Goal: Task Accomplishment & Management: Use online tool/utility

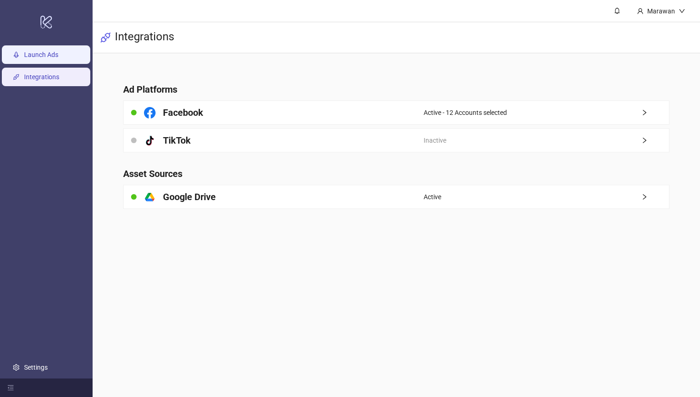
click at [58, 55] on link "Launch Ads" at bounding box center [41, 54] width 34 height 7
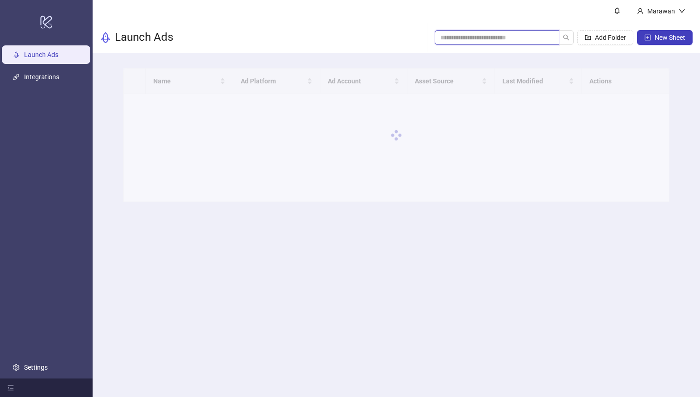
click at [503, 39] on input "search" at bounding box center [493, 37] width 106 height 10
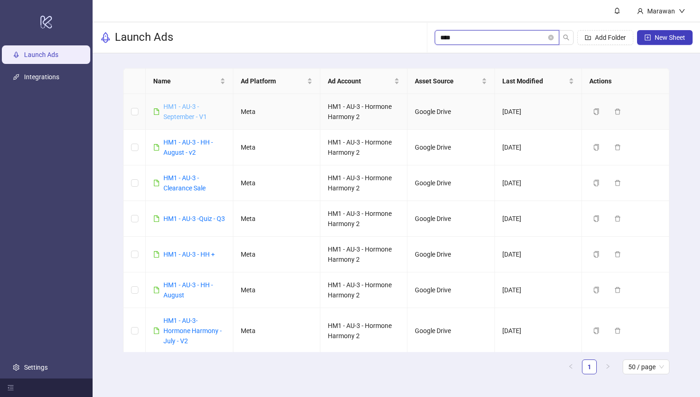
type input "****"
click at [194, 115] on link "HM1 - AU-3 - September - V1" at bounding box center [185, 112] width 44 height 18
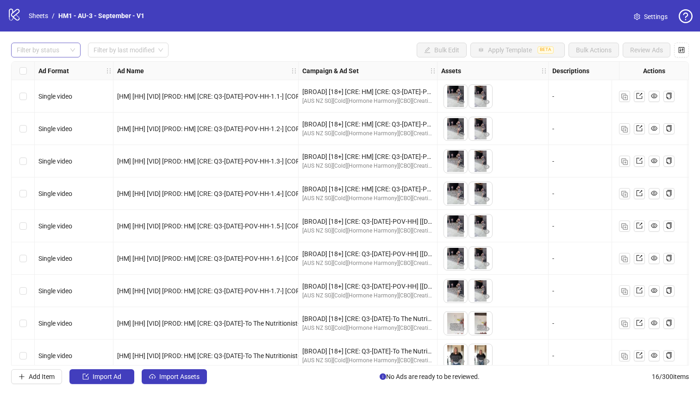
click at [65, 49] on div at bounding box center [41, 50] width 56 height 13
click at [54, 70] on div "Draft" at bounding box center [46, 69] width 55 height 10
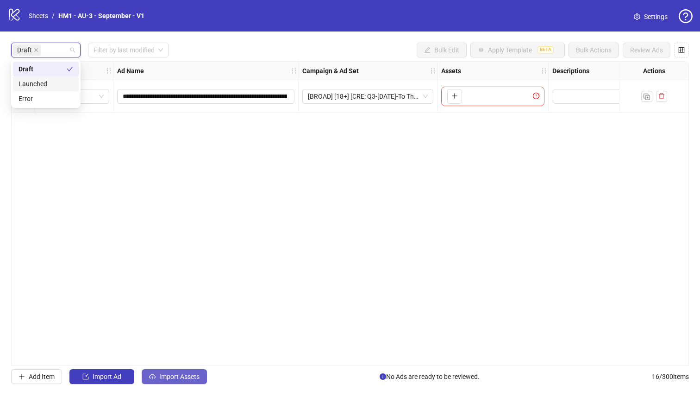
click at [204, 379] on button "Import Assets" at bounding box center [174, 376] width 65 height 15
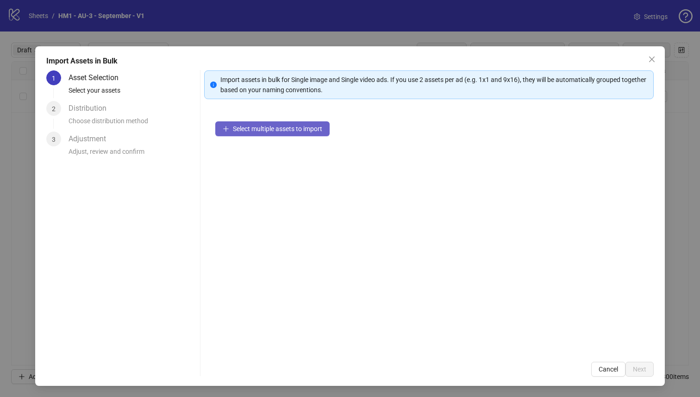
click at [282, 133] on button "Select multiple assets to import" at bounding box center [272, 128] width 114 height 15
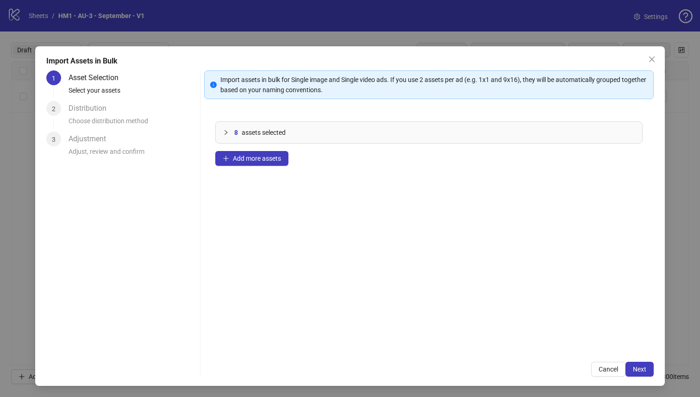
click at [243, 150] on div "8 assets selected Add more assets" at bounding box center [429, 230] width 450 height 240
click at [251, 158] on span "Add more assets" at bounding box center [257, 158] width 48 height 7
click at [255, 157] on span "Add more assets" at bounding box center [257, 158] width 48 height 7
click at [247, 156] on span "Add more assets" at bounding box center [257, 158] width 48 height 7
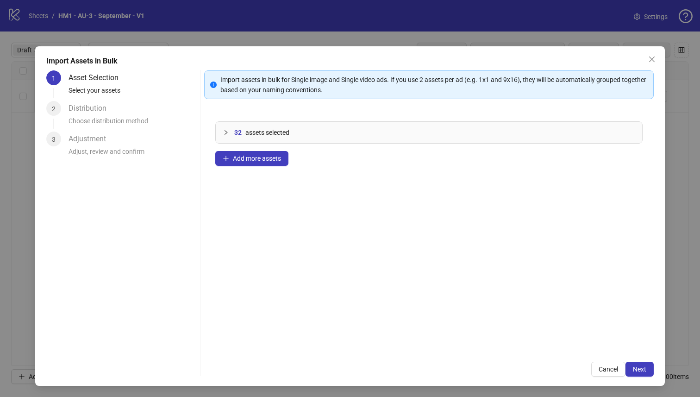
click at [271, 151] on div "32 assets selected Add more assets" at bounding box center [429, 230] width 450 height 240
click at [287, 161] on button "Add more assets" at bounding box center [251, 158] width 73 height 15
click at [640, 372] on span "Next" at bounding box center [639, 368] width 13 height 7
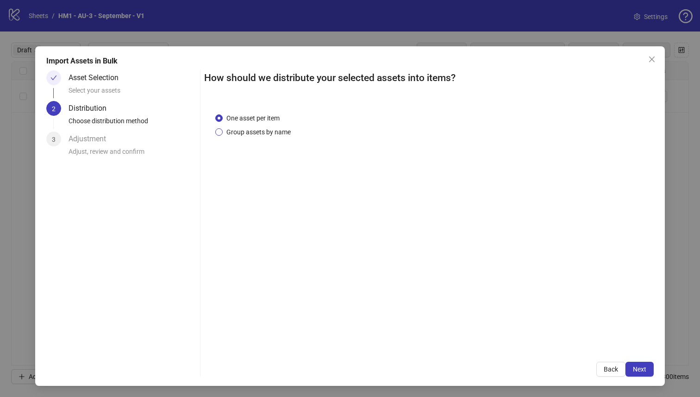
click at [288, 133] on span "Group assets by name" at bounding box center [259, 132] width 72 height 10
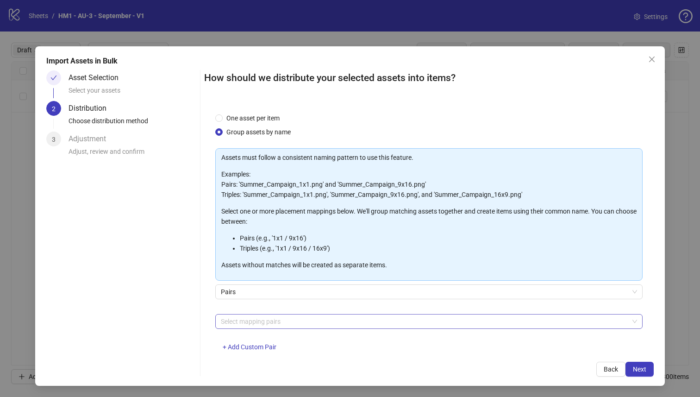
click at [291, 322] on div at bounding box center [424, 321] width 415 height 13
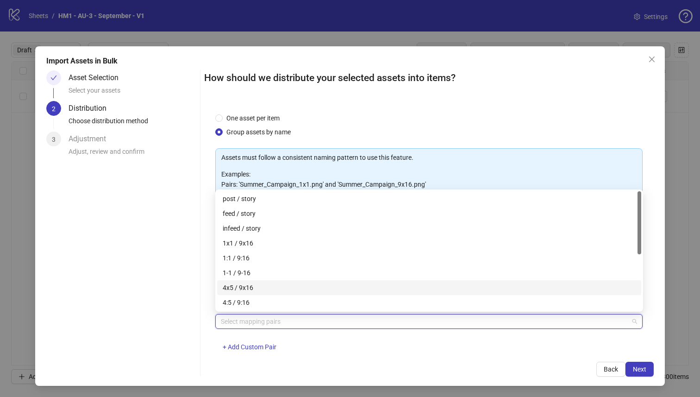
click at [293, 289] on div "4x5 / 9x16" at bounding box center [429, 288] width 413 height 10
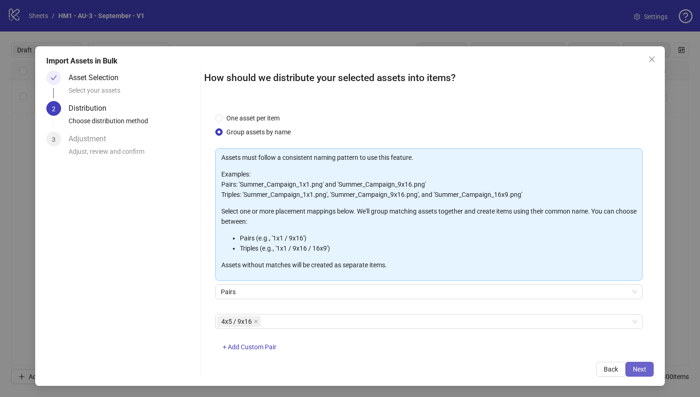
click at [637, 369] on span "Next" at bounding box center [639, 368] width 13 height 7
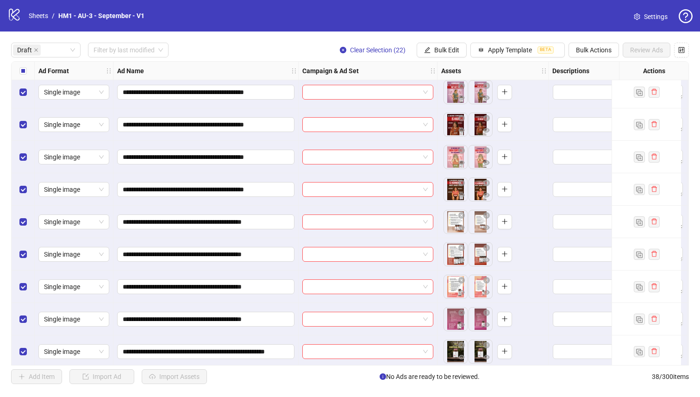
scroll to position [37, 0]
click at [449, 51] on span "Bulk Edit" at bounding box center [446, 49] width 25 height 7
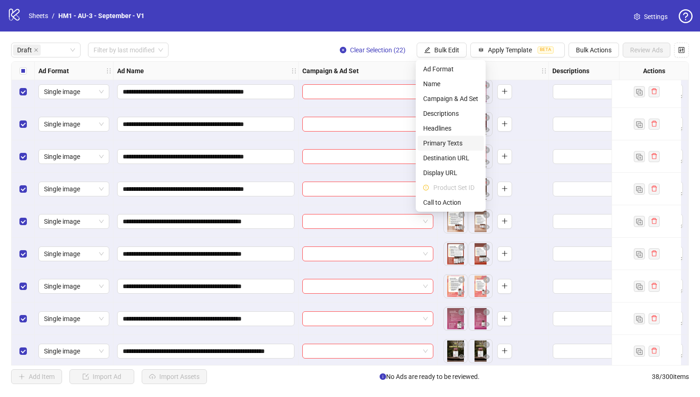
click at [456, 143] on span "Primary Texts" at bounding box center [450, 143] width 55 height 10
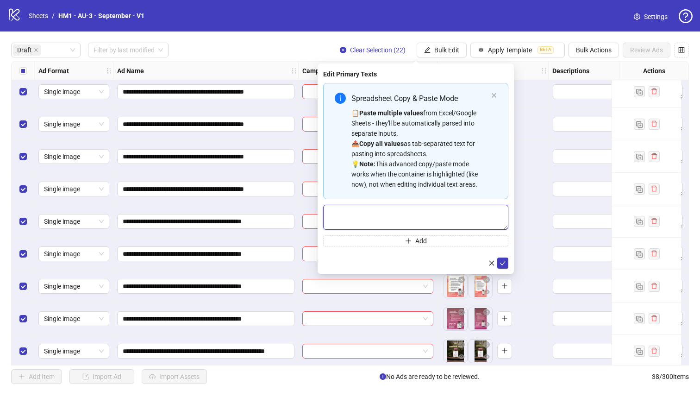
click at [476, 225] on textarea "Multi-text input container - paste or copy values" at bounding box center [415, 217] width 185 height 25
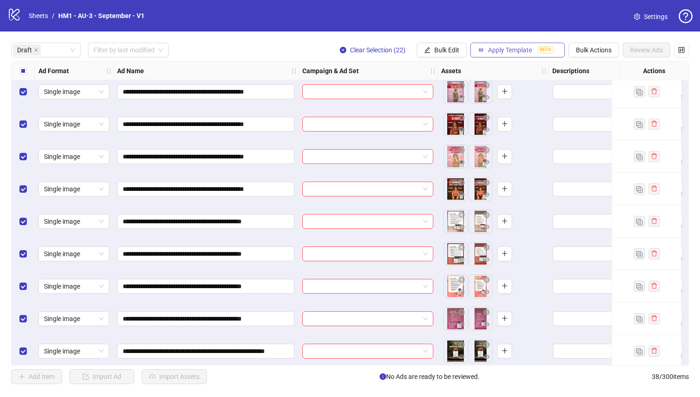
click at [530, 56] on button "Apply Template BETA" at bounding box center [518, 50] width 94 height 15
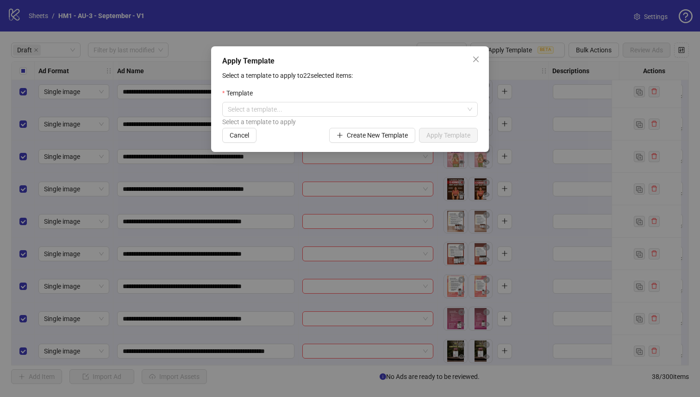
click at [415, 95] on div "Template" at bounding box center [350, 95] width 256 height 14
click at [462, 113] on input "search" at bounding box center [346, 109] width 236 height 14
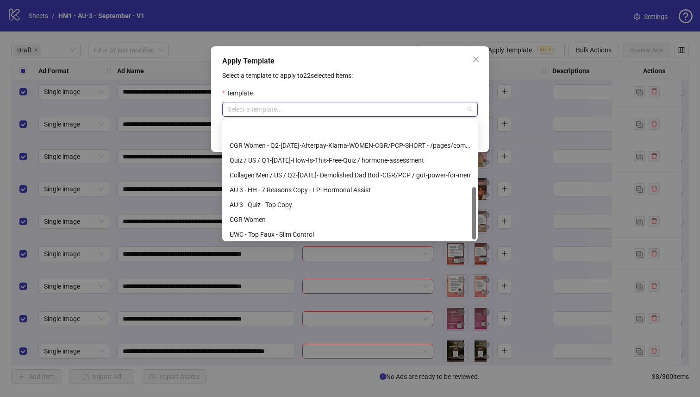
scroll to position [148, 0]
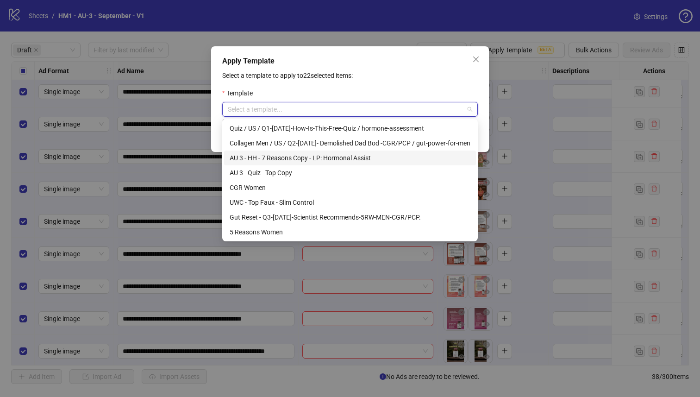
click at [465, 153] on div "AU 3 - HH - 7 Reasons Copy - LP: Hormonal Assist" at bounding box center [350, 158] width 241 height 10
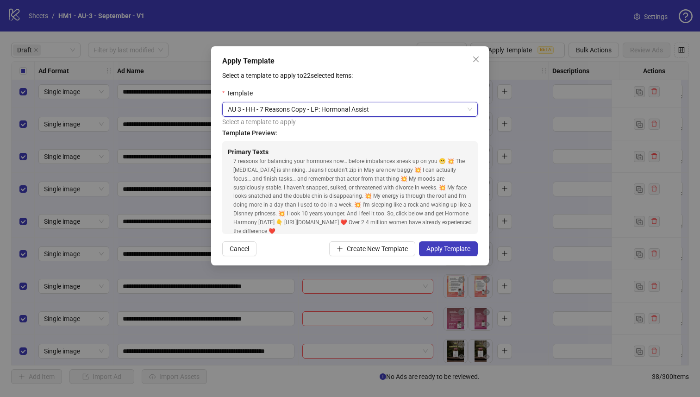
type input "*"
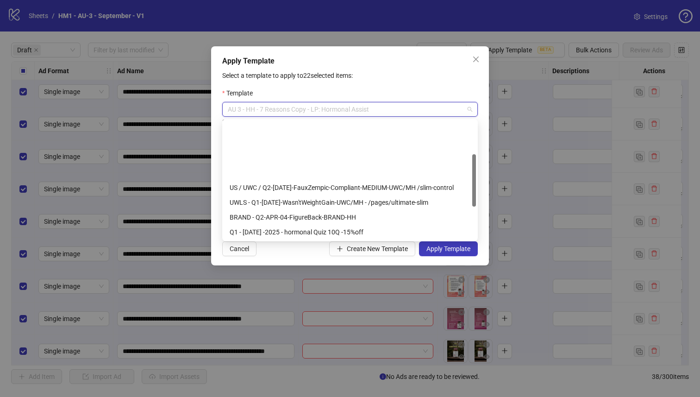
scroll to position [74, 0]
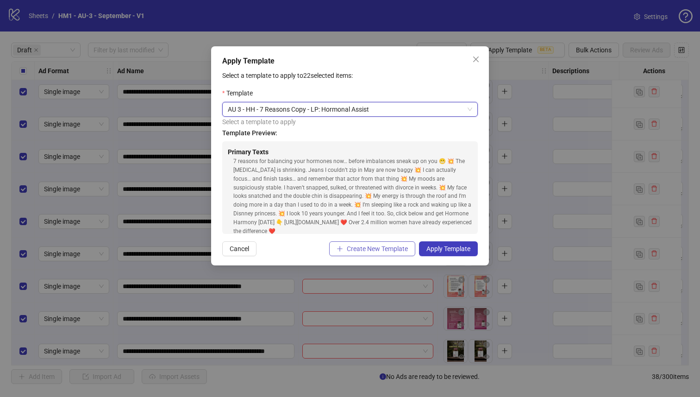
click at [392, 246] on span "Create New Template" at bounding box center [377, 248] width 61 height 7
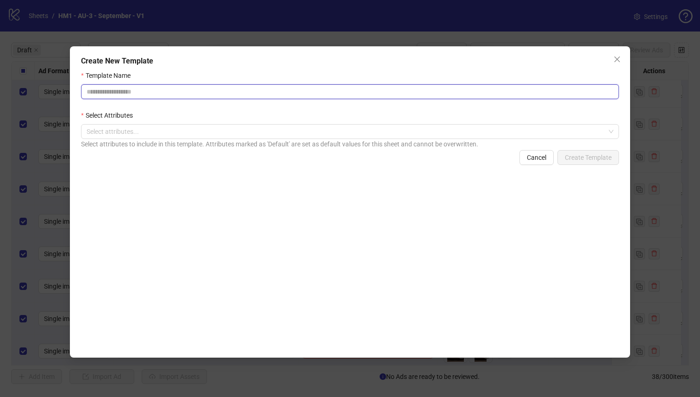
click at [258, 98] on input "Template Name" at bounding box center [350, 91] width 538 height 15
click at [230, 137] on div at bounding box center [345, 131] width 525 height 13
type input "**********"
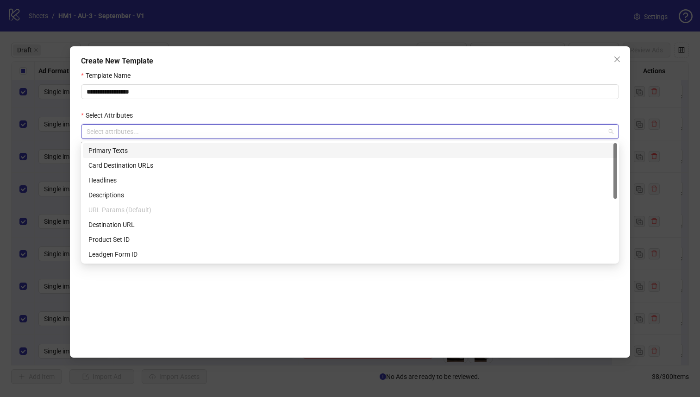
click at [235, 145] on div "Primary Texts" at bounding box center [349, 150] width 523 height 10
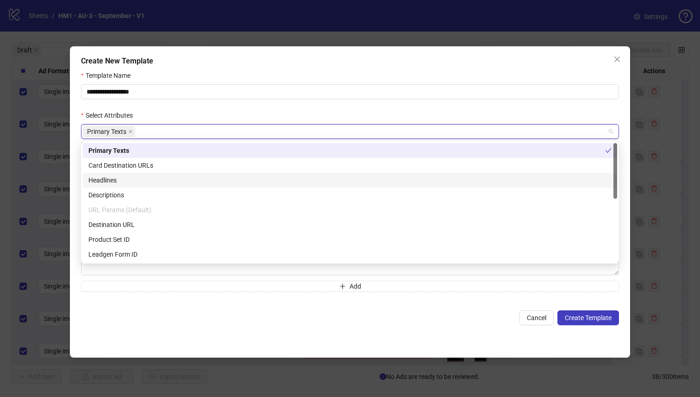
click at [223, 182] on div "Headlines" at bounding box center [349, 180] width 523 height 10
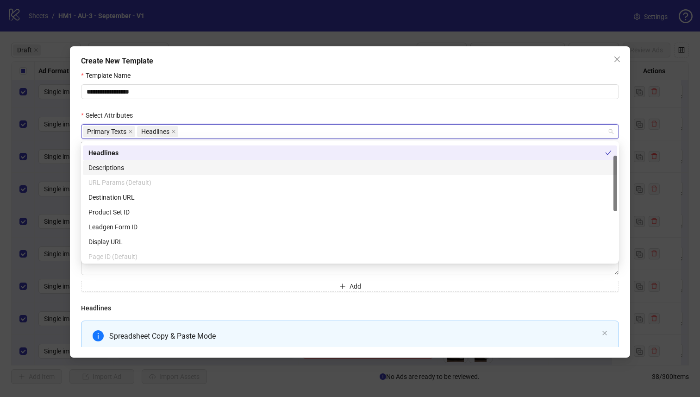
scroll to position [29, 0]
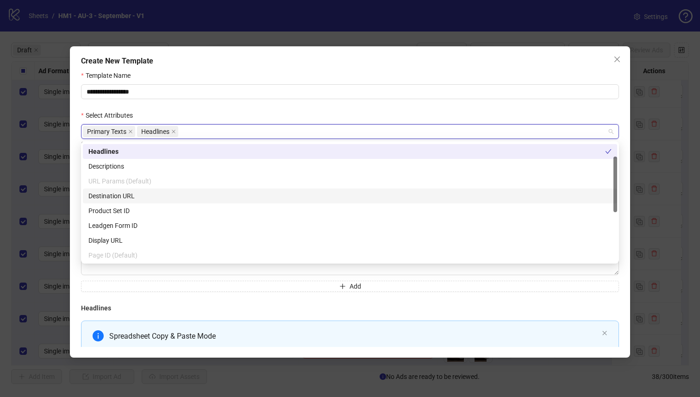
click at [212, 198] on div "Destination URL" at bounding box center [349, 196] width 523 height 10
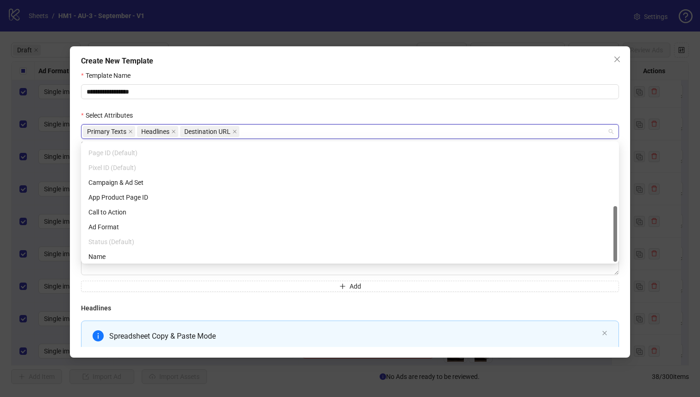
scroll to position [133, 0]
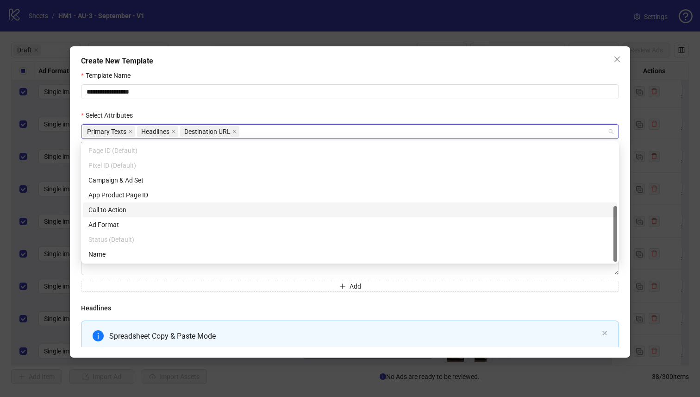
click at [195, 208] on div "Call to Action" at bounding box center [349, 210] width 523 height 10
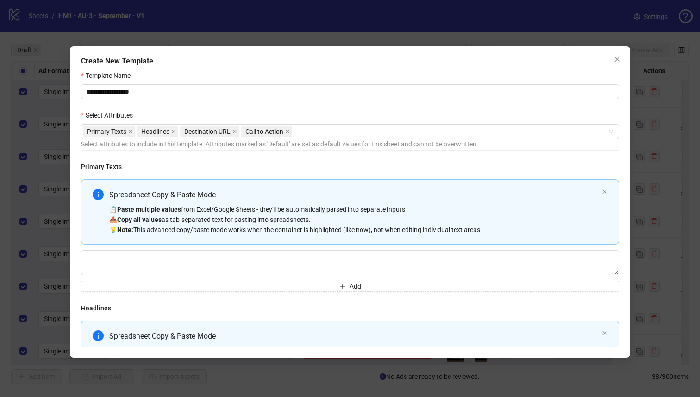
click at [359, 76] on div "Template Name" at bounding box center [350, 77] width 538 height 14
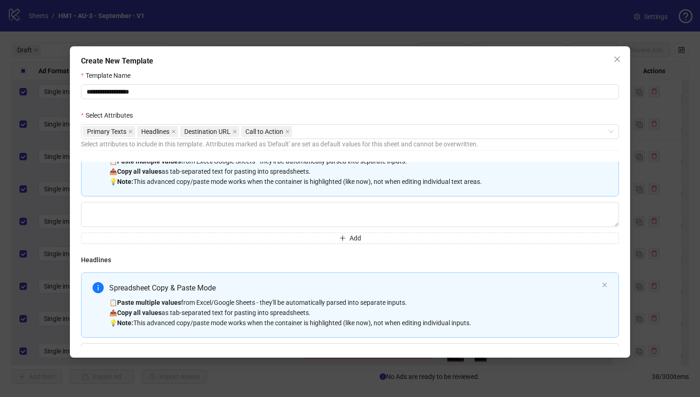
scroll to position [0, 0]
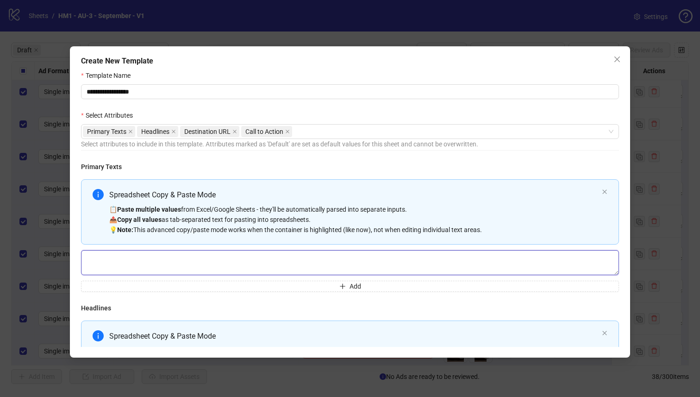
click at [327, 256] on textarea "Multi-text input container - paste or copy values" at bounding box center [350, 262] width 538 height 25
paste textarea "**********"
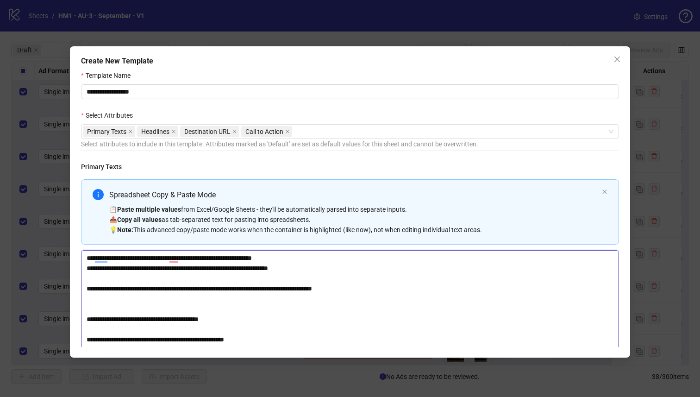
drag, startPoint x: 617, startPoint y: 273, endPoint x: 614, endPoint y: 385, distance: 112.6
click at [614, 385] on div "**********" at bounding box center [350, 198] width 700 height 397
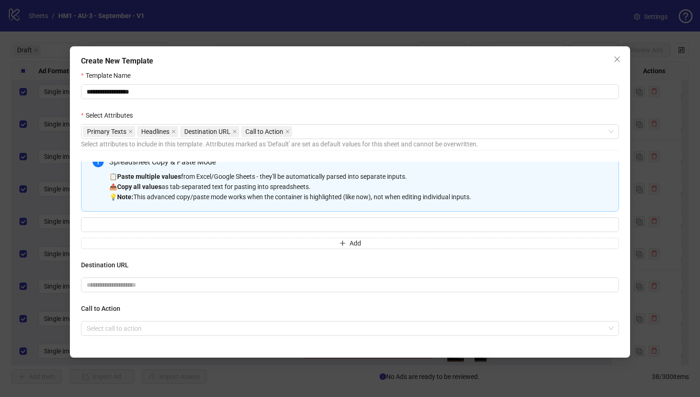
scroll to position [11, 0]
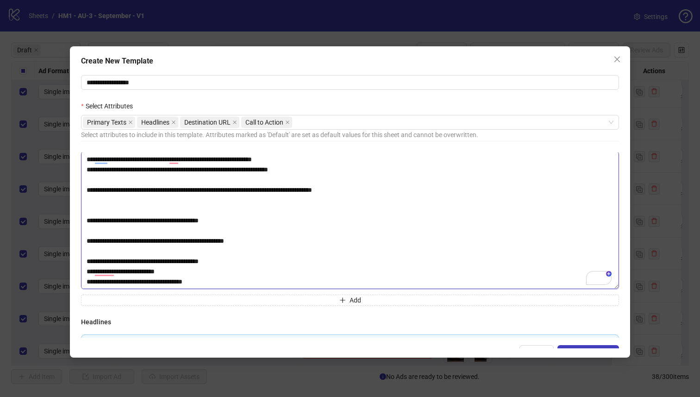
drag, startPoint x: 290, startPoint y: 245, endPoint x: 78, endPoint y: 241, distance: 212.2
click at [78, 241] on div "**********" at bounding box center [350, 201] width 560 height 311
paste textarea "**********"
drag, startPoint x: 269, startPoint y: 243, endPoint x: 364, endPoint y: 243, distance: 94.9
click at [364, 243] on textarea "To enrich screen reader interactions, please activate Accessibility in Grammarl…" at bounding box center [350, 220] width 538 height 138
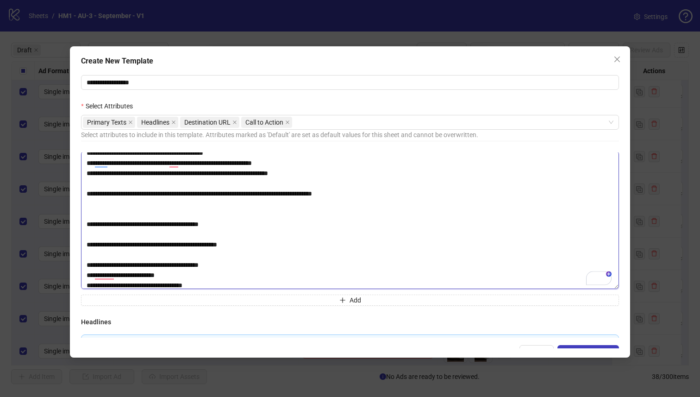
drag, startPoint x: 286, startPoint y: 247, endPoint x: 99, endPoint y: 235, distance: 187.0
click at [99, 235] on textarea "To enrich screen reader interactions, please activate Accessibility in Grammarl…" at bounding box center [350, 220] width 538 height 138
click at [121, 238] on textarea "To enrich screen reader interactions, please activate Accessibility in Grammarl…" at bounding box center [350, 220] width 538 height 138
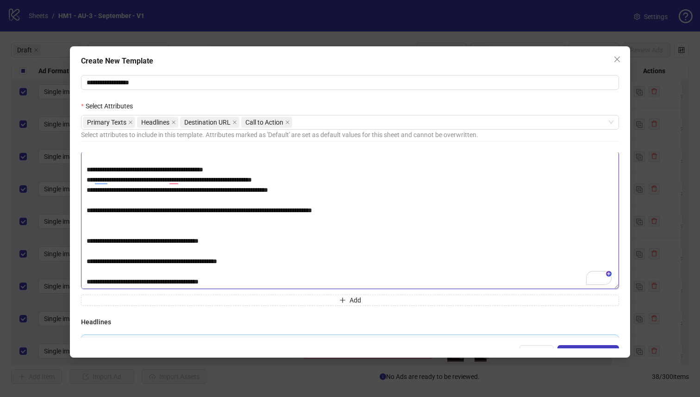
click at [276, 211] on textarea "To enrich screen reader interactions, please activate Accessibility in Grammarl…" at bounding box center [350, 220] width 538 height 138
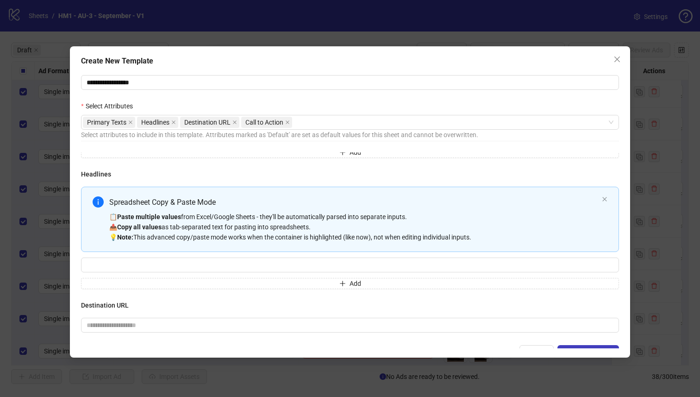
type textarea "**********"
click at [263, 270] on input "Multi-input container - paste or copy values" at bounding box center [350, 265] width 538 height 15
paste input "**********"
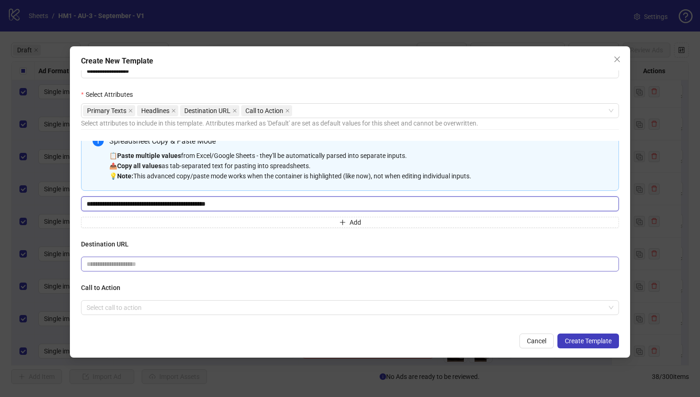
type input "**********"
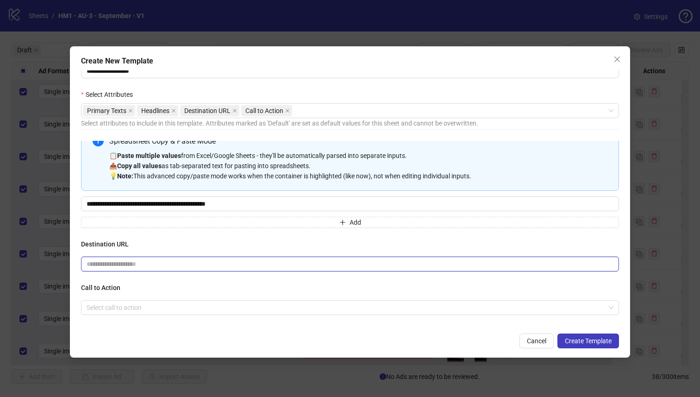
click at [294, 264] on input "text" at bounding box center [347, 264] width 520 height 10
paste input "**********"
drag, startPoint x: 269, startPoint y: 264, endPoint x: 421, endPoint y: 264, distance: 152.8
click at [420, 264] on input "**********" at bounding box center [347, 264] width 520 height 10
type input "**********"
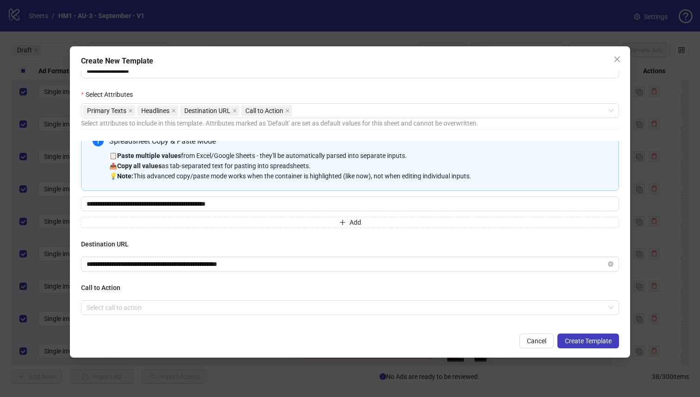
click at [412, 250] on div "**********" at bounding box center [350, 255] width 538 height 32
click at [400, 311] on input "search" at bounding box center [346, 308] width 519 height 14
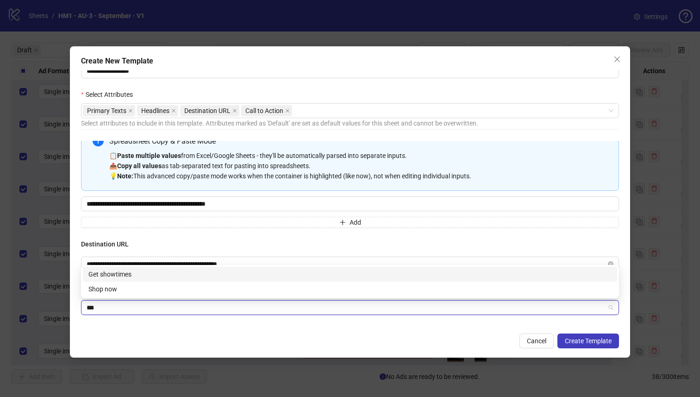
type input "****"
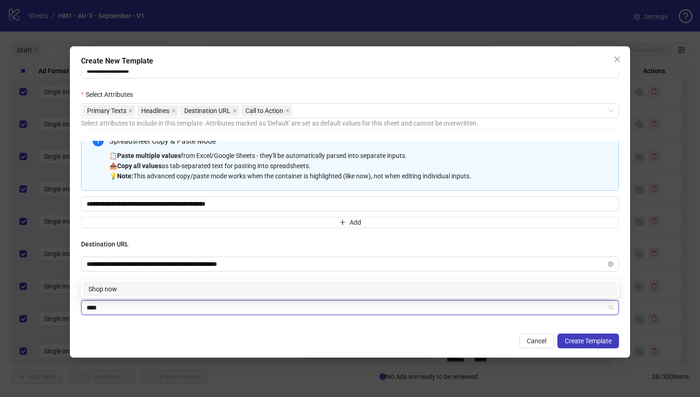
click at [383, 290] on div "Shop now" at bounding box center [349, 289] width 523 height 10
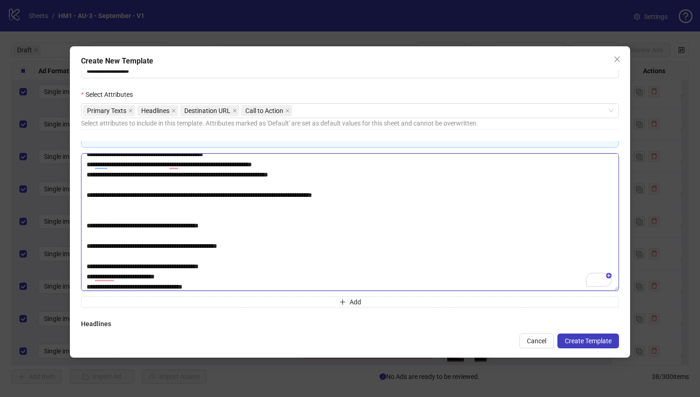
click at [213, 207] on textarea "To enrich screen reader interactions, please activate Accessibility in Grammarl…" at bounding box center [350, 222] width 538 height 138
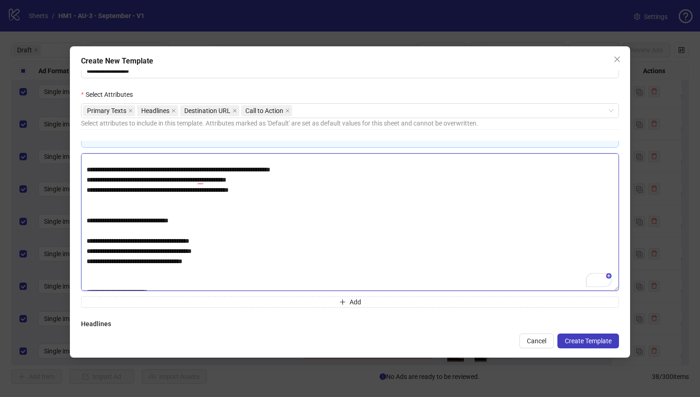
click at [172, 211] on textarea "To enrich screen reader interactions, please activate Accessibility in Grammarl…" at bounding box center [350, 222] width 538 height 138
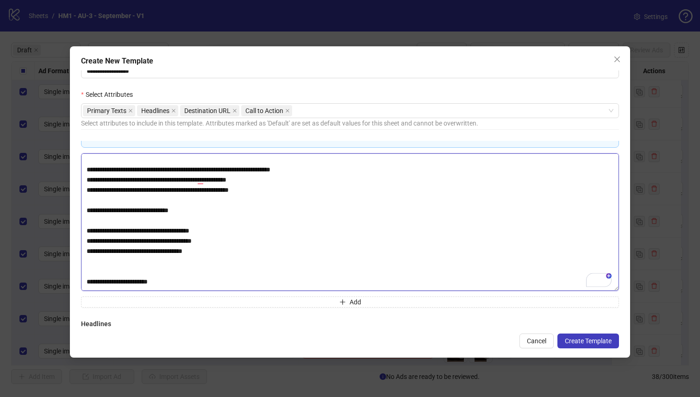
click at [133, 268] on textarea "To enrich screen reader interactions, please activate Accessibility in Grammarl…" at bounding box center [350, 222] width 538 height 138
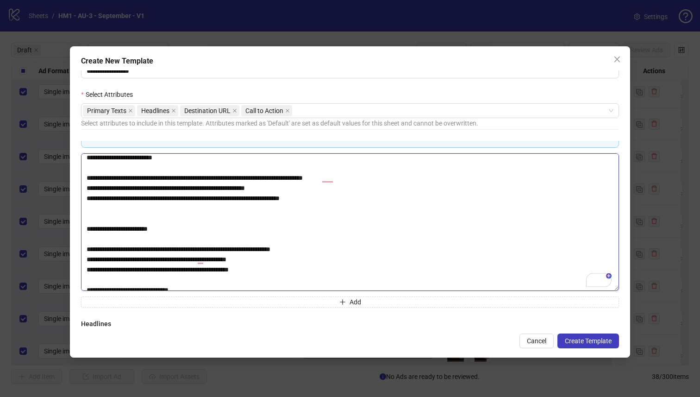
click at [129, 216] on textarea "To enrich screen reader interactions, please activate Accessibility in Grammarl…" at bounding box center [350, 222] width 538 height 138
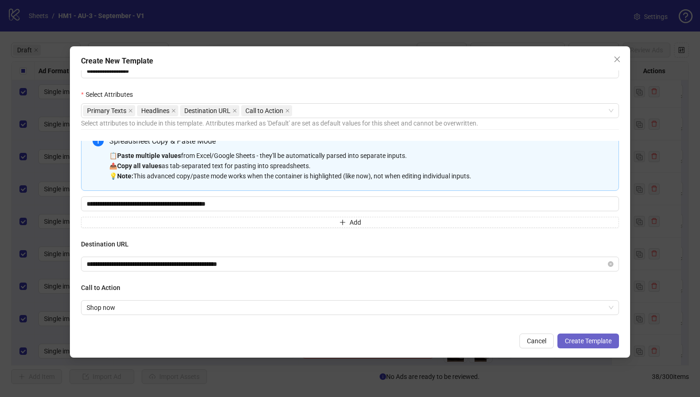
type textarea "**********"
click at [587, 340] on span "Create Template" at bounding box center [588, 340] width 47 height 7
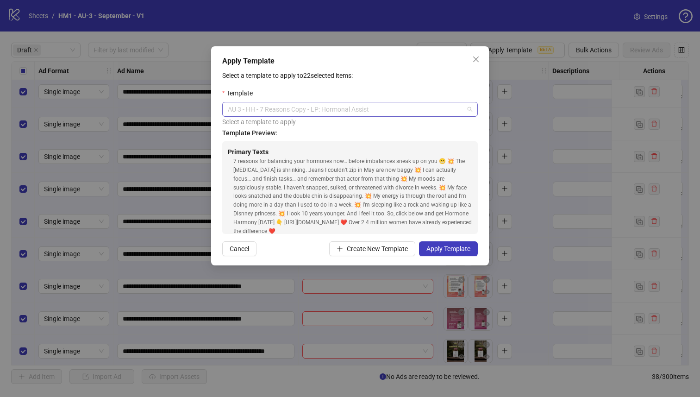
click at [449, 112] on span "AU 3 - HH - 7 Reasons Copy - LP: Hormonal Assist" at bounding box center [350, 109] width 245 height 14
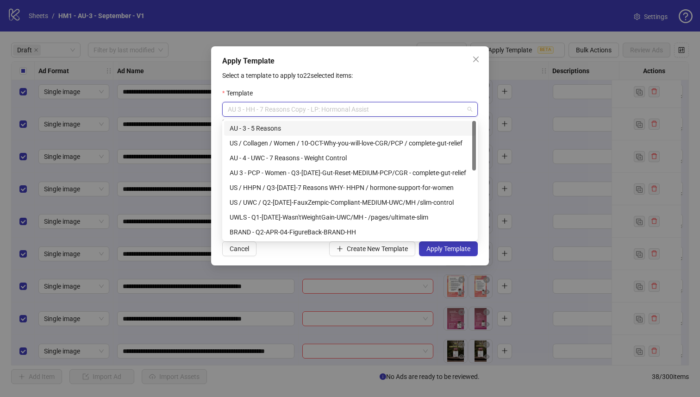
click at [400, 129] on div "AU - 3 - 5 Reasons" at bounding box center [350, 128] width 241 height 10
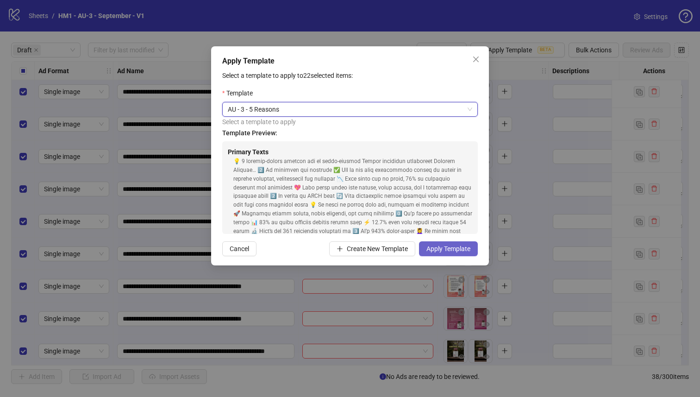
click at [459, 256] on button "Apply Template" at bounding box center [448, 248] width 59 height 15
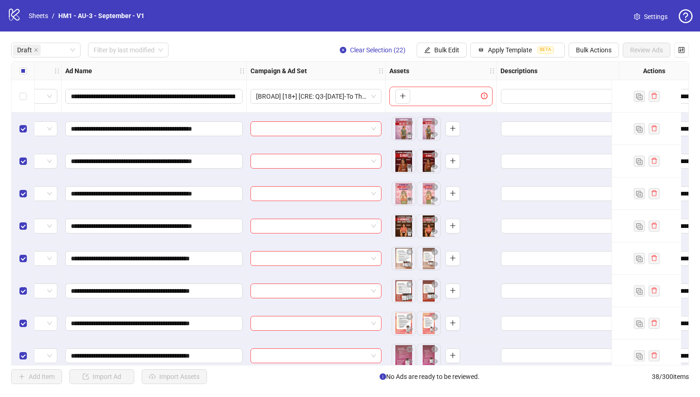
scroll to position [0, 0]
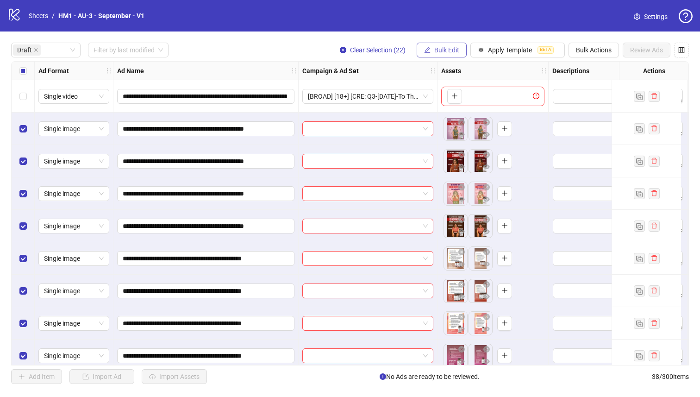
click at [441, 54] on button "Bulk Edit" at bounding box center [442, 50] width 50 height 15
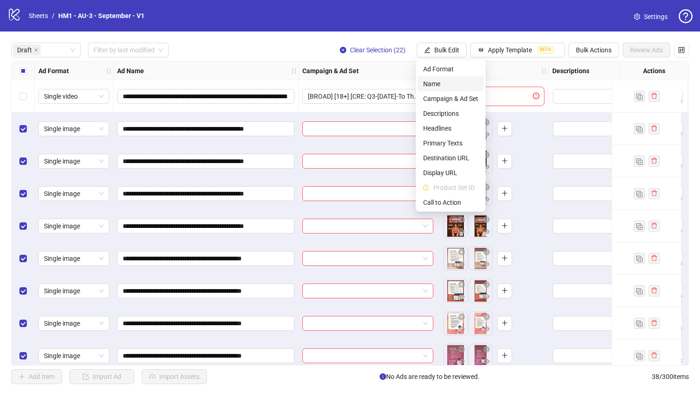
click at [430, 88] on span "Name" at bounding box center [450, 84] width 55 height 10
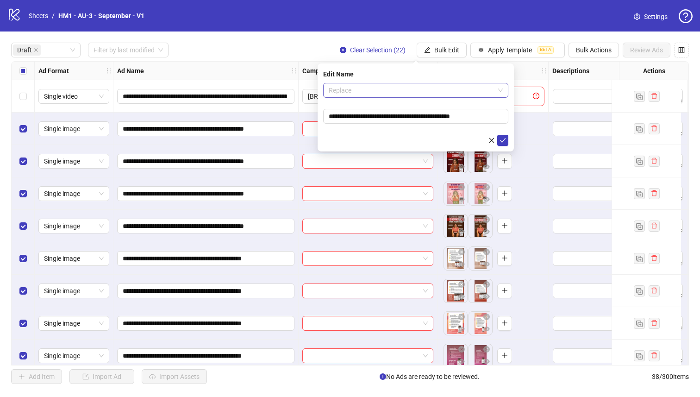
click at [416, 88] on span "Replace" at bounding box center [416, 90] width 174 height 14
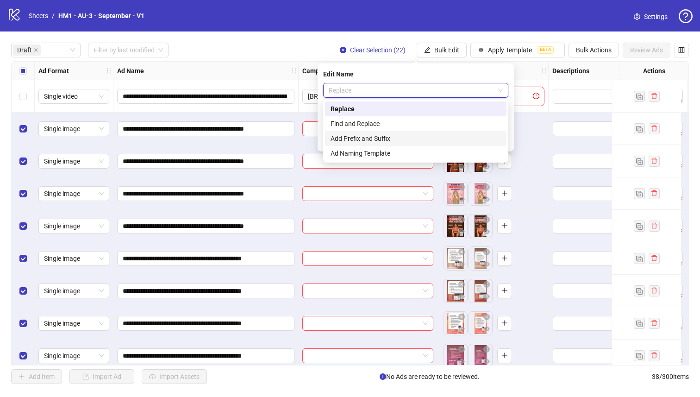
click at [409, 136] on div "Add Prefix and Suffix" at bounding box center [416, 138] width 170 height 10
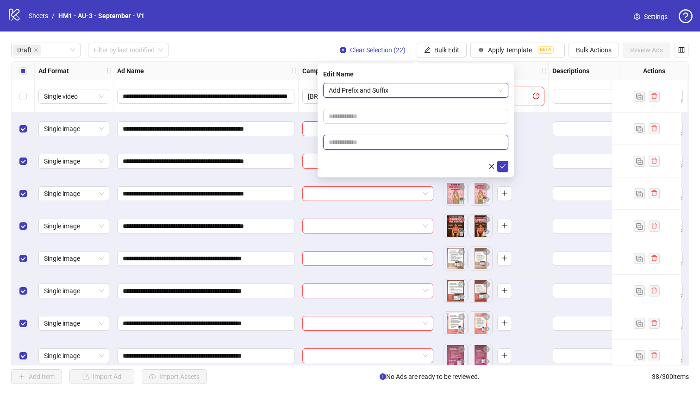
click at [409, 136] on input "text" at bounding box center [415, 142] width 185 height 15
paste input "**********"
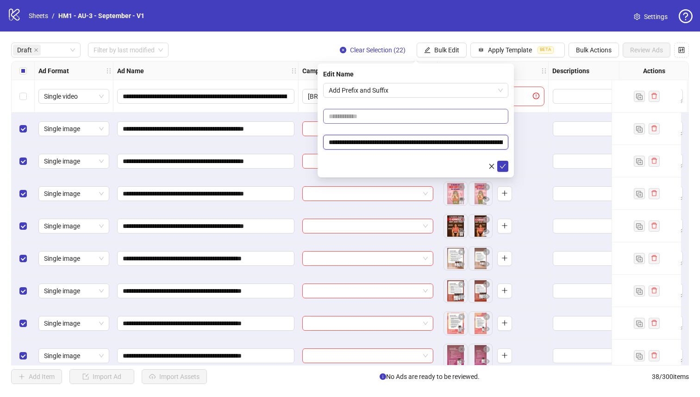
scroll to position [0, 80]
type input "**********"
click at [411, 117] on input "text" at bounding box center [415, 116] width 185 height 15
type input "**********"
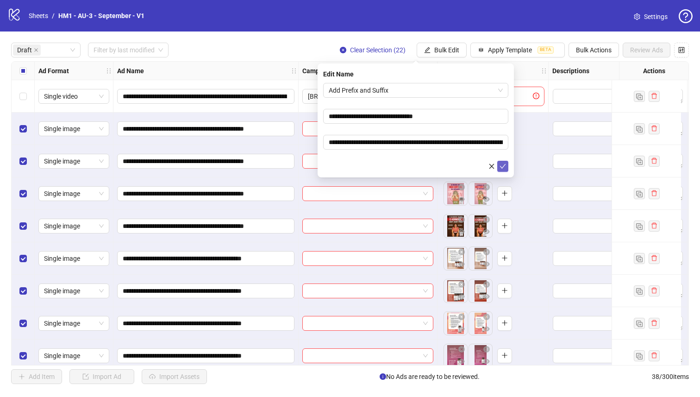
click at [503, 166] on icon "check" at bounding box center [503, 166] width 6 height 5
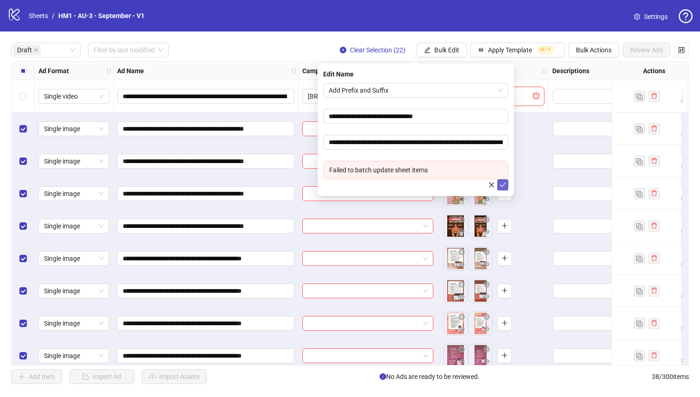
click at [501, 182] on icon "check" at bounding box center [503, 185] width 6 height 6
click at [500, 189] on button "submit" at bounding box center [502, 184] width 11 height 11
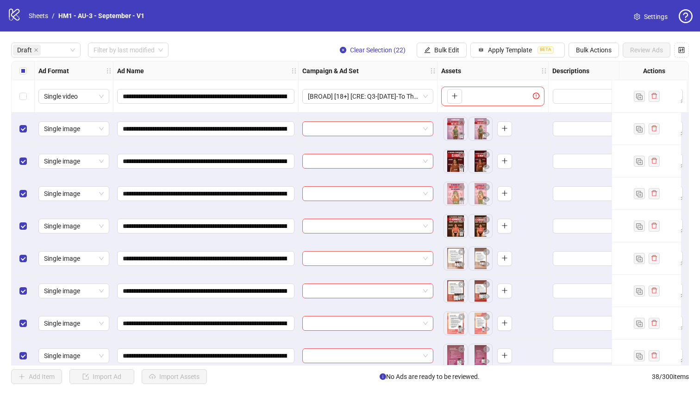
click at [10, 69] on div "**********" at bounding box center [350, 213] width 700 height 364
click at [15, 69] on div "Select all rows" at bounding box center [23, 71] width 23 height 19
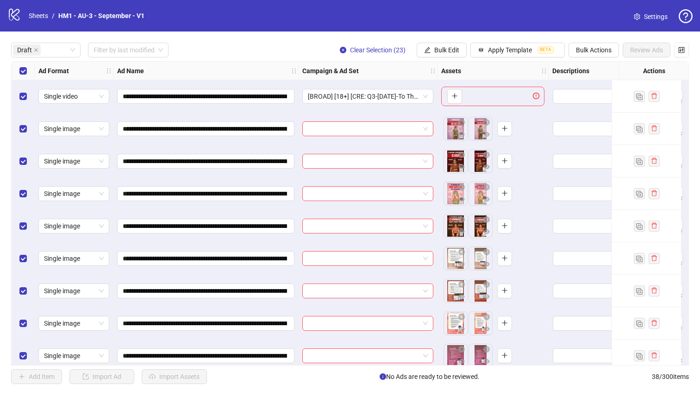
click at [15, 69] on div "Select all rows" at bounding box center [23, 71] width 23 height 19
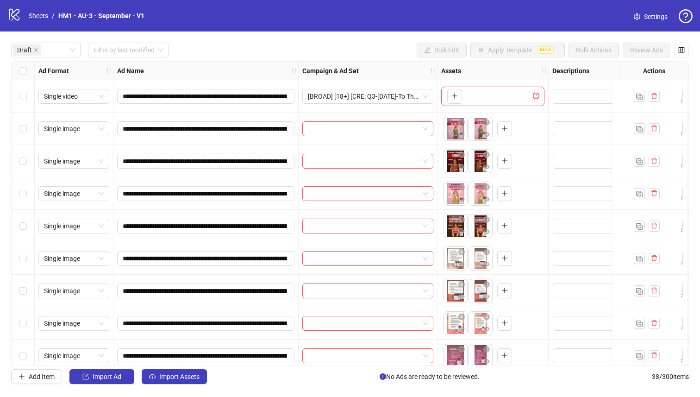
click at [24, 238] on div "Select row 5" at bounding box center [23, 226] width 23 height 32
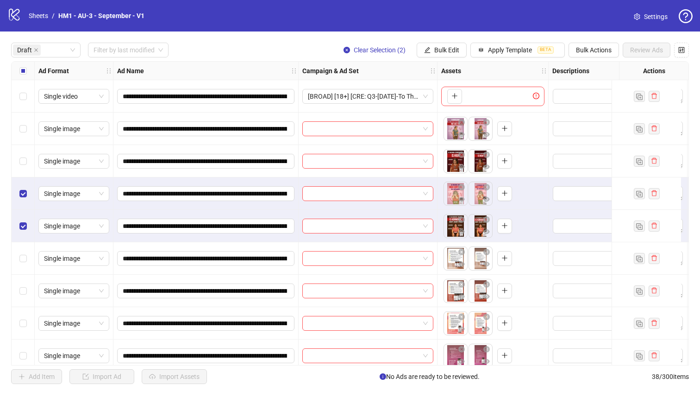
click at [28, 140] on div "Select row 2" at bounding box center [23, 129] width 23 height 32
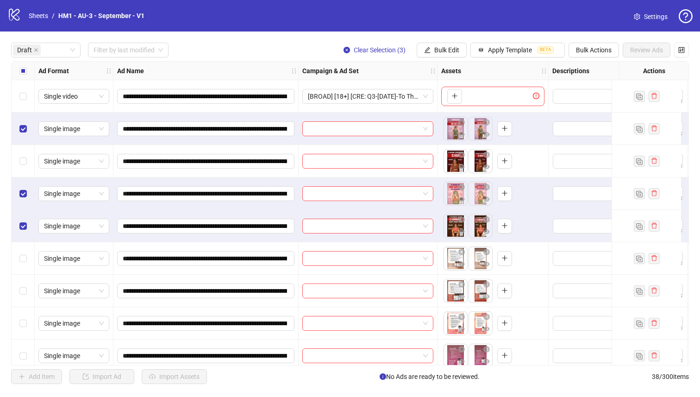
click at [29, 160] on div "Select row 3" at bounding box center [23, 161] width 23 height 32
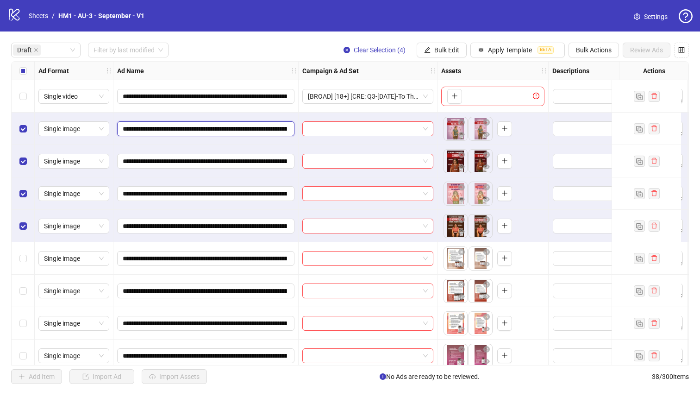
drag, startPoint x: 232, startPoint y: 130, endPoint x: 260, endPoint y: 131, distance: 27.3
click at [260, 131] on input "**********" at bounding box center [205, 129] width 164 height 10
drag, startPoint x: 231, startPoint y: 129, endPoint x: 250, endPoint y: 126, distance: 19.3
click at [250, 126] on input "**********" at bounding box center [205, 129] width 164 height 10
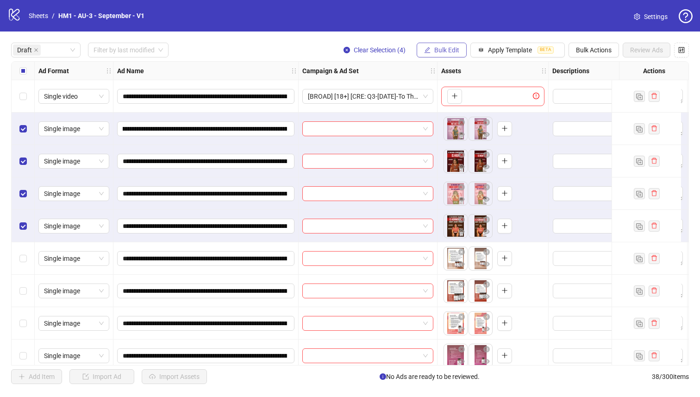
click at [459, 51] on button "Bulk Edit" at bounding box center [442, 50] width 50 height 15
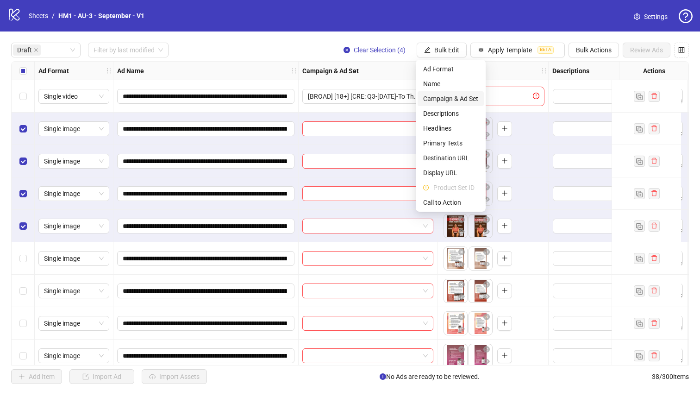
click at [459, 100] on span "Campaign & Ad Set" at bounding box center [450, 99] width 55 height 10
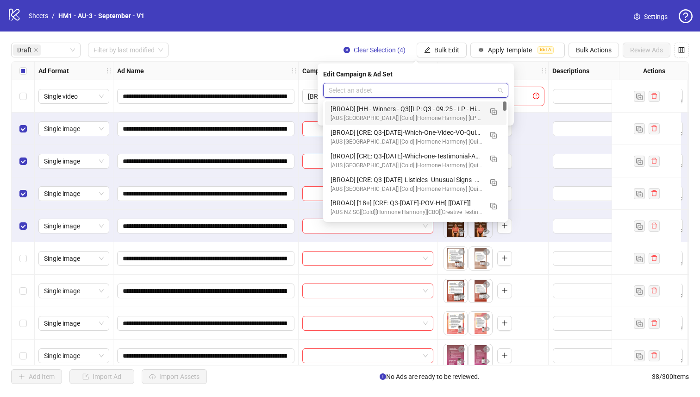
click at [447, 86] on input "search" at bounding box center [412, 90] width 166 height 14
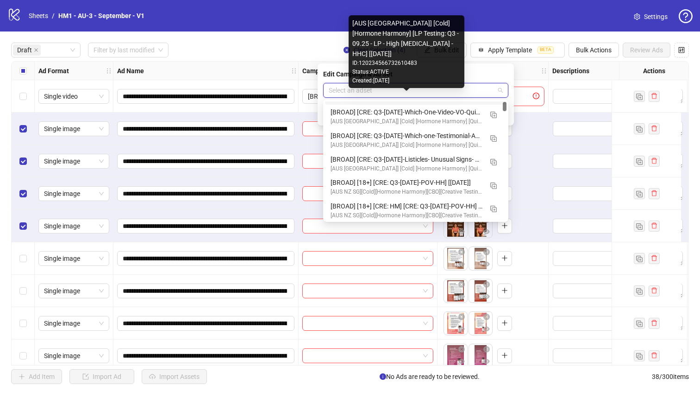
scroll to position [24, 0]
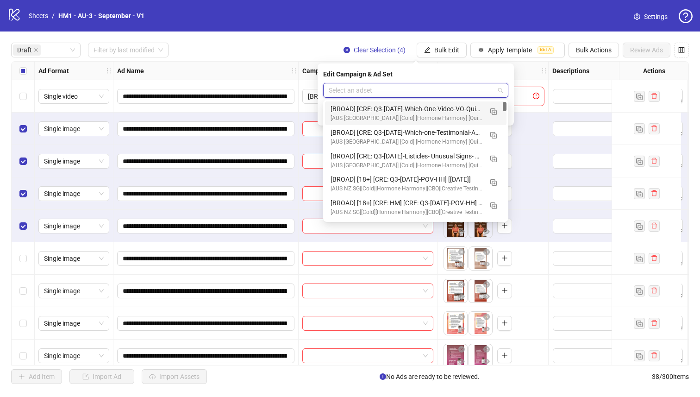
click at [402, 16] on div "logo/logo-mobile Sheets / HM1 - AU-3 - September - V1 Settings" at bounding box center [349, 15] width 685 height 17
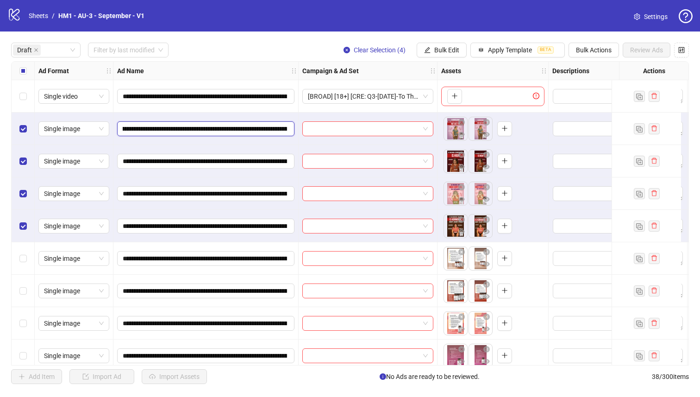
scroll to position [0, 144]
drag, startPoint x: 232, startPoint y: 130, endPoint x: 226, endPoint y: 124, distance: 8.2
click at [226, 124] on input "**********" at bounding box center [205, 129] width 164 height 10
click at [434, 47] on span "Bulk Edit" at bounding box center [446, 49] width 25 height 7
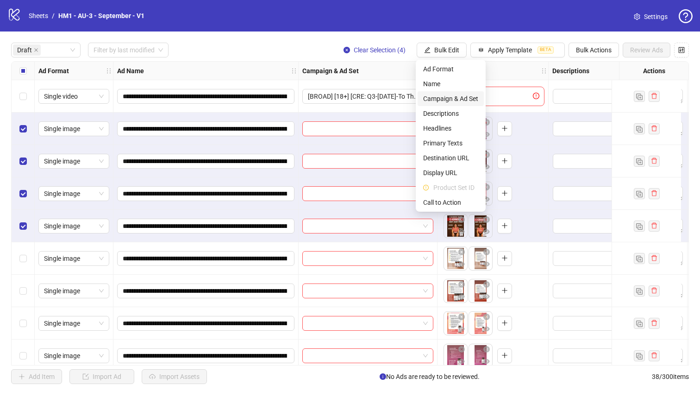
click at [449, 97] on span "Campaign & Ad Set" at bounding box center [450, 99] width 55 height 10
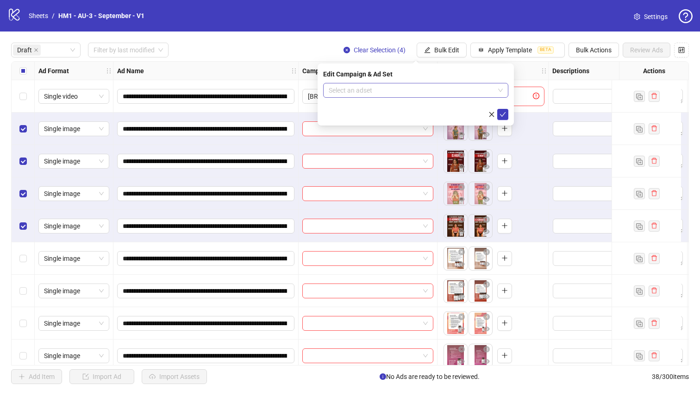
click at [440, 90] on input "search" at bounding box center [412, 90] width 166 height 14
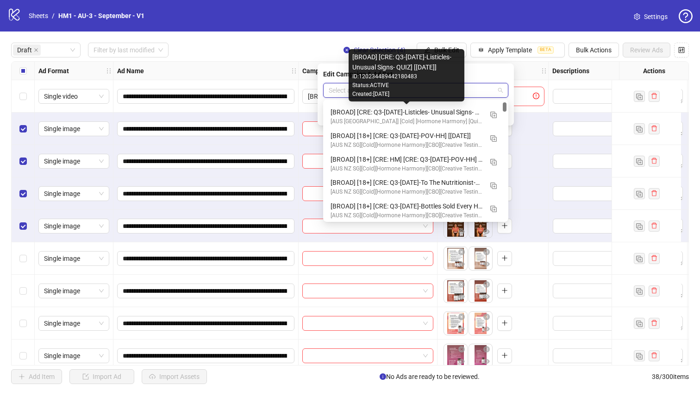
scroll to position [68, 0]
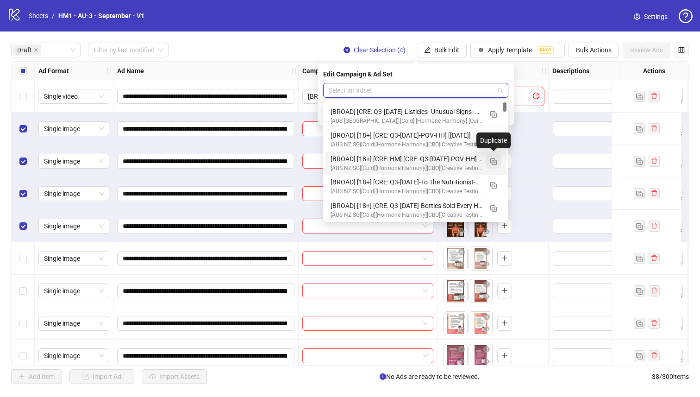
click at [495, 164] on img "button" at bounding box center [493, 161] width 6 height 6
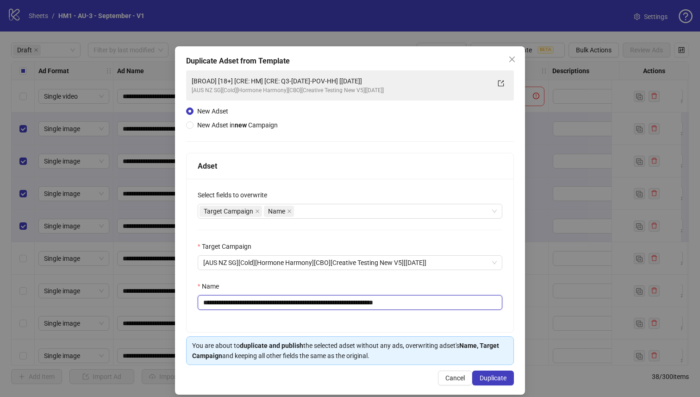
drag, startPoint x: 365, startPoint y: 304, endPoint x: 293, endPoint y: 308, distance: 72.3
click at [293, 308] on input "**********" at bounding box center [350, 302] width 305 height 15
paste input "**********"
drag, startPoint x: 276, startPoint y: 303, endPoint x: 258, endPoint y: 303, distance: 17.6
click at [258, 303] on input "**********" at bounding box center [350, 302] width 305 height 15
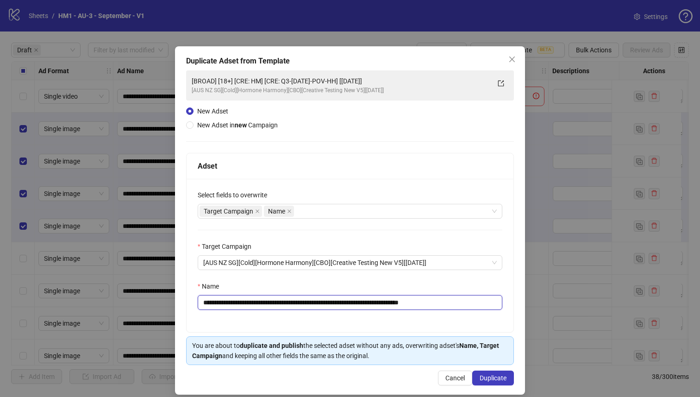
click at [410, 303] on input "**********" at bounding box center [350, 302] width 305 height 15
type input "**********"
click at [502, 375] on span "Duplicate" at bounding box center [493, 377] width 27 height 7
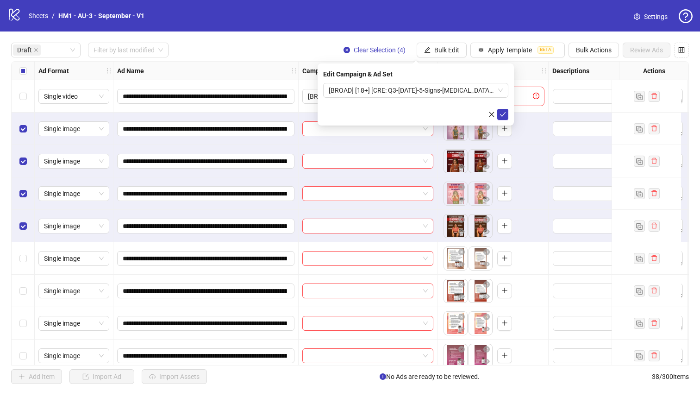
click at [413, 77] on div "Edit Campaign & Ad Set" at bounding box center [415, 74] width 185 height 10
click at [414, 91] on span "[BROAD] [18+] [CRE: Q3-[DATE]-5-Signs-[MEDICAL_DATA]-Illustration-HH-] [[DATE]]" at bounding box center [416, 90] width 174 height 14
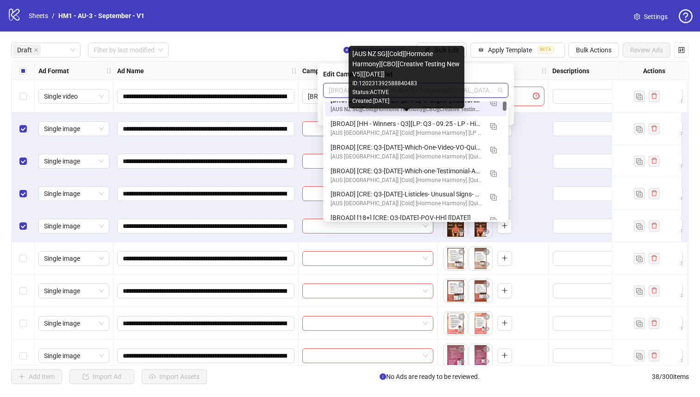
scroll to position [0, 0]
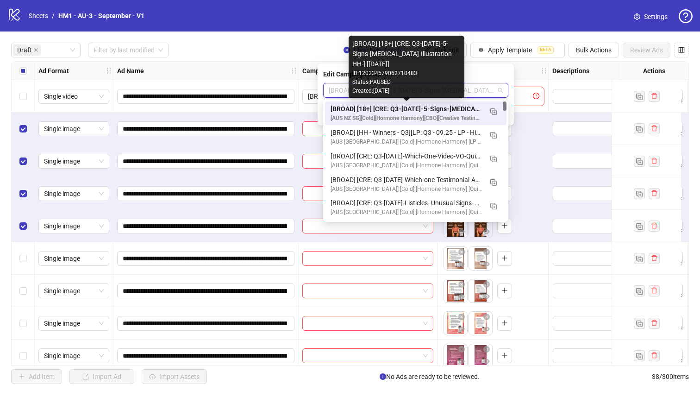
click at [462, 106] on div "[BROAD] [18+] [CRE: Q3-[DATE]-5-Signs-[MEDICAL_DATA]-Illustration-HH-] [[DATE]]" at bounding box center [407, 109] width 152 height 10
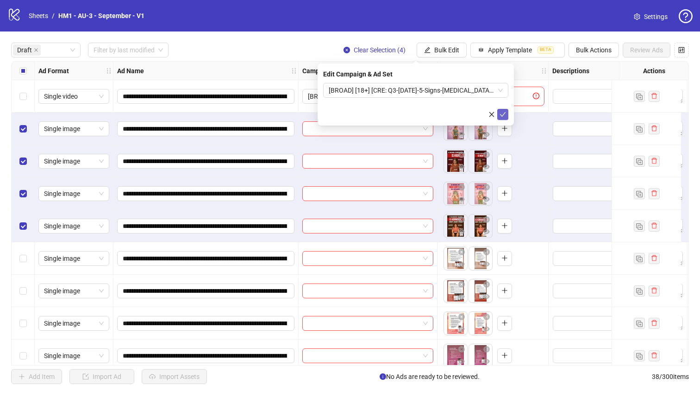
click at [501, 114] on icon "check" at bounding box center [503, 114] width 6 height 5
click at [15, 71] on div "Select all rows" at bounding box center [23, 71] width 23 height 19
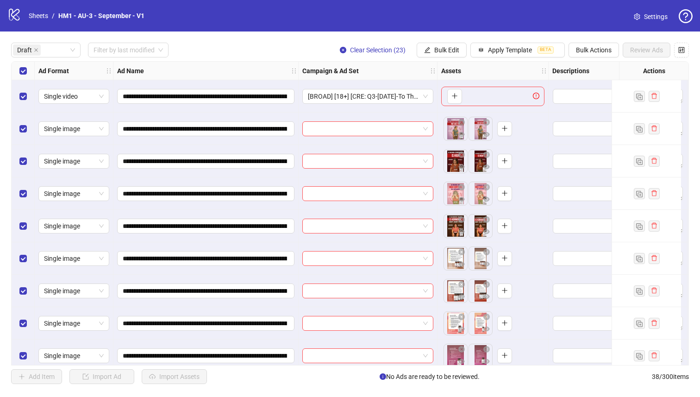
click at [15, 71] on div "Select all rows" at bounding box center [23, 71] width 23 height 19
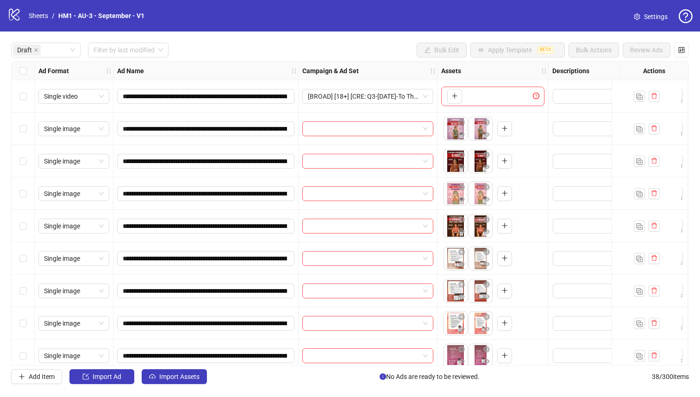
click at [17, 225] on div "Select row 5" at bounding box center [23, 226] width 23 height 32
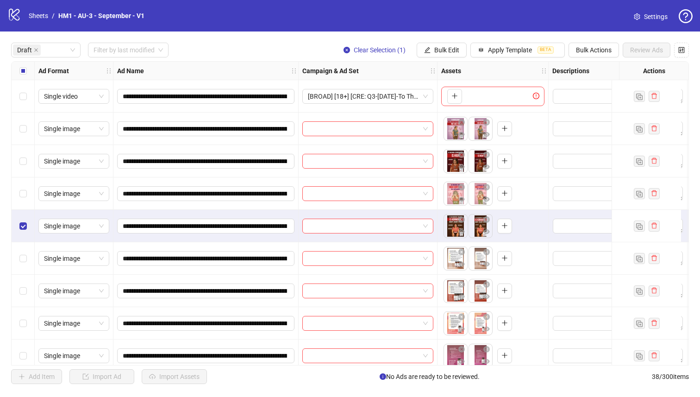
click at [18, 205] on div "Select row 4" at bounding box center [23, 193] width 23 height 32
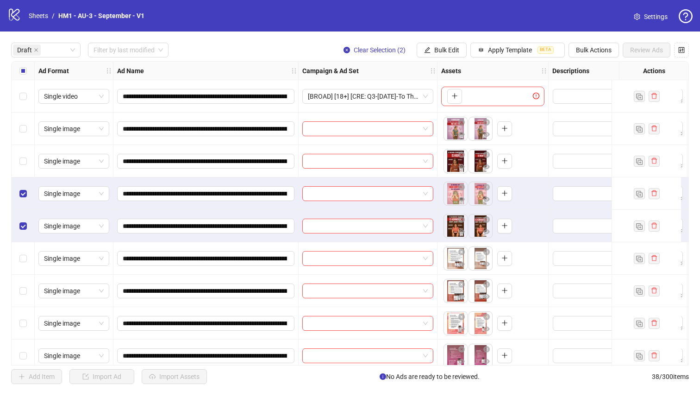
click at [21, 169] on div "Select row 3" at bounding box center [23, 161] width 23 height 32
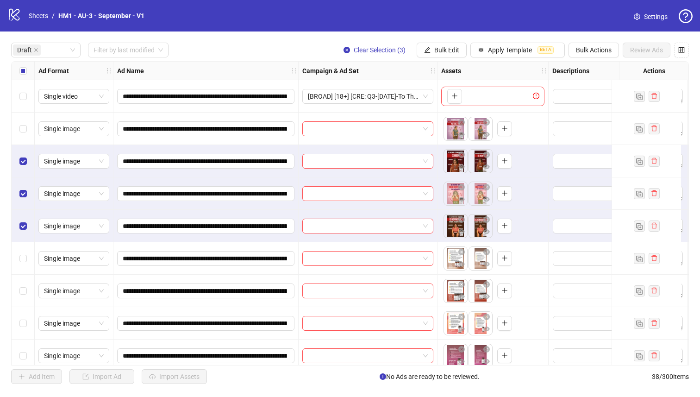
click at [30, 119] on div "Select row 2" at bounding box center [23, 129] width 23 height 32
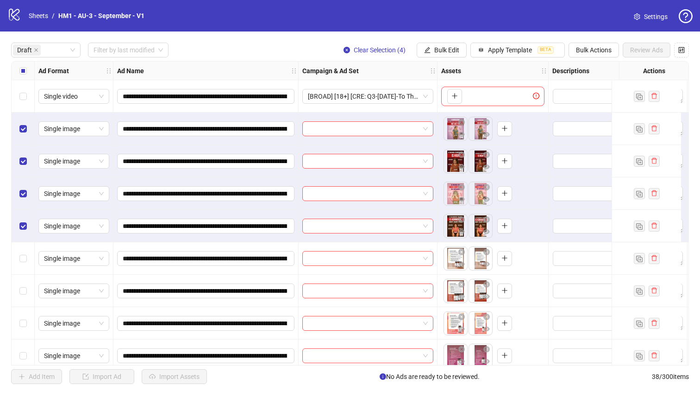
click at [455, 59] on div "**********" at bounding box center [350, 213] width 700 height 364
click at [455, 55] on button "Bulk Edit" at bounding box center [442, 50] width 50 height 15
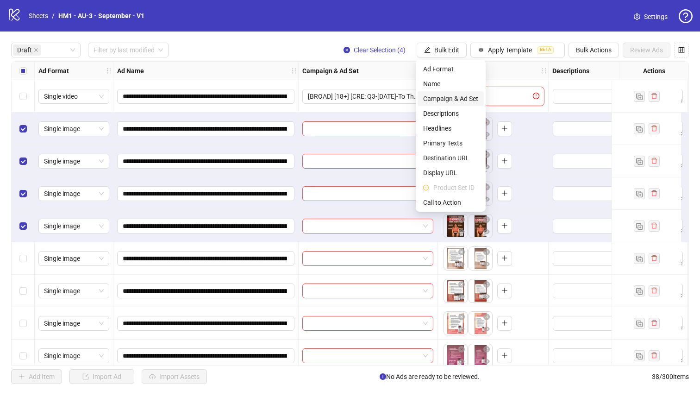
click at [460, 105] on li "Campaign & Ad Set" at bounding box center [451, 98] width 66 height 15
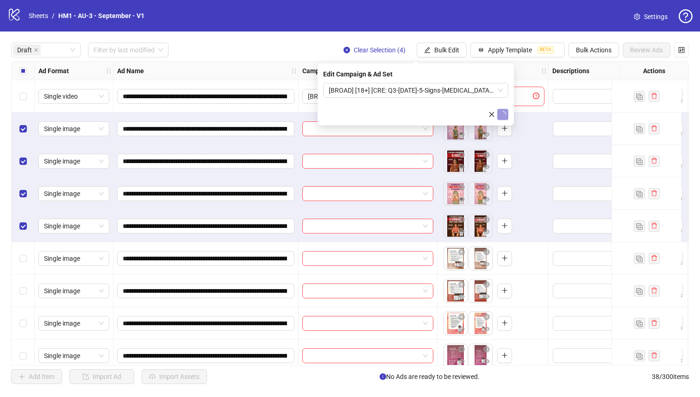
click at [452, 99] on form "[BROAD] [18+] [CRE: Q3-[DATE]-5-Signs-[MEDICAL_DATA]-Illustration-HH-] [[DATE]]" at bounding box center [415, 101] width 185 height 37
click at [452, 95] on span "[BROAD] [18+] [CRE: Q3-[DATE]-5-Signs-[MEDICAL_DATA]-Illustration-HH-] [[DATE]]" at bounding box center [416, 90] width 174 height 14
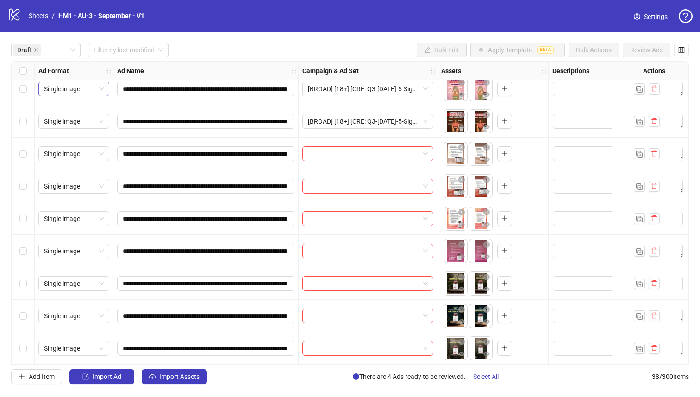
scroll to position [104, 0]
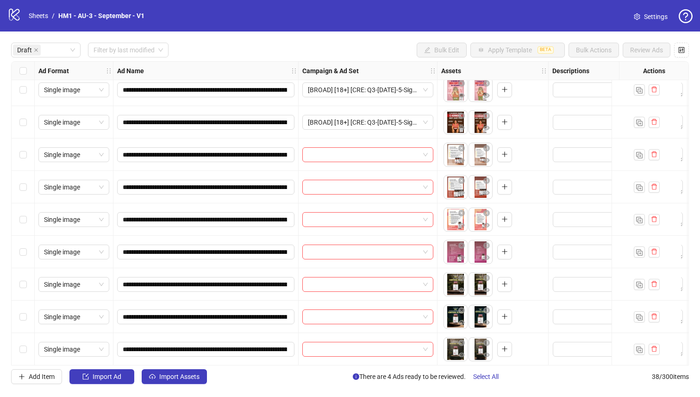
click at [27, 248] on div "Select row 9" at bounding box center [23, 252] width 23 height 32
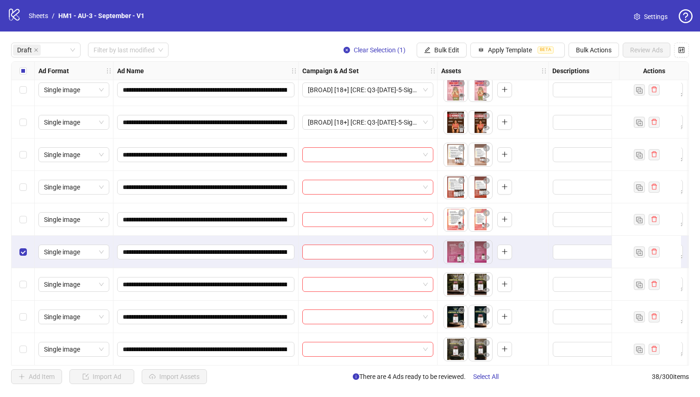
click at [27, 223] on div "Select row 8" at bounding box center [23, 219] width 23 height 32
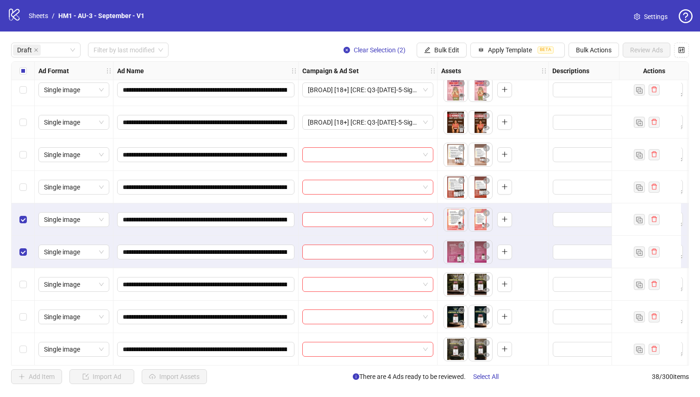
click at [26, 202] on div "Select row 7" at bounding box center [23, 187] width 23 height 32
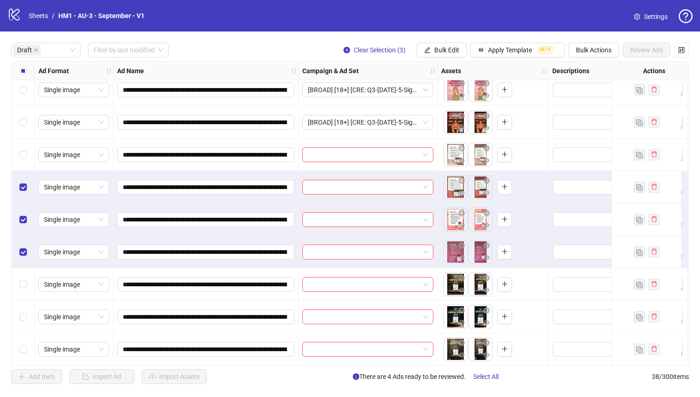
click at [27, 169] on div "Select row 6" at bounding box center [23, 154] width 23 height 32
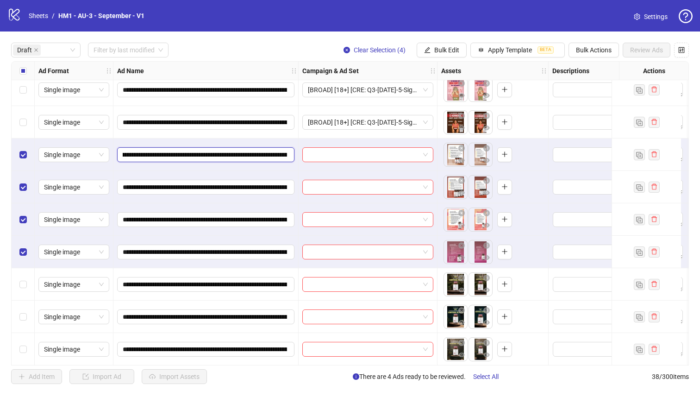
scroll to position [0, 144]
drag, startPoint x: 229, startPoint y: 155, endPoint x: 241, endPoint y: 151, distance: 12.9
click at [241, 151] on input "**********" at bounding box center [205, 155] width 164 height 10
click at [452, 50] on span "Bulk Edit" at bounding box center [446, 49] width 25 height 7
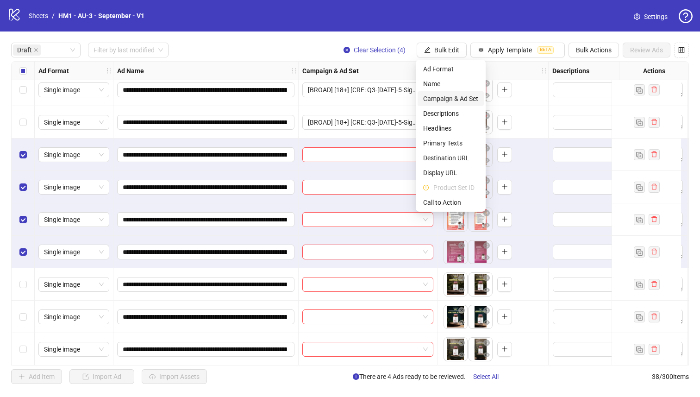
click at [459, 100] on span "Campaign & Ad Set" at bounding box center [450, 99] width 55 height 10
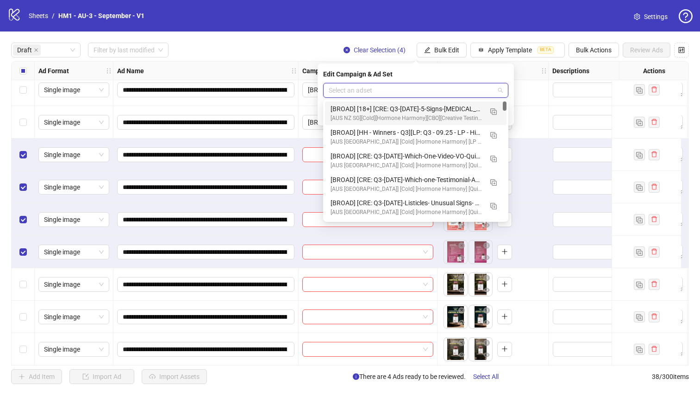
click at [441, 93] on input "search" at bounding box center [412, 90] width 166 height 14
click at [489, 110] on button "button" at bounding box center [493, 111] width 15 height 15
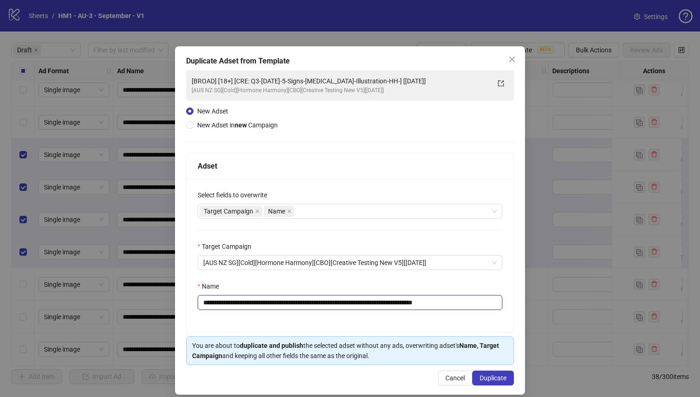
click at [402, 305] on input "**********" at bounding box center [350, 302] width 305 height 15
drag, startPoint x: 399, startPoint y: 304, endPoint x: 264, endPoint y: 304, distance: 134.3
click at [264, 304] on input "**********" at bounding box center [350, 302] width 305 height 15
paste input "text"
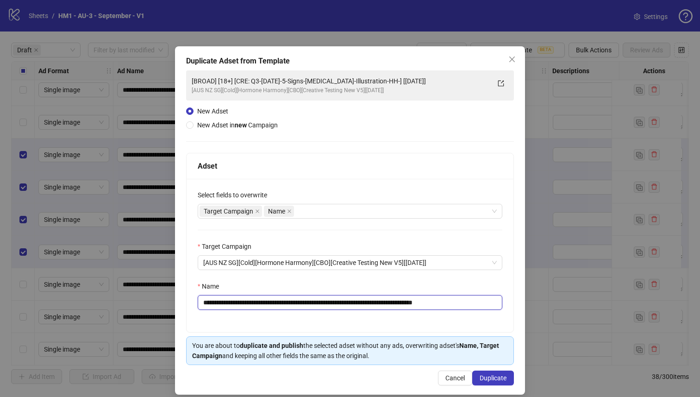
type input "**********"
click at [485, 384] on button "Duplicate" at bounding box center [493, 378] width 42 height 15
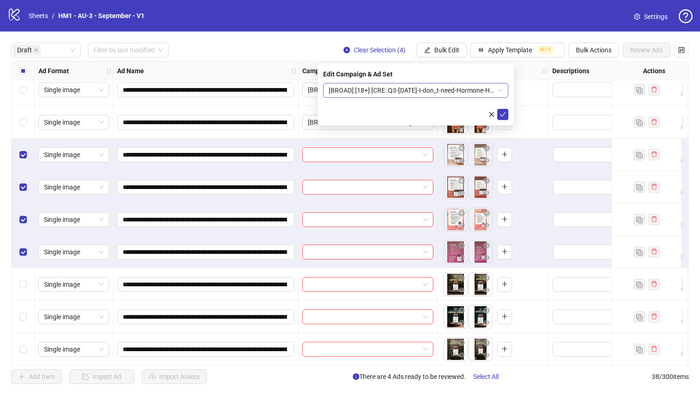
click at [452, 86] on span "[BROAD] [18+] [CRE: Q3-[DATE]-I-don_t-need-Hormone-Harmony-HH-] [[DATE]]" at bounding box center [416, 90] width 174 height 14
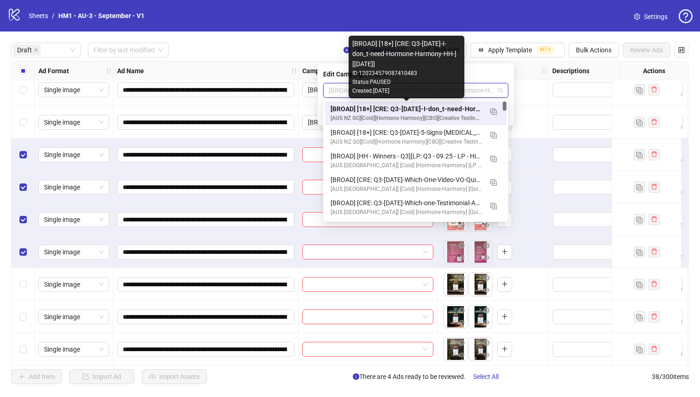
click at [453, 110] on div "[BROAD] [18+] [CRE: Q3-[DATE]-I-don_t-need-Hormone-Harmony-HH-] [[DATE]]" at bounding box center [407, 109] width 152 height 10
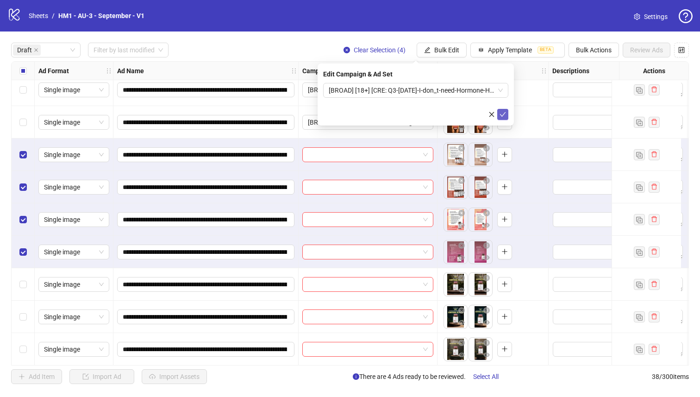
click at [502, 113] on icon "check" at bounding box center [503, 114] width 6 height 6
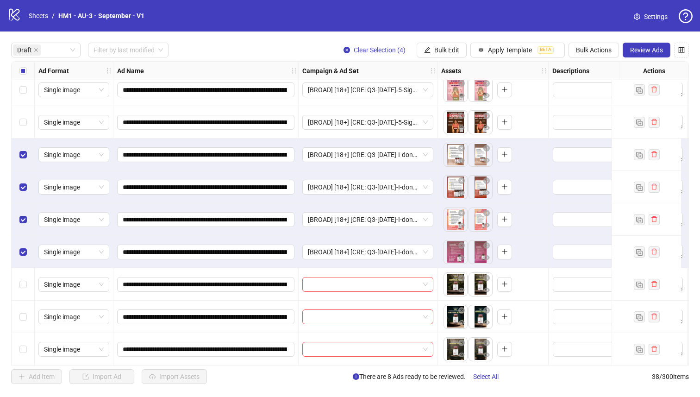
click at [31, 71] on div "Select all rows" at bounding box center [23, 71] width 23 height 19
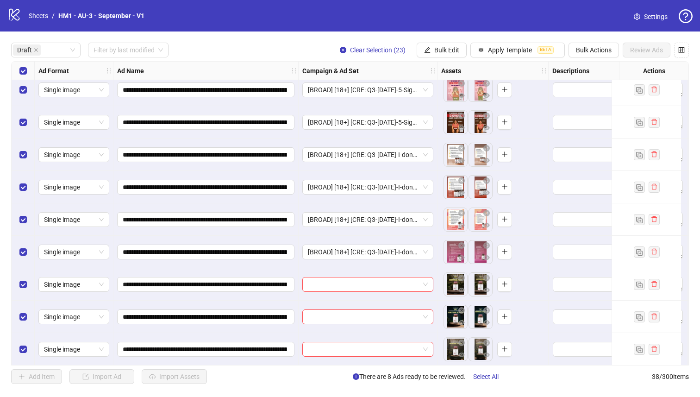
click at [31, 71] on div "Select all rows" at bounding box center [23, 71] width 23 height 19
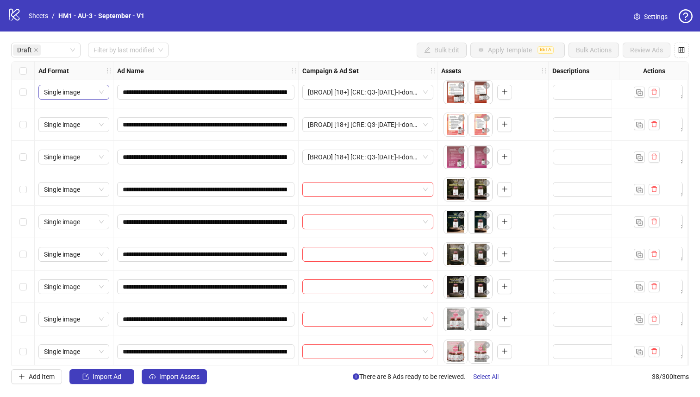
scroll to position [210, 0]
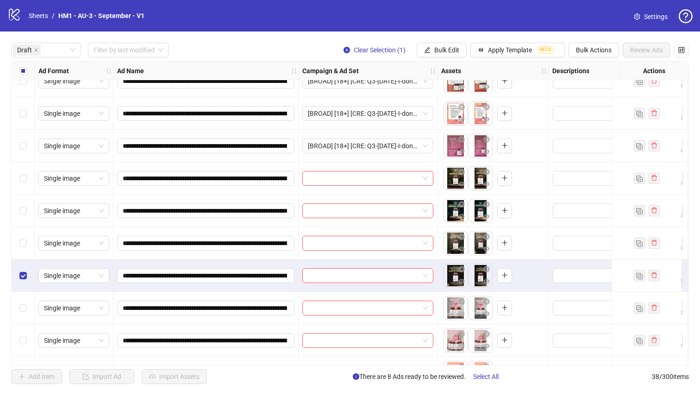
click at [35, 252] on div "Single image" at bounding box center [74, 243] width 79 height 32
click at [29, 247] on div "Select row 12" at bounding box center [23, 243] width 23 height 32
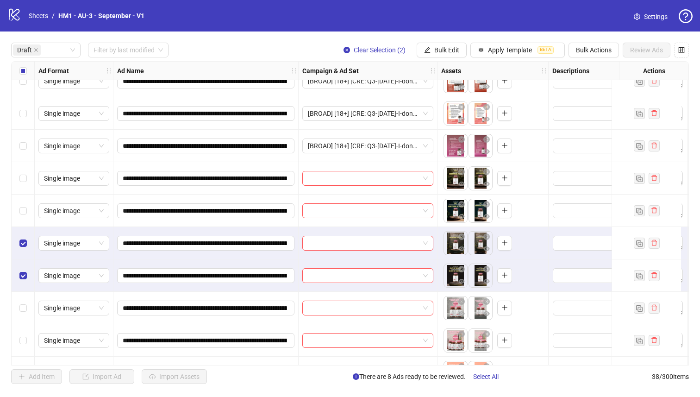
click at [28, 226] on div "Select row 11" at bounding box center [23, 211] width 23 height 32
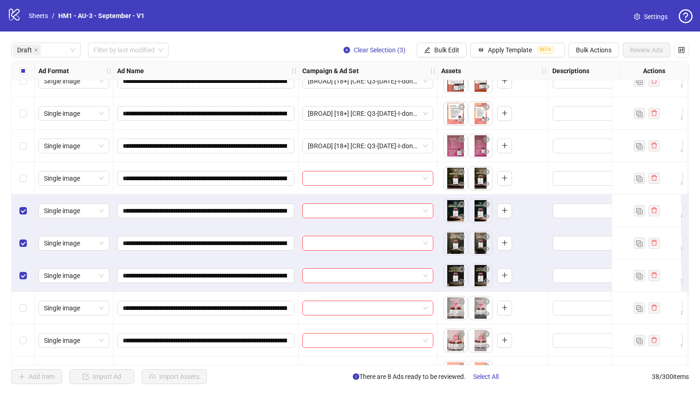
click at [25, 201] on div "Select row 11" at bounding box center [23, 211] width 23 height 32
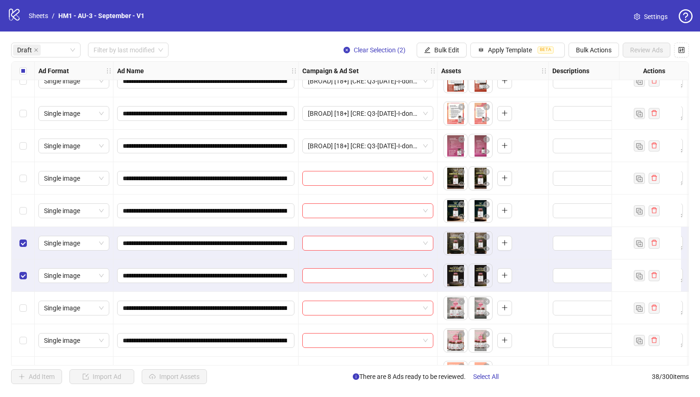
click at [25, 190] on div "Select row 10" at bounding box center [23, 178] width 23 height 32
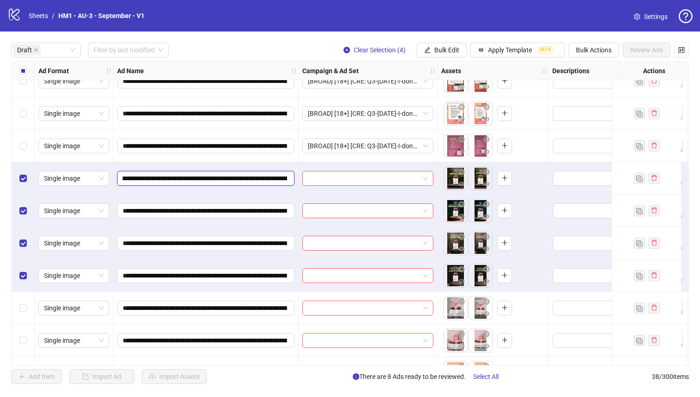
scroll to position [0, 223]
drag, startPoint x: 231, startPoint y: 180, endPoint x: 185, endPoint y: 178, distance: 46.4
click at [185, 178] on input "**********" at bounding box center [205, 178] width 164 height 10
click at [445, 44] on button "Bulk Edit" at bounding box center [442, 50] width 50 height 15
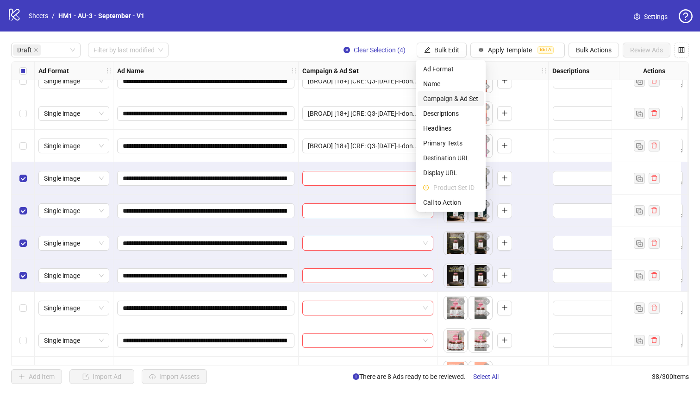
click at [445, 94] on span "Campaign & Ad Set" at bounding box center [450, 99] width 55 height 10
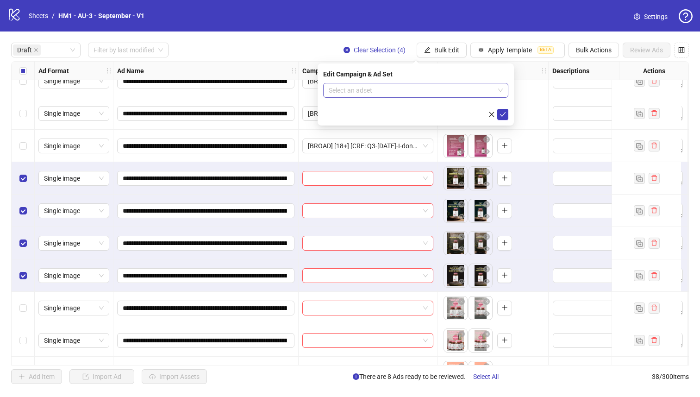
click at [439, 94] on input "search" at bounding box center [412, 90] width 166 height 14
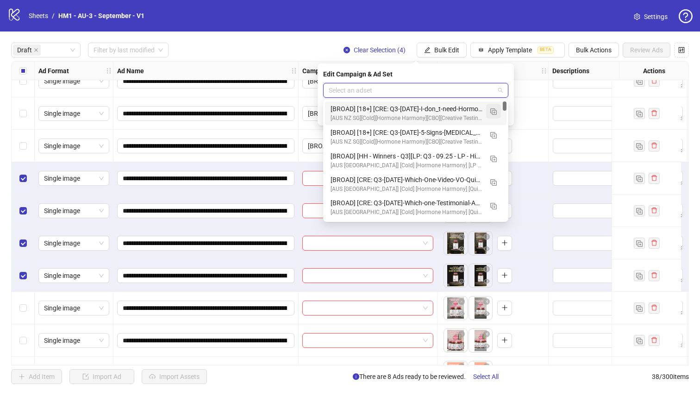
click at [498, 109] on button "button" at bounding box center [493, 111] width 15 height 15
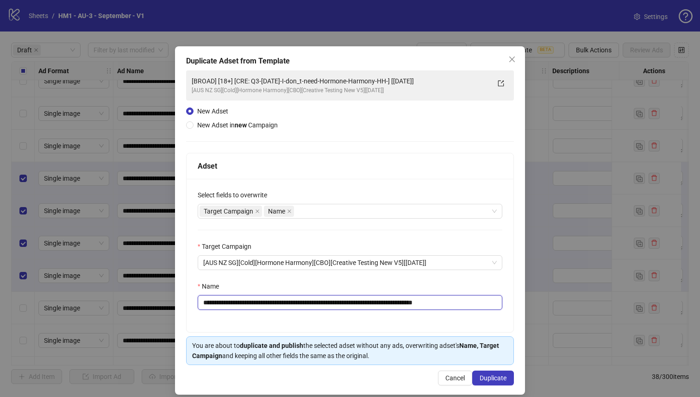
drag, startPoint x: 419, startPoint y: 302, endPoint x: 262, endPoint y: 307, distance: 156.6
click at [262, 307] on input "**********" at bounding box center [350, 302] width 305 height 15
paste input "**********"
type input "**********"
click at [499, 383] on button "Duplicate" at bounding box center [493, 378] width 42 height 15
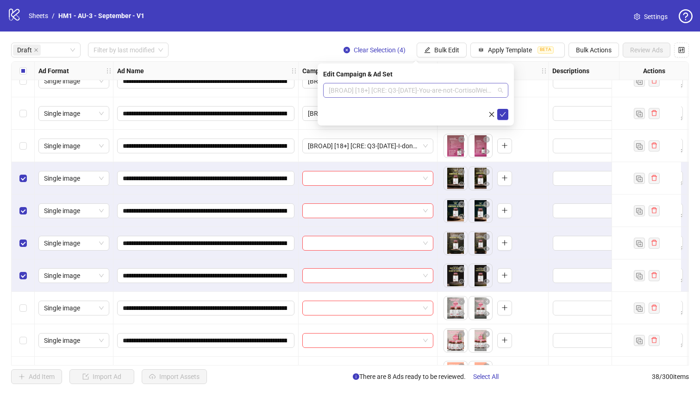
click at [421, 97] on span "[BROAD] [18+] [CRE: Q3-[DATE]-You-are-not-CortisolWeight-ProductHero-HH] [[DATE…" at bounding box center [416, 90] width 174 height 14
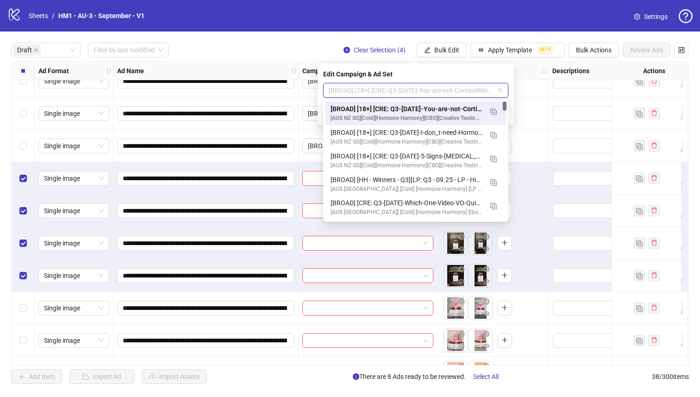
click at [422, 106] on div "[BROAD] [18+] [CRE: Q3-[DATE]-You-are-not-CortisolWeight-ProductHero-HH] [[DATE…" at bounding box center [407, 109] width 152 height 10
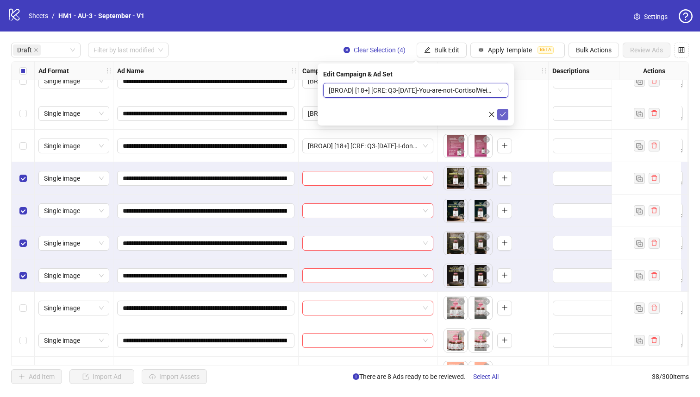
click at [500, 118] on span "submit" at bounding box center [503, 114] width 6 height 7
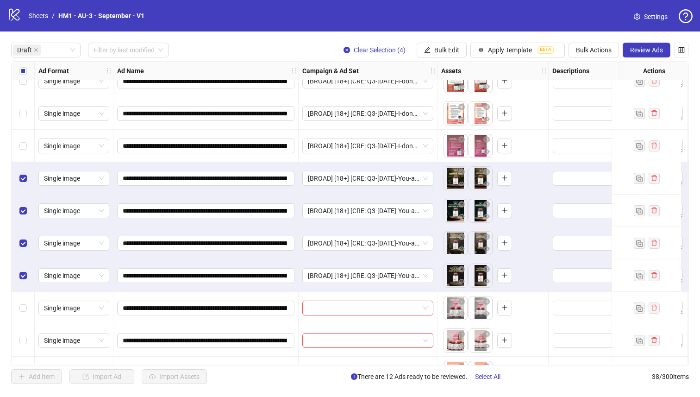
click at [17, 69] on div "Select all rows" at bounding box center [23, 71] width 23 height 19
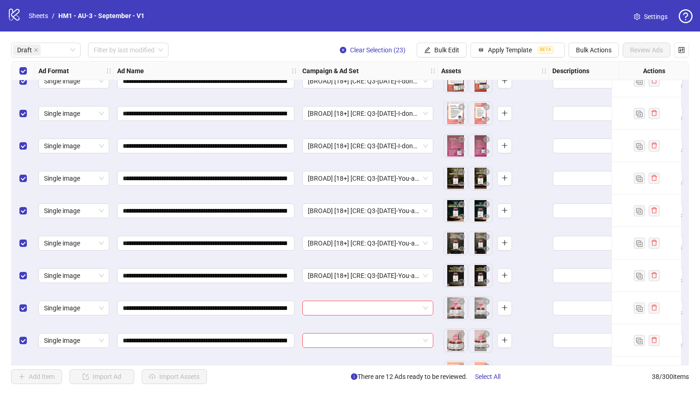
click at [17, 69] on div "Select all rows" at bounding box center [23, 71] width 23 height 19
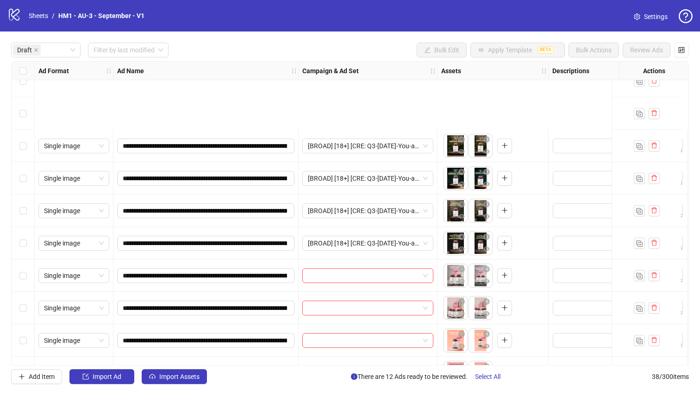
scroll to position [346, 0]
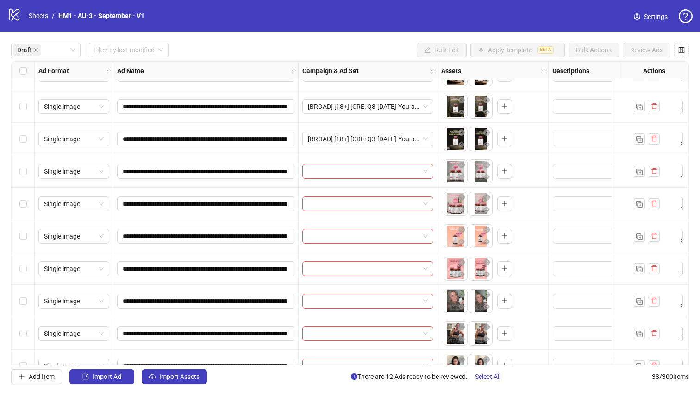
click at [23, 278] on div "Select row 17" at bounding box center [23, 268] width 23 height 32
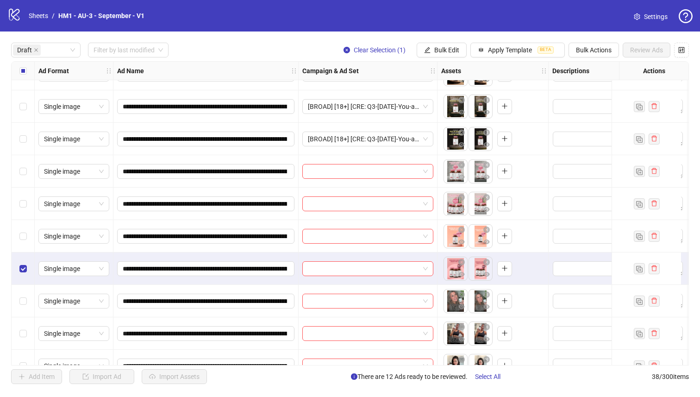
click at [25, 230] on div "Select row 16" at bounding box center [23, 236] width 23 height 32
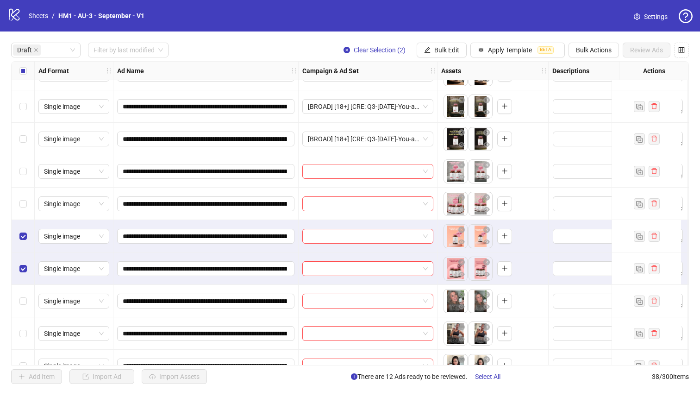
click at [27, 204] on div "Select row 15" at bounding box center [23, 204] width 23 height 32
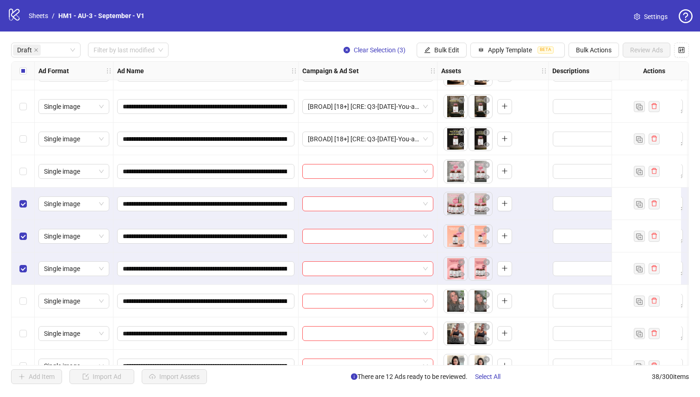
click at [26, 174] on div "Select row 14" at bounding box center [23, 171] width 23 height 32
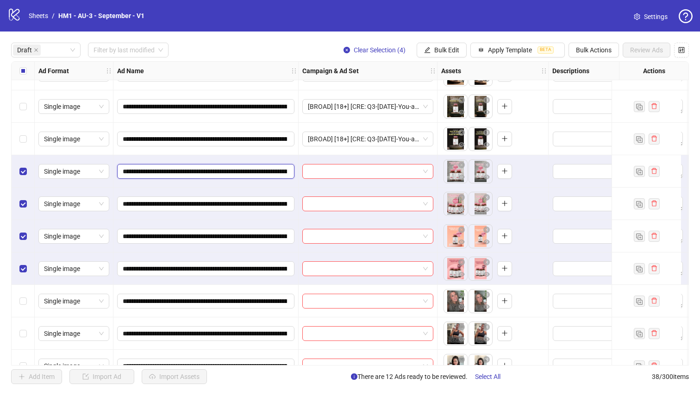
drag, startPoint x: 234, startPoint y: 175, endPoint x: 243, endPoint y: 175, distance: 9.3
click at [243, 175] on input "**********" at bounding box center [205, 171] width 164 height 10
drag, startPoint x: 232, startPoint y: 173, endPoint x: 276, endPoint y: 170, distance: 44.5
click at [276, 170] on input "**********" at bounding box center [205, 171] width 164 height 10
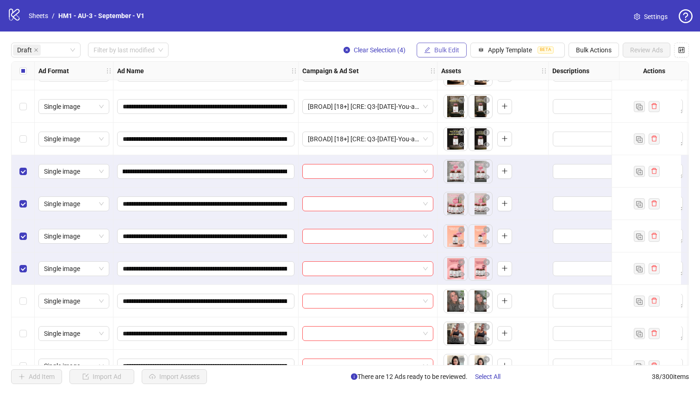
click at [425, 52] on icon "edit" at bounding box center [428, 50] width 6 height 6
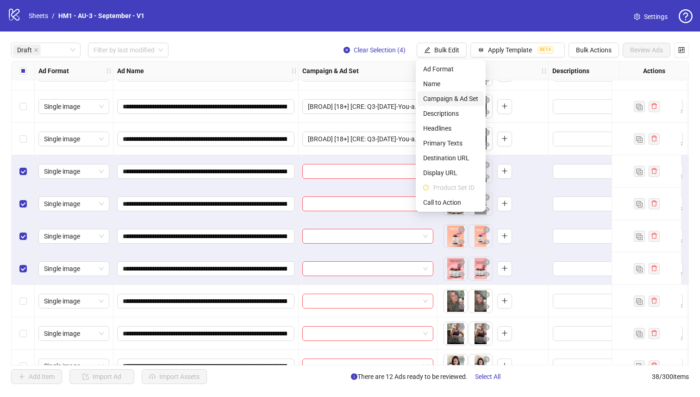
click at [436, 100] on span "Campaign & Ad Set" at bounding box center [450, 99] width 55 height 10
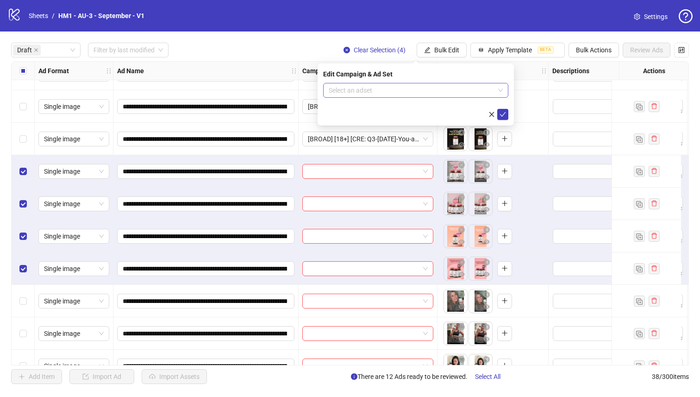
click at [431, 91] on input "search" at bounding box center [412, 90] width 166 height 14
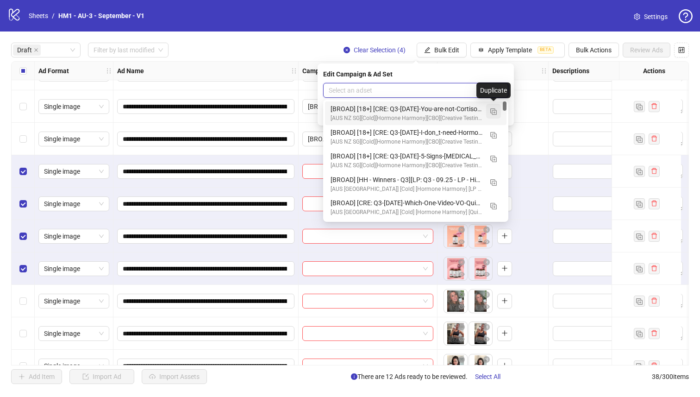
click at [491, 111] on img "button" at bounding box center [493, 111] width 6 height 6
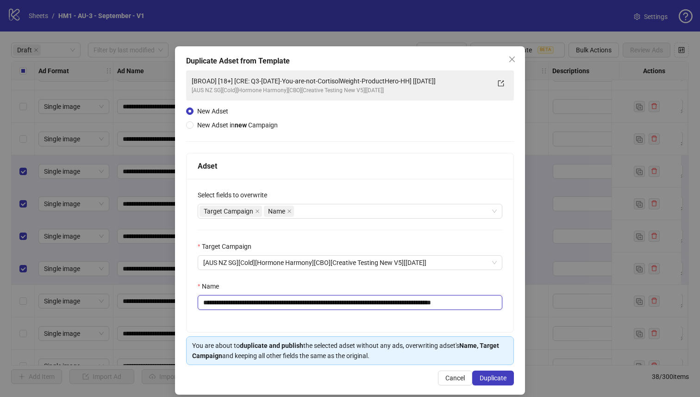
drag, startPoint x: 439, startPoint y: 304, endPoint x: 262, endPoint y: 305, distance: 176.9
click at [262, 305] on input "**********" at bounding box center [350, 302] width 305 height 15
paste input "*"
type input "**********"
click at [497, 385] on button "Duplicate" at bounding box center [493, 378] width 42 height 15
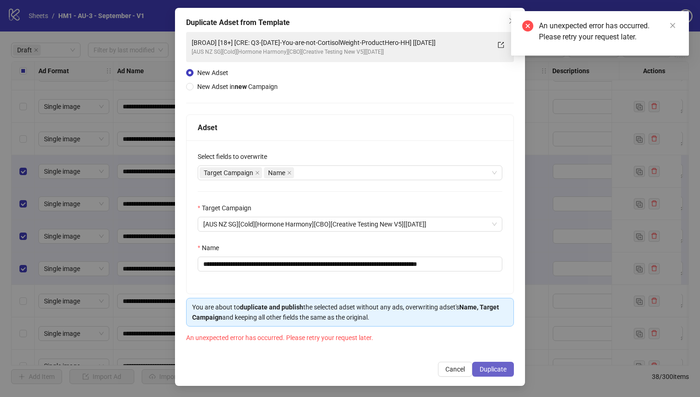
click at [492, 369] on span "Duplicate" at bounding box center [493, 368] width 27 height 7
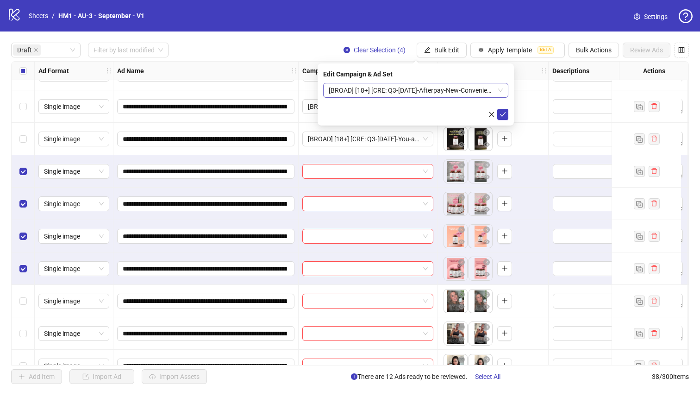
click at [467, 89] on span "[BROAD] [18+] [CRE: Q3-[DATE]-Afterpay-New-Convenience-ProductHero-HH-AU] [[DAT…" at bounding box center [416, 90] width 174 height 14
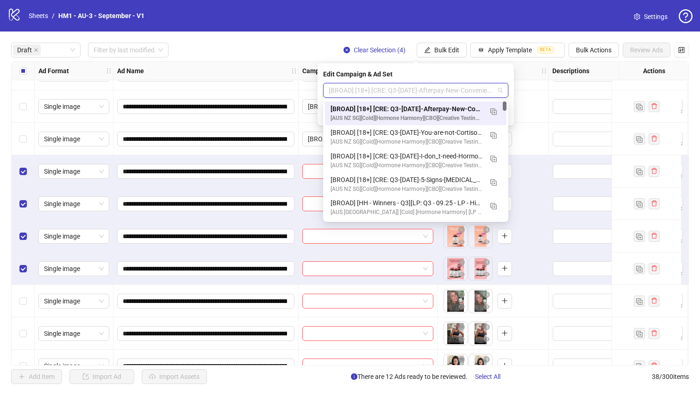
click at [463, 105] on div "[BROAD] [18+] [CRE: Q3-[DATE]-Afterpay-New-Convenience-ProductHero-HH-AU] [[DAT…" at bounding box center [407, 109] width 152 height 10
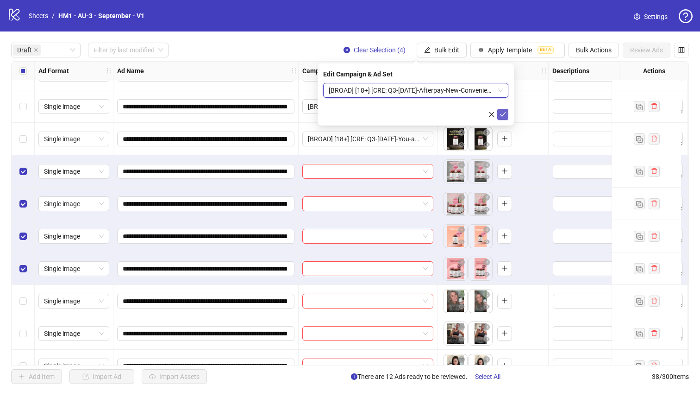
click at [501, 115] on icon "check" at bounding box center [503, 114] width 6 height 6
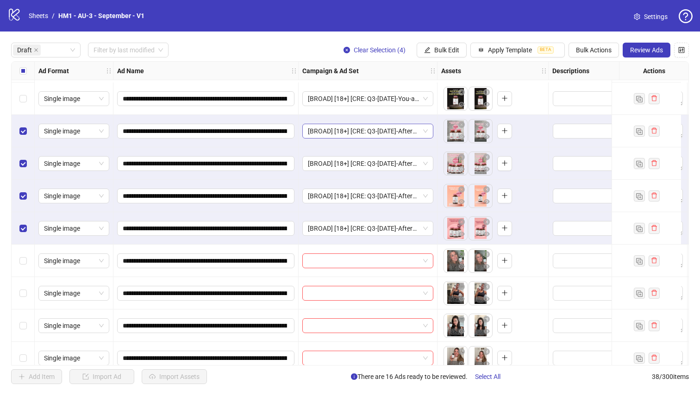
scroll to position [465, 0]
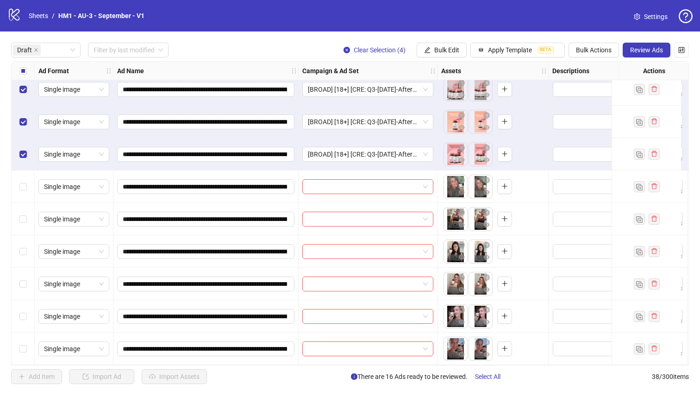
click at [19, 76] on div "Select all rows" at bounding box center [23, 71] width 23 height 19
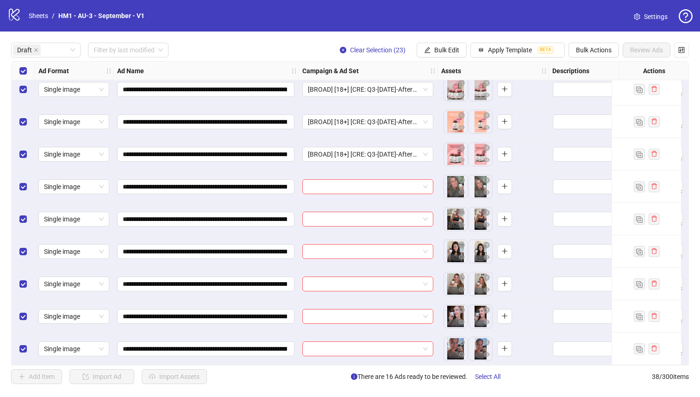
click at [19, 76] on div "Select all rows" at bounding box center [23, 71] width 23 height 19
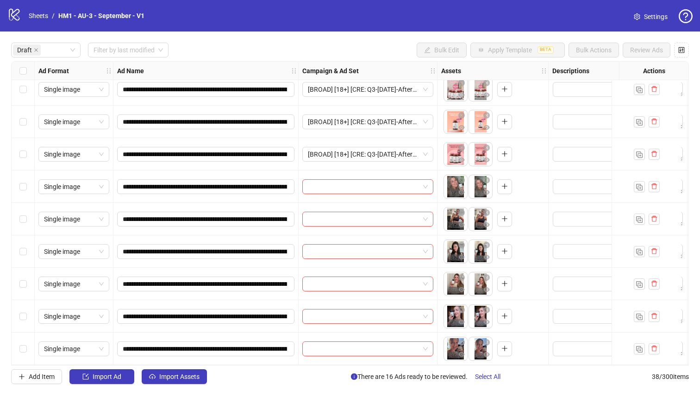
click at [27, 255] on div "Select row 20" at bounding box center [23, 251] width 23 height 32
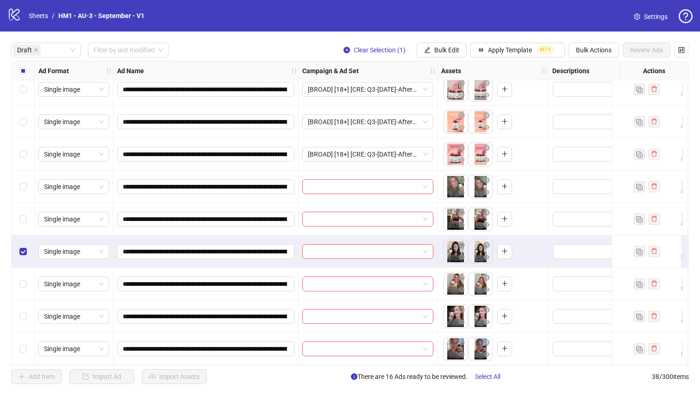
click at [28, 220] on div "Select row 19" at bounding box center [23, 219] width 23 height 32
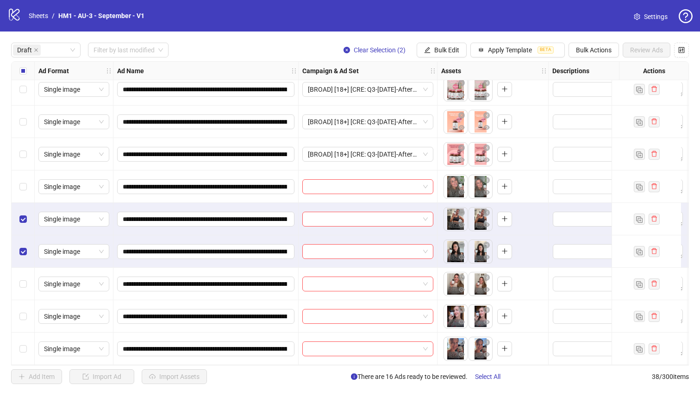
click at [28, 192] on div "Select row 18" at bounding box center [23, 186] width 23 height 32
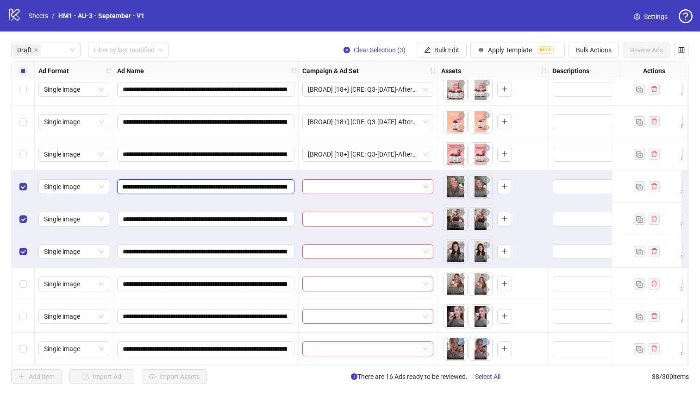
scroll to position [0, 168]
drag, startPoint x: 232, startPoint y: 182, endPoint x: 227, endPoint y: 183, distance: 5.2
click at [227, 183] on input "**********" at bounding box center [205, 187] width 164 height 10
click at [447, 52] on span "Bulk Edit" at bounding box center [446, 49] width 25 height 7
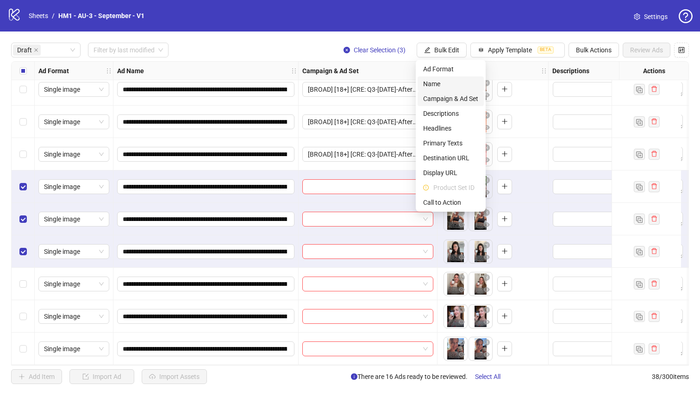
click at [453, 99] on span "Campaign & Ad Set" at bounding box center [450, 99] width 55 height 10
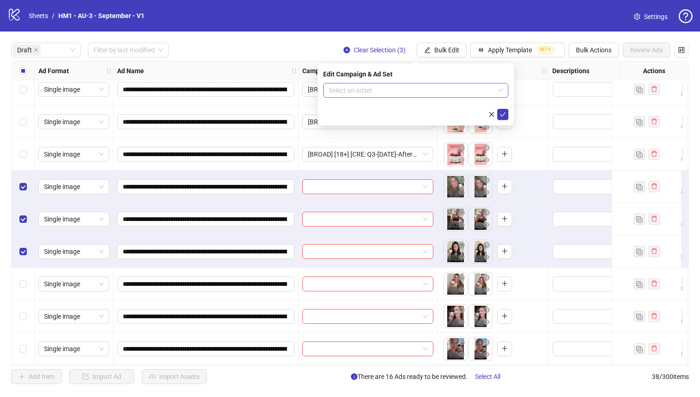
click at [434, 88] on input "search" at bounding box center [412, 90] width 166 height 14
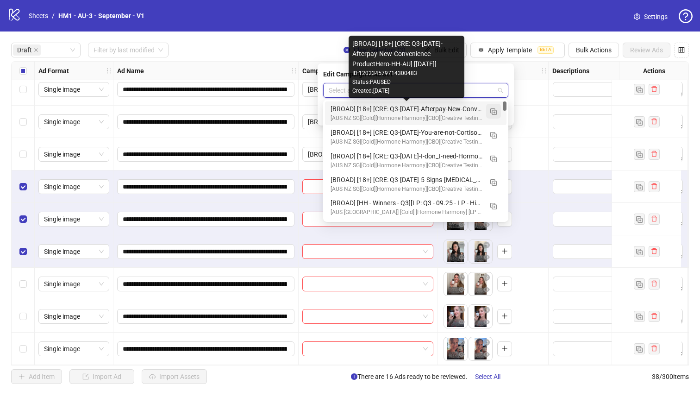
click at [498, 109] on button "button" at bounding box center [493, 111] width 15 height 15
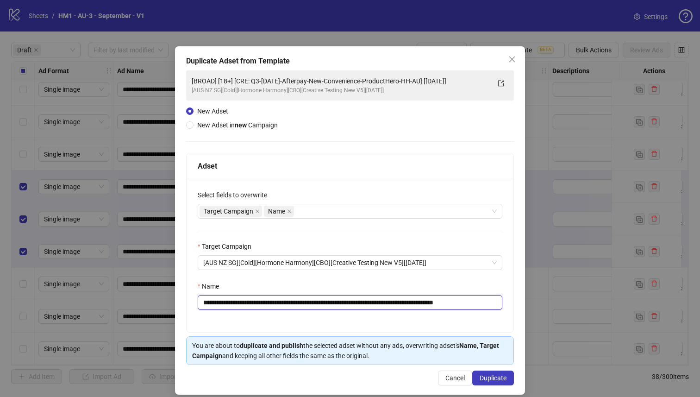
drag, startPoint x: 451, startPoint y: 302, endPoint x: 264, endPoint y: 303, distance: 186.7
click at [264, 303] on input "**********" at bounding box center [350, 302] width 305 height 15
paste input "**********"
click at [263, 306] on input "**********" at bounding box center [350, 302] width 305 height 15
type input "**********"
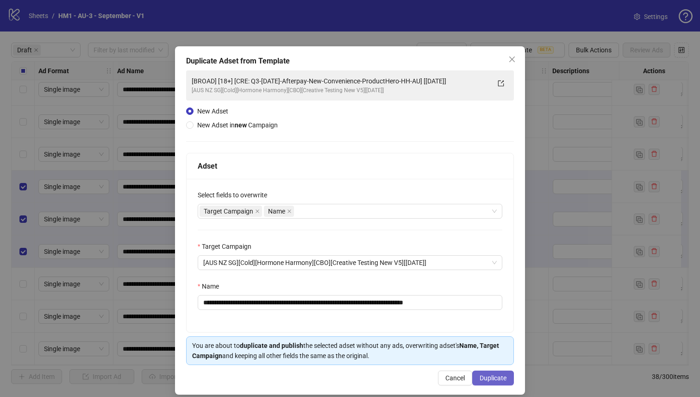
click at [498, 376] on span "Duplicate" at bounding box center [493, 377] width 27 height 7
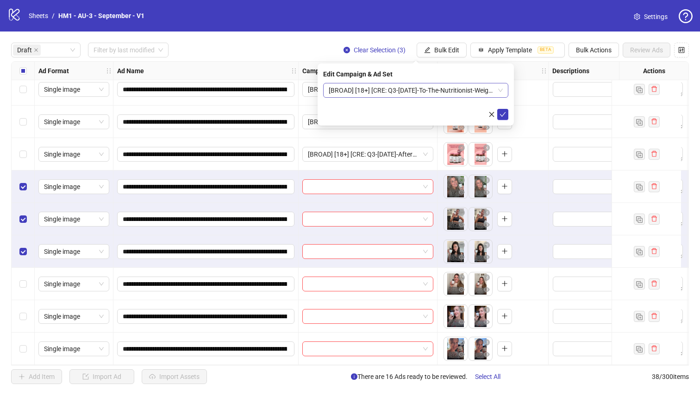
click at [442, 94] on span "[BROAD] [18+] [CRE: Q3-[DATE]-To-The-Nutritionist-WeightLoss-UGC-HH [[DATE]]" at bounding box center [416, 90] width 174 height 14
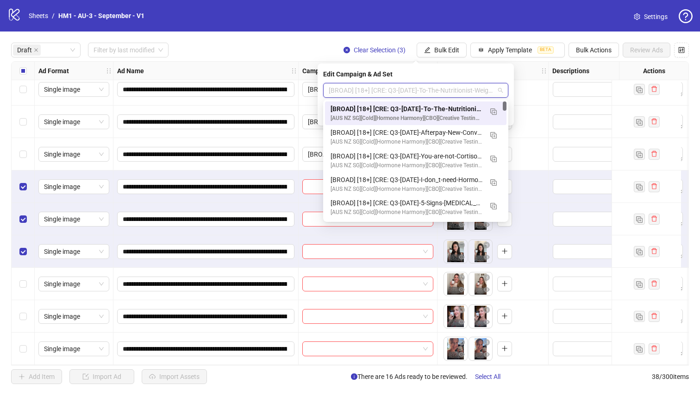
click at [437, 107] on div "[BROAD] [18+] [CRE: Q3-[DATE]-To-The-Nutritionist-WeightLoss-UGC-HH [[DATE]]" at bounding box center [407, 109] width 152 height 10
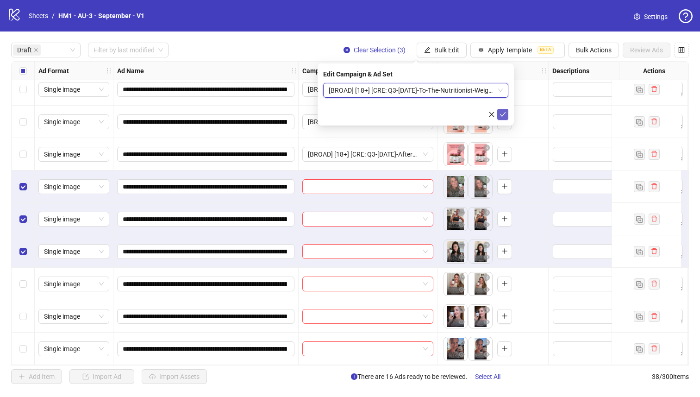
click at [504, 113] on icon "check" at bounding box center [503, 114] width 6 height 6
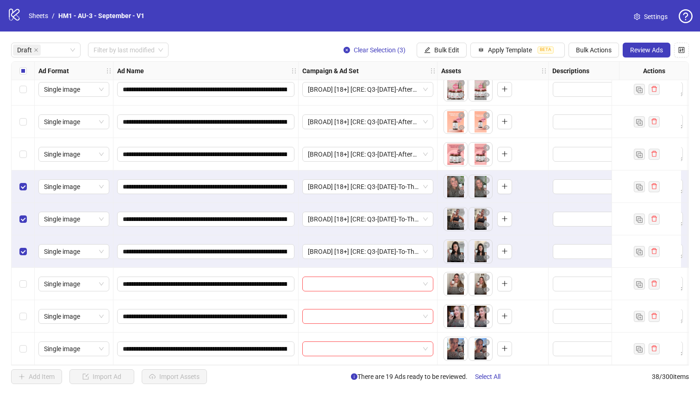
click at [26, 69] on div "Select all rows" at bounding box center [23, 71] width 23 height 19
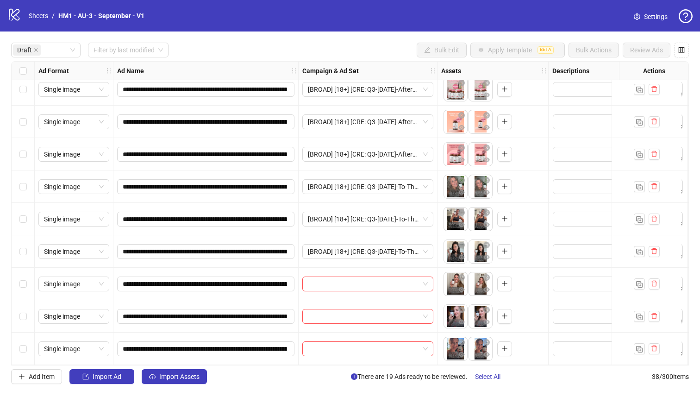
click at [26, 339] on div "Select row 23" at bounding box center [23, 349] width 23 height 32
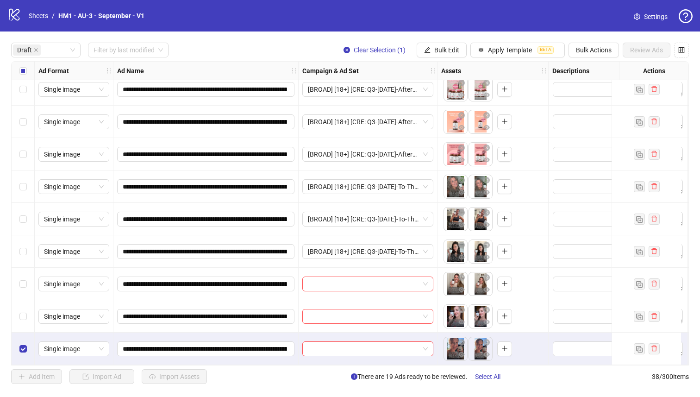
click at [26, 322] on div "Select row 22" at bounding box center [23, 316] width 23 height 32
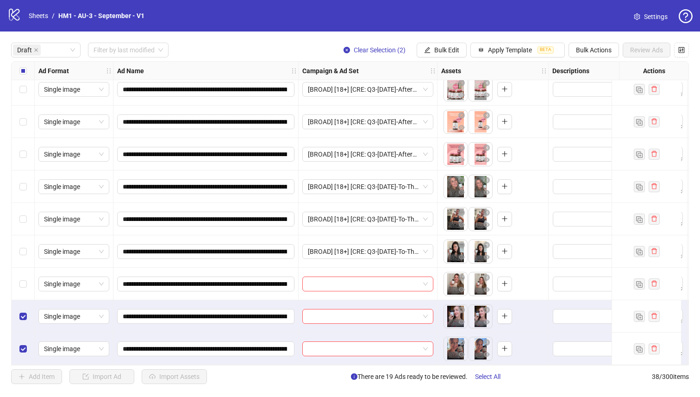
click at [28, 276] on div "Select row 21" at bounding box center [23, 284] width 23 height 32
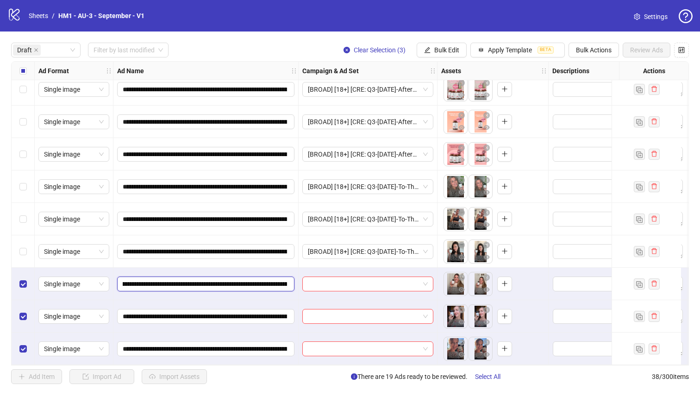
scroll to position [0, 150]
drag, startPoint x: 232, startPoint y: 280, endPoint x: 246, endPoint y: 279, distance: 14.4
click at [246, 279] on input "**********" at bounding box center [205, 284] width 164 height 10
click at [438, 51] on span "Bulk Edit" at bounding box center [446, 49] width 25 height 7
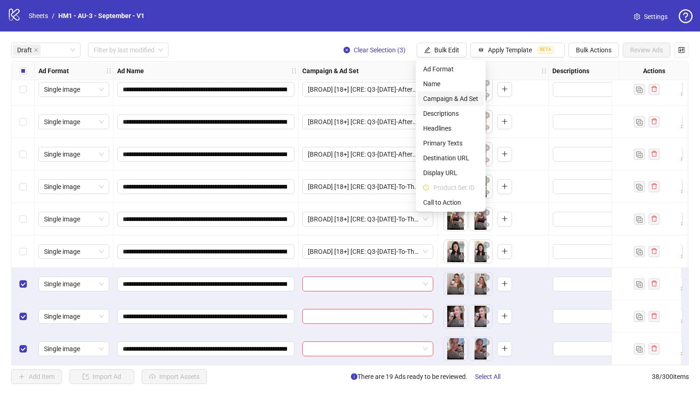
click at [445, 101] on span "Campaign & Ad Set" at bounding box center [450, 99] width 55 height 10
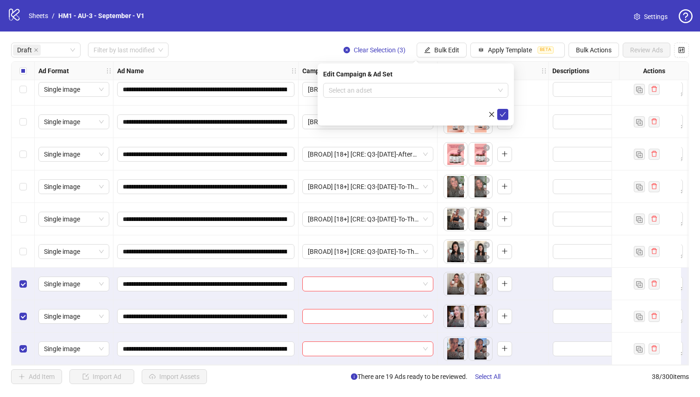
click at [442, 99] on form "Select an adset" at bounding box center [415, 101] width 185 height 37
click at [443, 91] on input "search" at bounding box center [412, 90] width 166 height 14
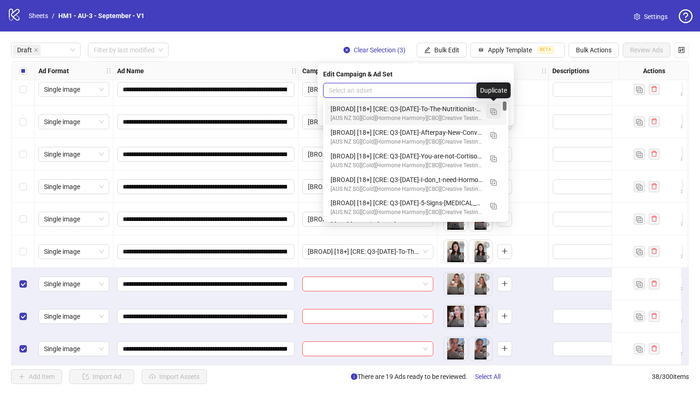
click at [492, 110] on img "button" at bounding box center [493, 111] width 6 height 6
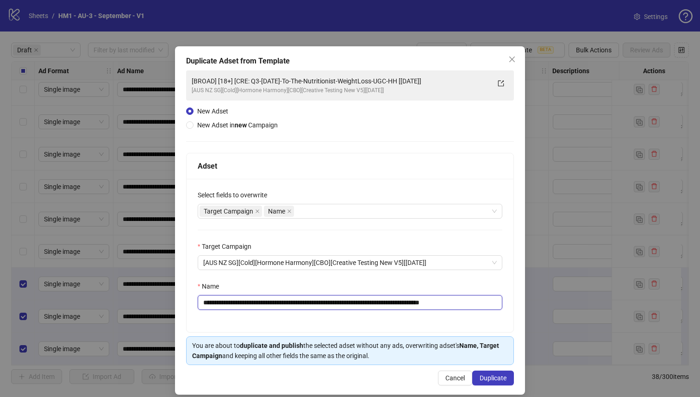
drag, startPoint x: 428, startPoint y: 302, endPoint x: 264, endPoint y: 300, distance: 164.4
click at [264, 300] on input "**********" at bounding box center [350, 302] width 305 height 15
paste input "text"
type input "**********"
click at [490, 385] on button "Duplicate" at bounding box center [493, 378] width 42 height 15
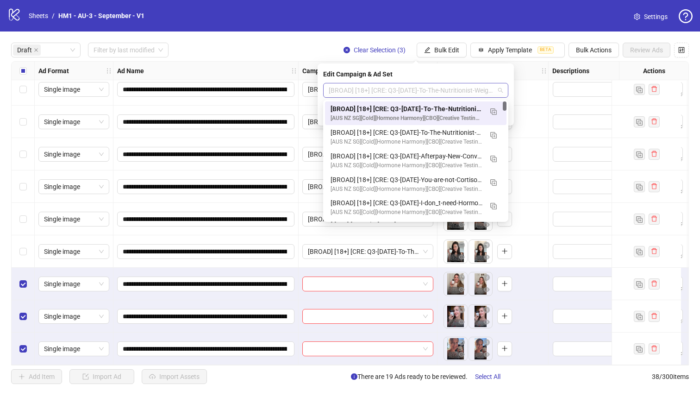
click at [459, 97] on span "[BROAD] [18+] [CRE: Q3-[DATE]-To-The-Nutritionist-WeightLoss-UGC-HH] [[DATE]]" at bounding box center [416, 90] width 174 height 14
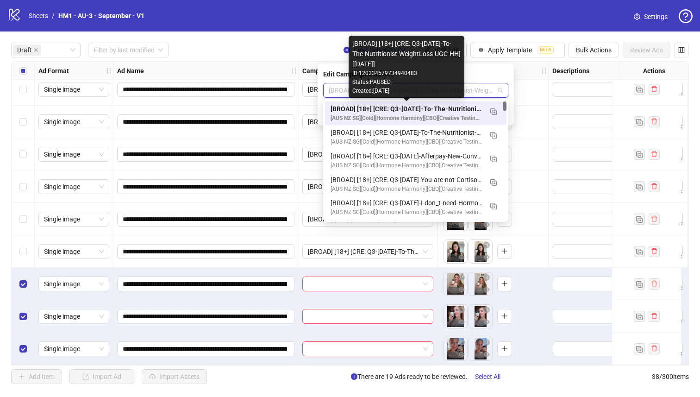
click at [458, 107] on div "[BROAD] [18+] [CRE: Q3-[DATE]-To-The-Nutritionist-WeightLoss-UGC-HH] [[DATE]]" at bounding box center [407, 109] width 152 height 10
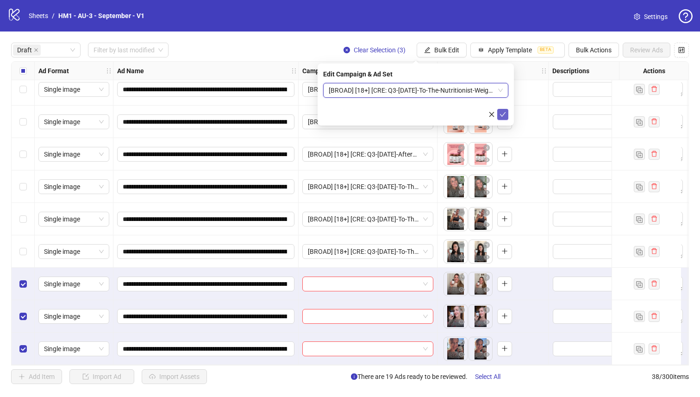
click at [506, 113] on button "submit" at bounding box center [502, 114] width 11 height 11
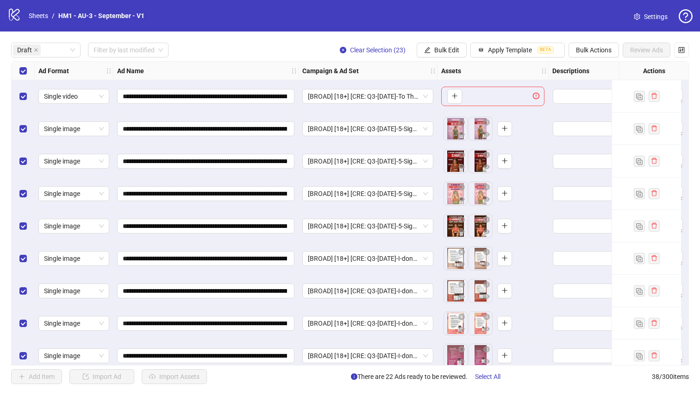
click at [27, 92] on div "Select row 1" at bounding box center [23, 96] width 23 height 32
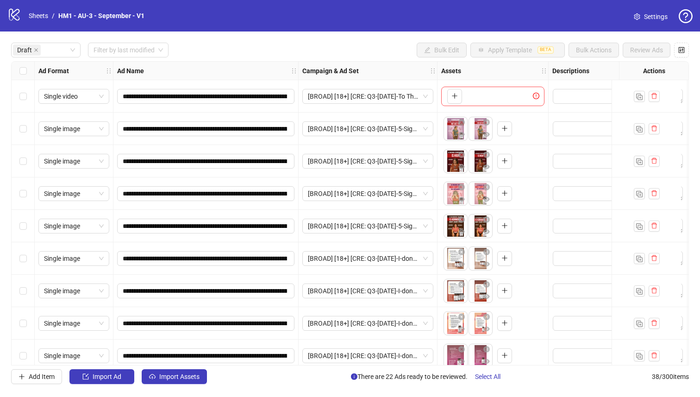
click at [24, 219] on div "Select row 5" at bounding box center [23, 226] width 23 height 32
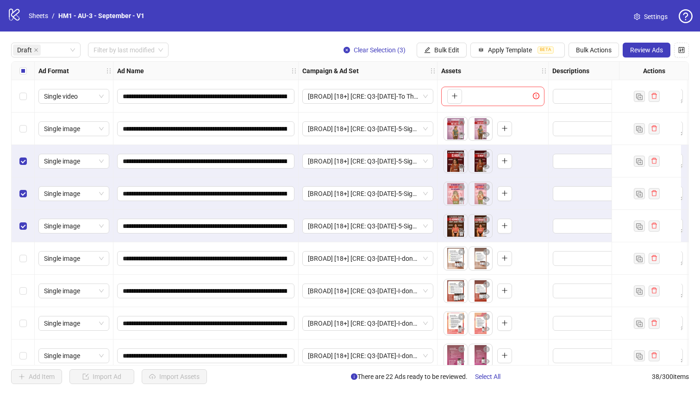
click at [23, 115] on div "Select row 2" at bounding box center [23, 129] width 23 height 32
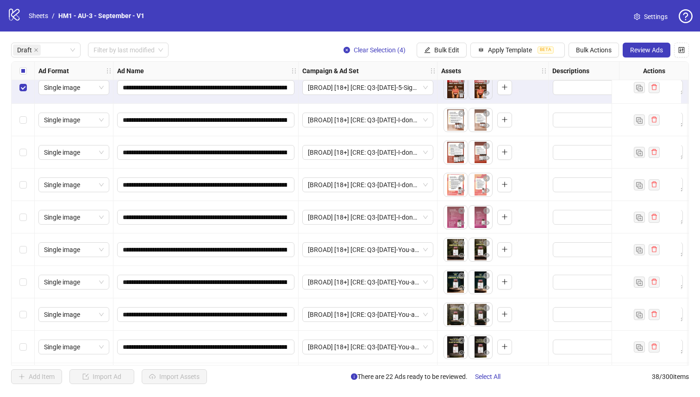
scroll to position [152, 0]
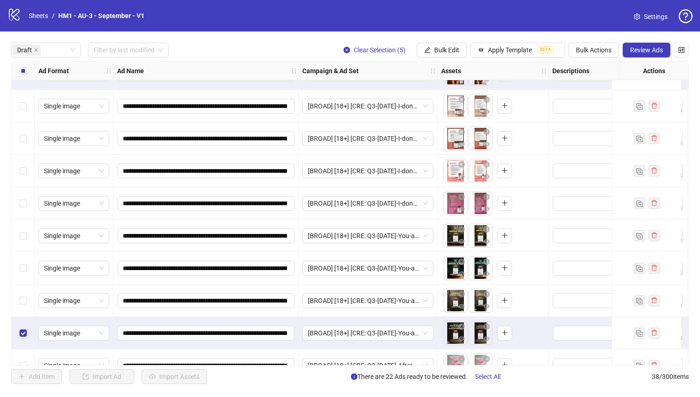
click at [25, 311] on div "Select row 12" at bounding box center [23, 300] width 23 height 32
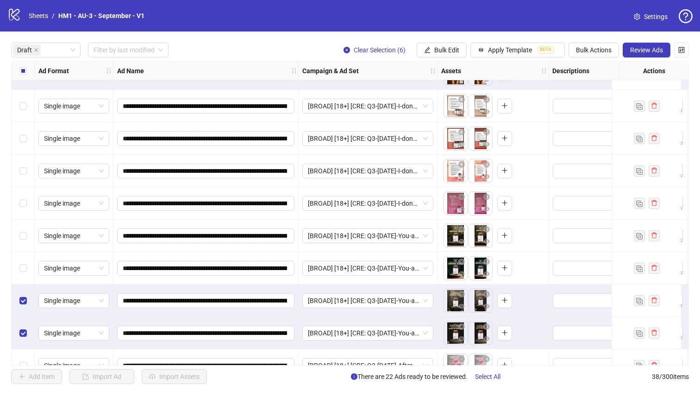
click at [22, 289] on div "Select row 12" at bounding box center [23, 300] width 23 height 32
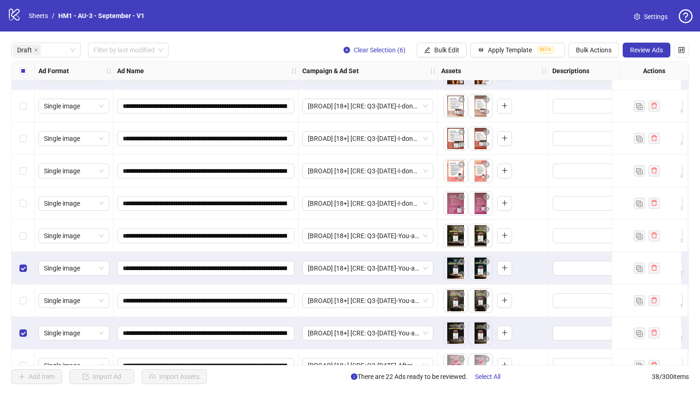
click at [26, 242] on div "Select row 10" at bounding box center [23, 236] width 23 height 32
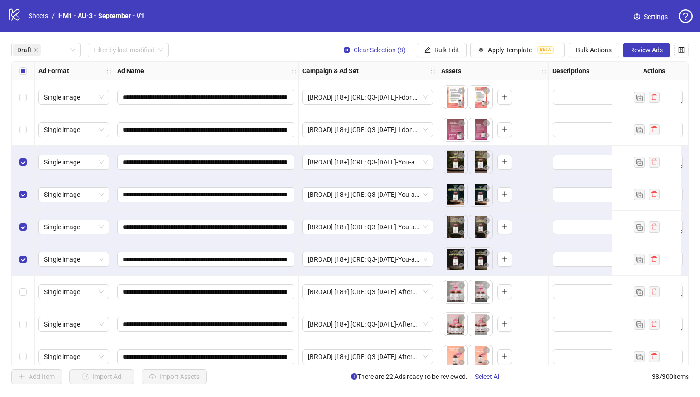
scroll to position [230, 0]
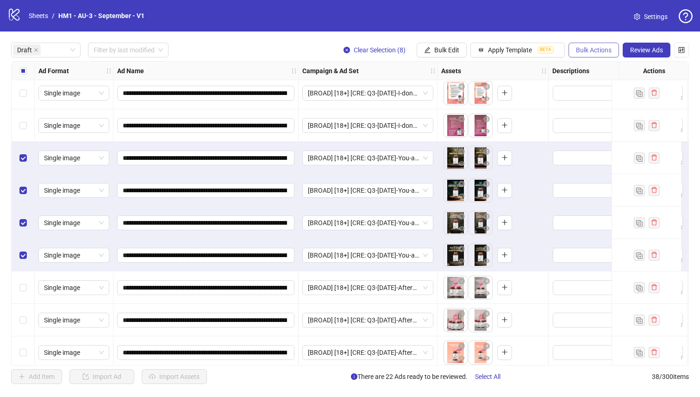
click at [609, 52] on span "Bulk Actions" at bounding box center [594, 49] width 36 height 7
click at [622, 99] on span "Duplicate with assets" at bounding box center [606, 99] width 63 height 10
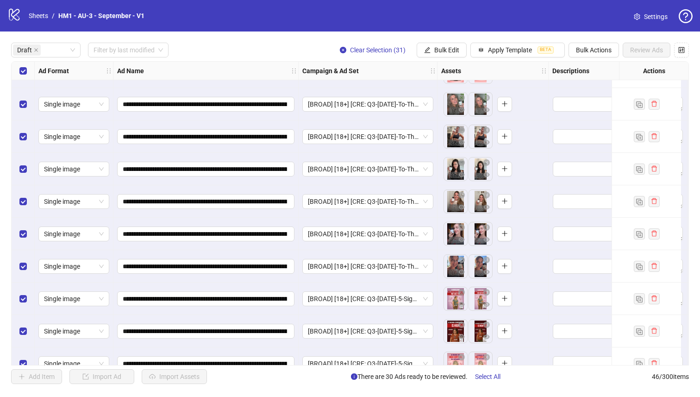
scroll to position [724, 0]
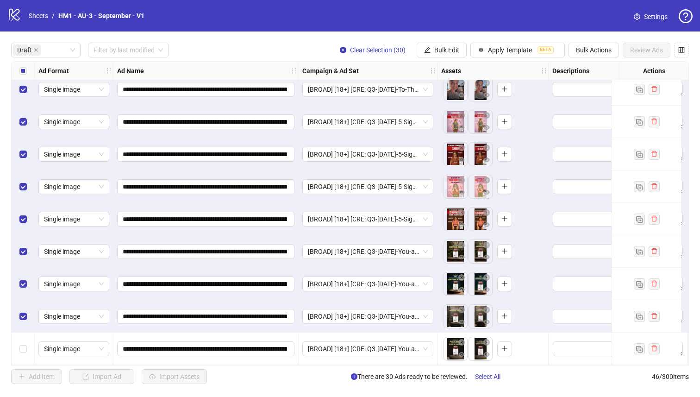
click at [23, 321] on div "Select row 30" at bounding box center [23, 316] width 23 height 32
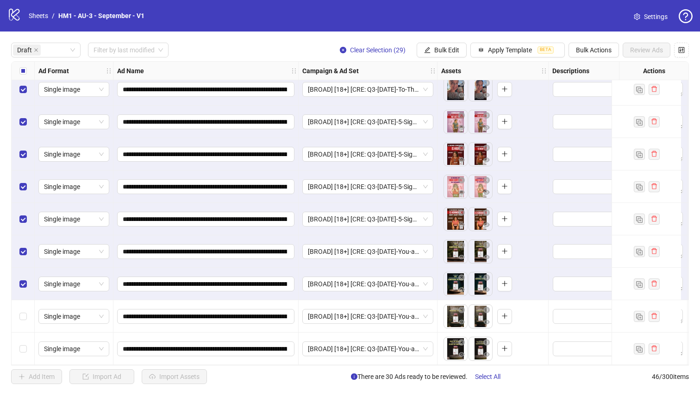
click at [25, 269] on div "Select row 29" at bounding box center [23, 284] width 23 height 32
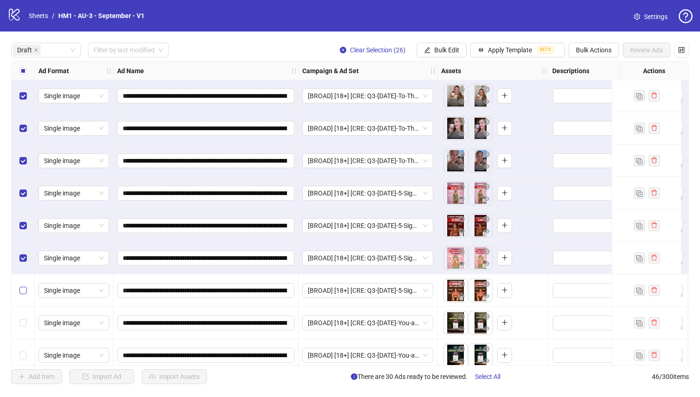
scroll to position [623, 0]
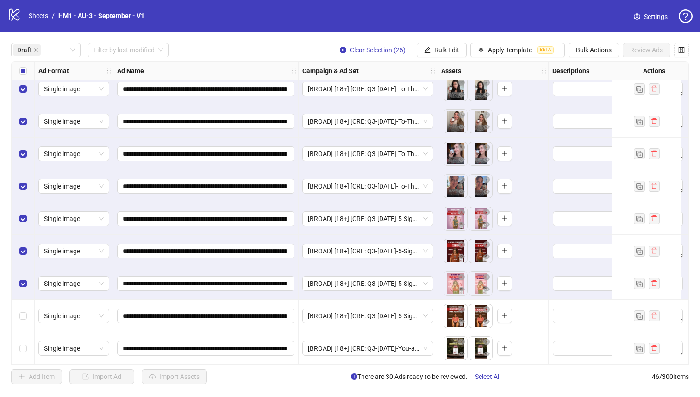
click at [17, 283] on div "Select row 26" at bounding box center [23, 283] width 23 height 32
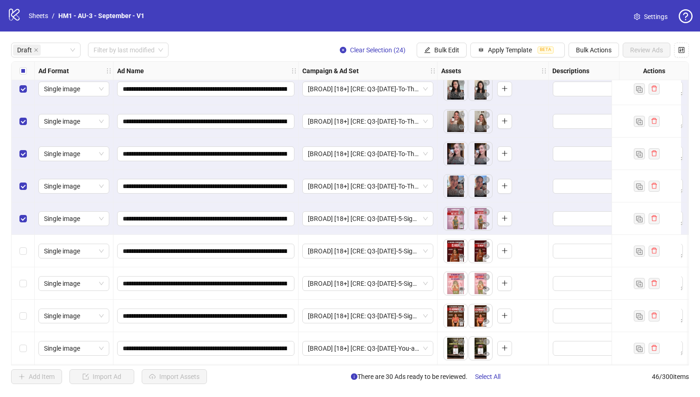
click at [25, 227] on div "Select row 24" at bounding box center [23, 218] width 23 height 32
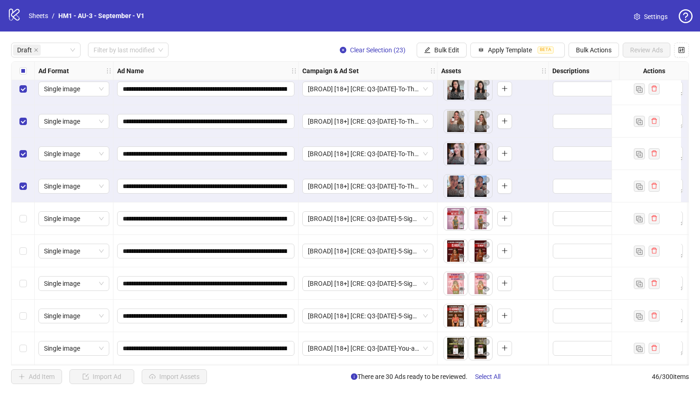
click at [29, 201] on div "Select row 23" at bounding box center [23, 186] width 23 height 32
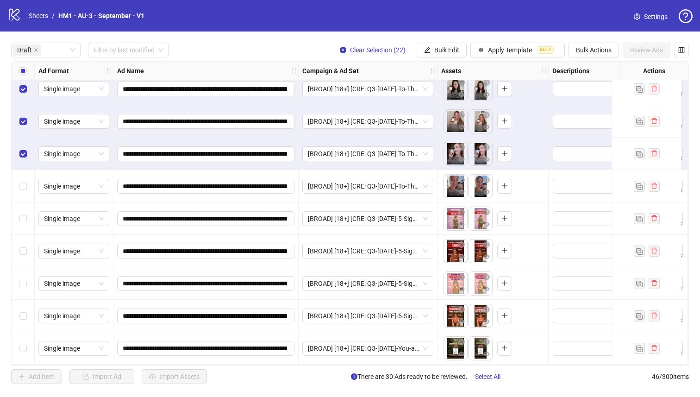
click at [34, 165] on div "Select row 22" at bounding box center [23, 154] width 23 height 32
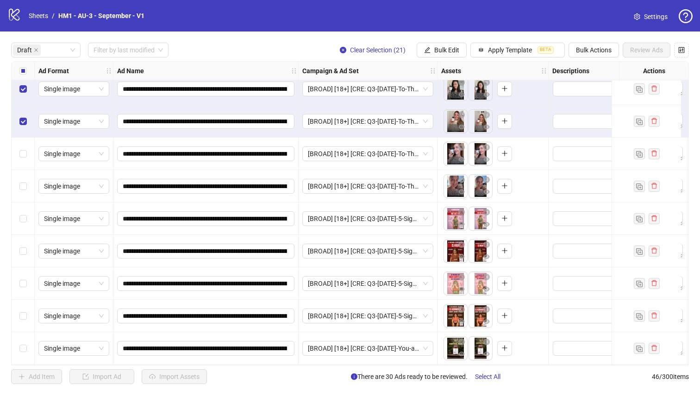
click at [28, 190] on div "Select row 23" at bounding box center [23, 186] width 23 height 32
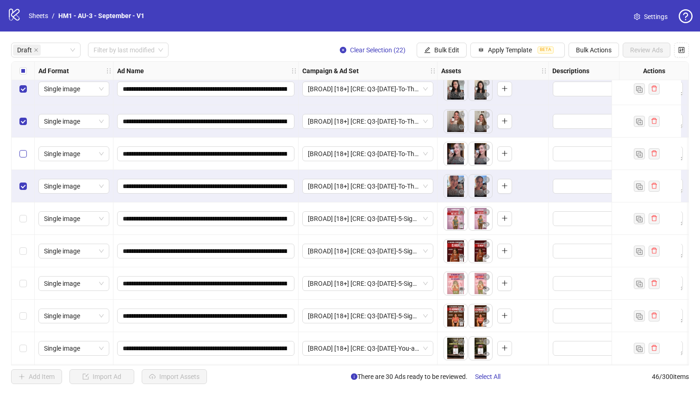
click at [26, 158] on label "Select row 22" at bounding box center [22, 154] width 7 height 10
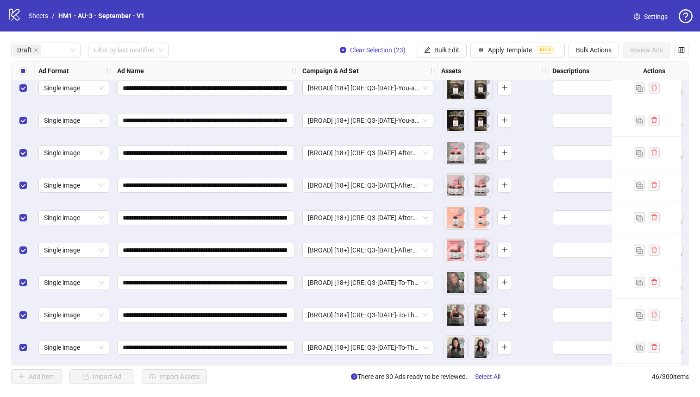
scroll to position [0, 0]
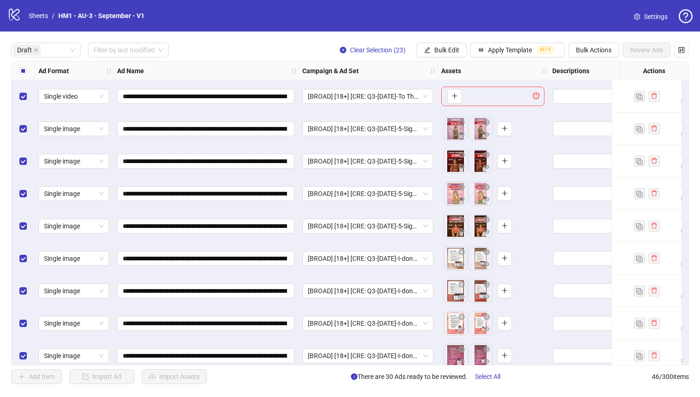
click at [27, 94] on div "Select row 1" at bounding box center [23, 96] width 23 height 32
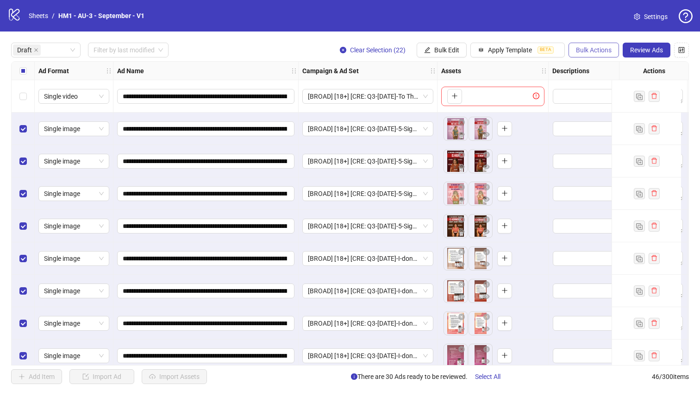
click at [586, 51] on span "Bulk Actions" at bounding box center [594, 49] width 36 height 7
click at [606, 96] on span "Duplicate with assets" at bounding box center [606, 99] width 63 height 10
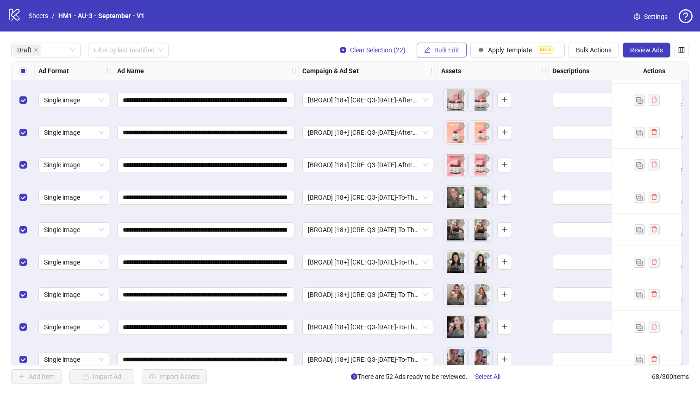
click at [451, 52] on span "Bulk Edit" at bounding box center [446, 49] width 25 height 7
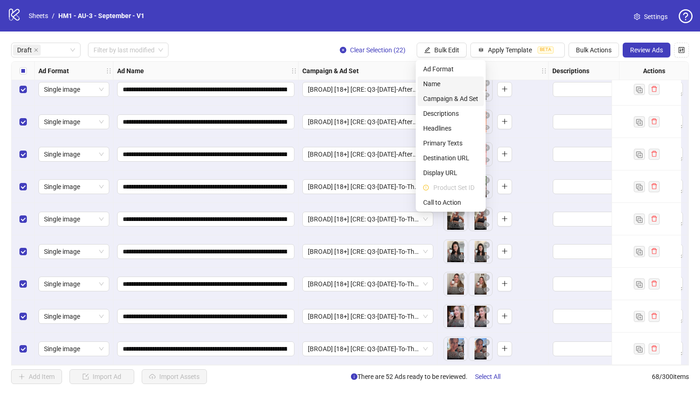
click at [463, 96] on span "Campaign & Ad Set" at bounding box center [450, 99] width 55 height 10
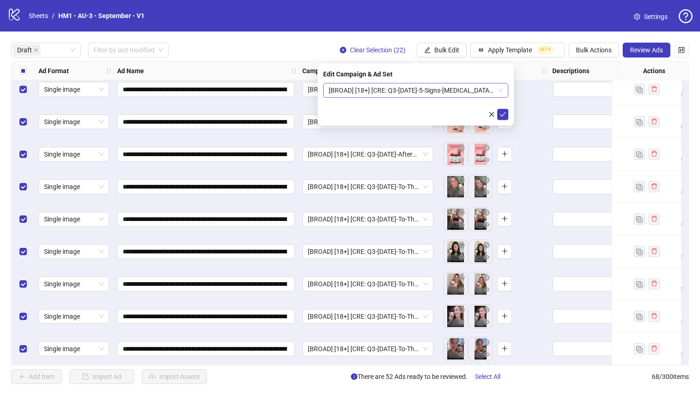
click at [446, 86] on span "[BROAD] [18+] [CRE: Q3-[DATE]-5-Signs-[MEDICAL_DATA]-Illustration-HH-] [[DATE]]" at bounding box center [416, 90] width 174 height 14
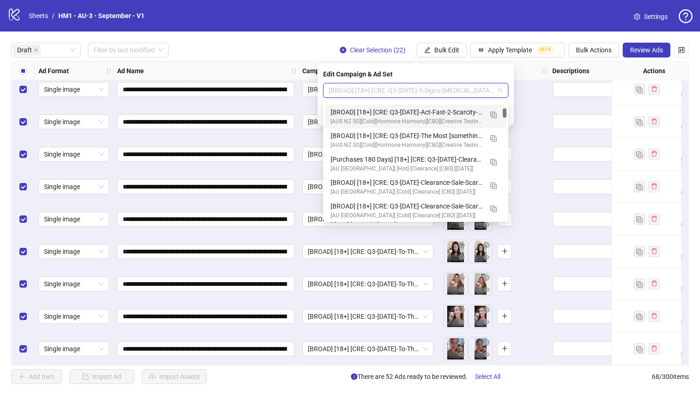
scroll to position [0, 0]
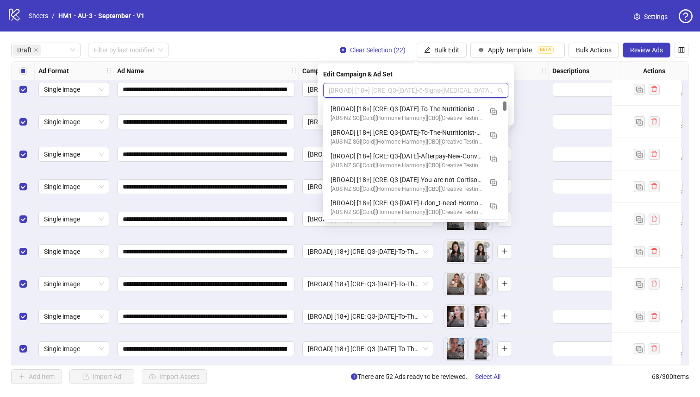
drag, startPoint x: 506, startPoint y: 114, endPoint x: 505, endPoint y: 94, distance: 20.9
click at [505, 94] on body "**********" at bounding box center [350, 198] width 700 height 397
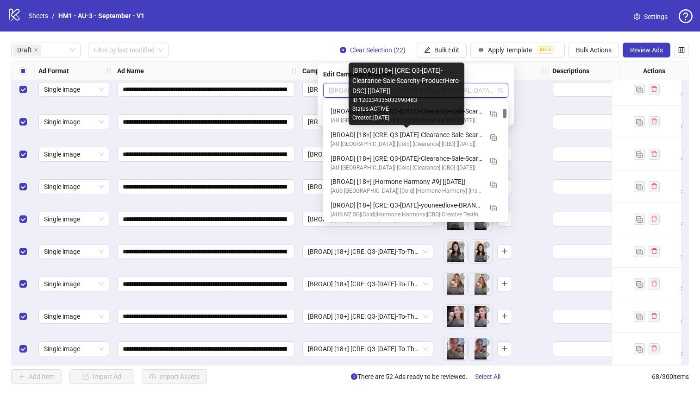
scroll to position [635, 0]
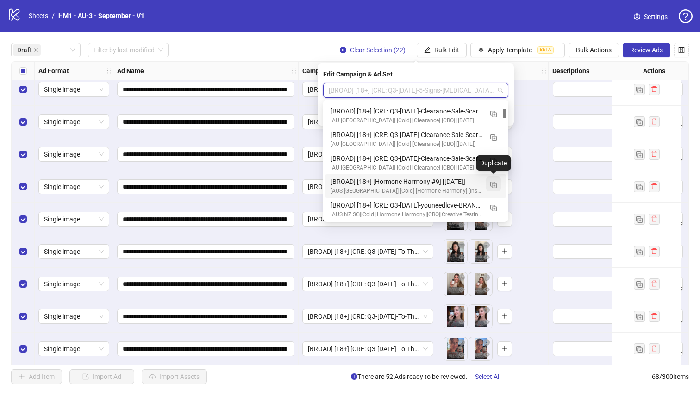
click at [492, 182] on img "button" at bounding box center [493, 185] width 6 height 6
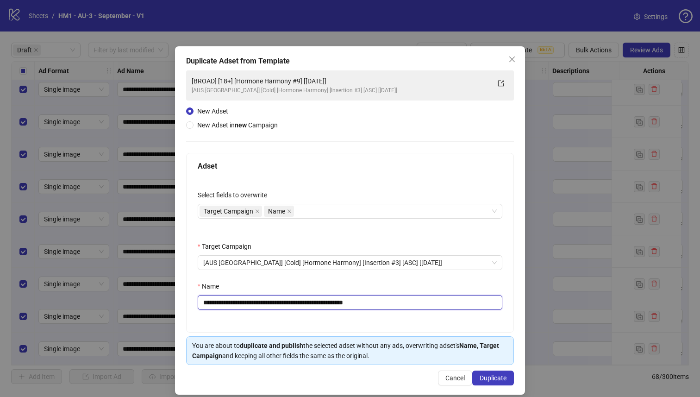
click at [310, 303] on input "**********" at bounding box center [350, 302] width 305 height 15
type input "**********"
click at [489, 380] on span "Duplicate" at bounding box center [493, 377] width 27 height 7
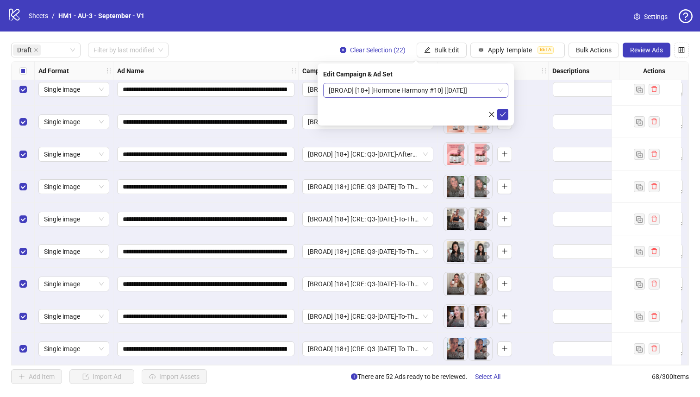
click at [444, 90] on span "[BROAD] [18+] [Hormone Harmony #10] [[DATE]]" at bounding box center [416, 90] width 174 height 14
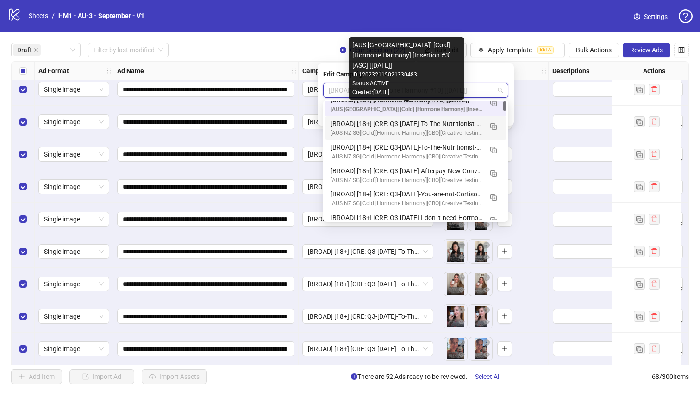
scroll to position [0, 0]
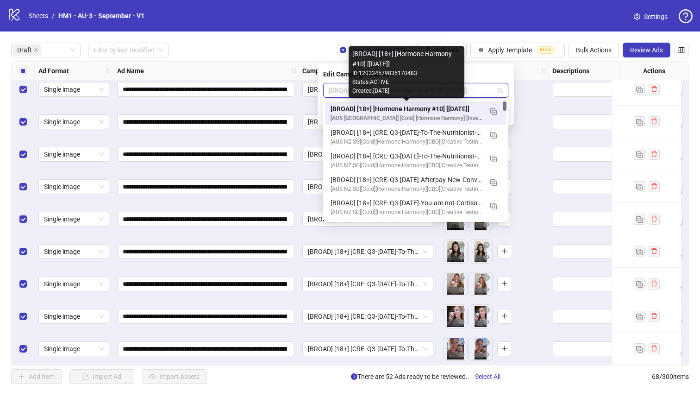
click at [468, 111] on div "[BROAD] [18+] [Hormone Harmony #10] [[DATE]]" at bounding box center [407, 109] width 152 height 10
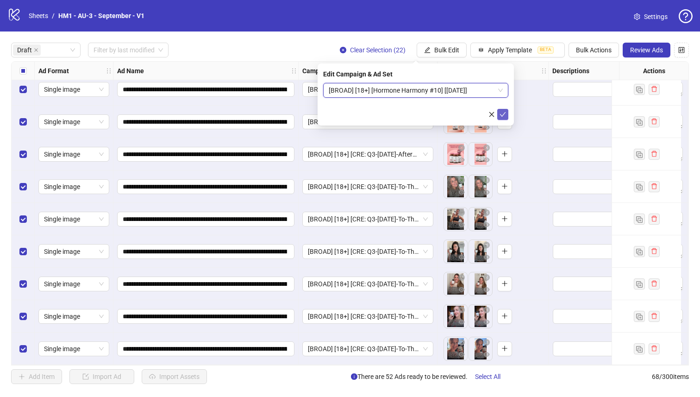
click at [503, 112] on icon "check" at bounding box center [503, 114] width 6 height 6
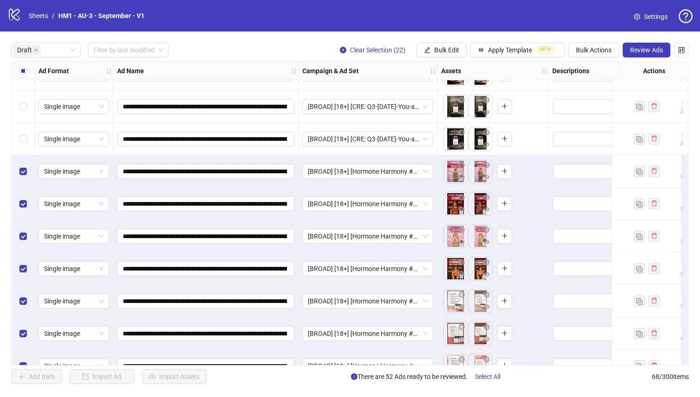
scroll to position [886, 0]
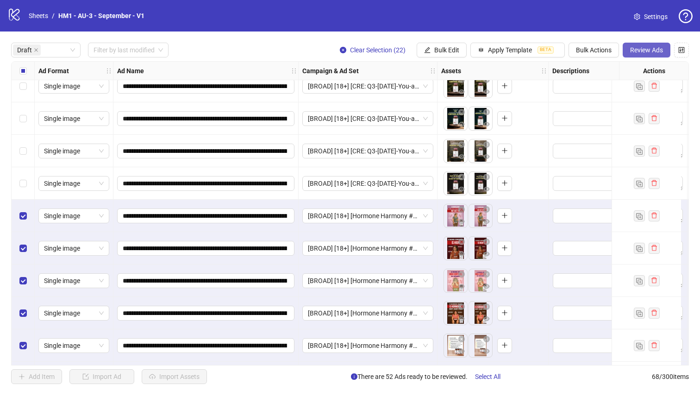
click at [633, 47] on span "Review Ads" at bounding box center [646, 49] width 33 height 7
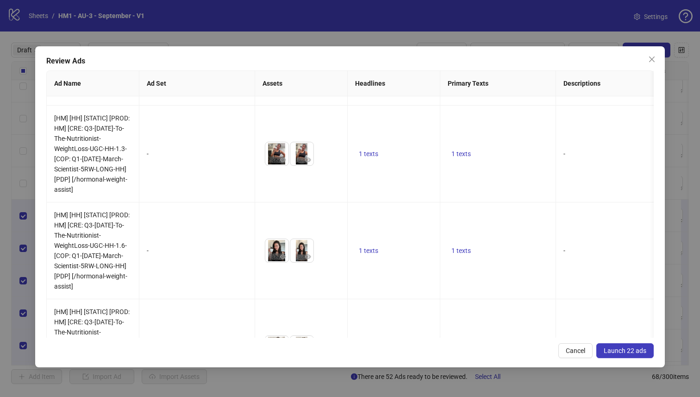
scroll to position [1969, 0]
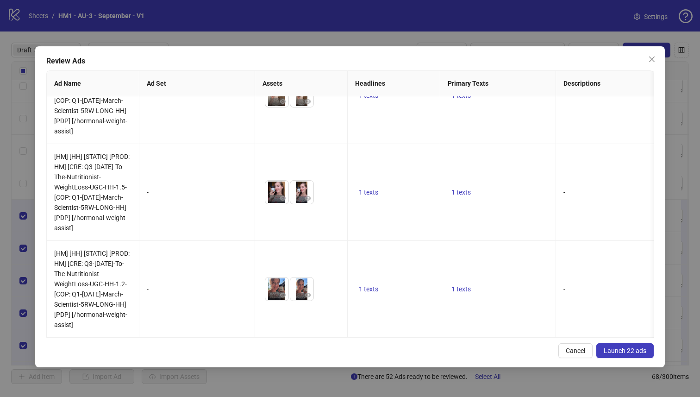
click at [635, 352] on span "Launch 22 ads" at bounding box center [625, 350] width 43 height 7
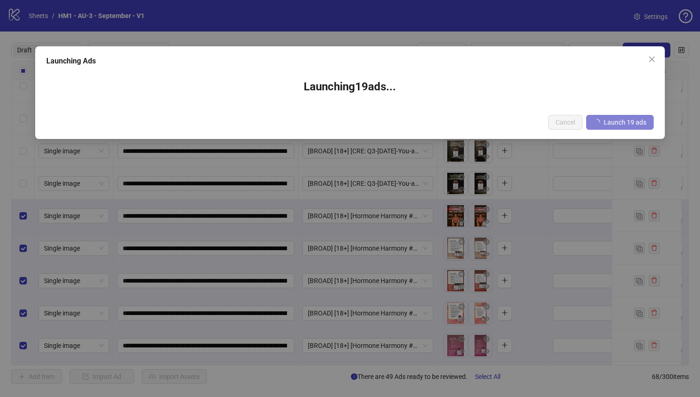
scroll to position [724, 0]
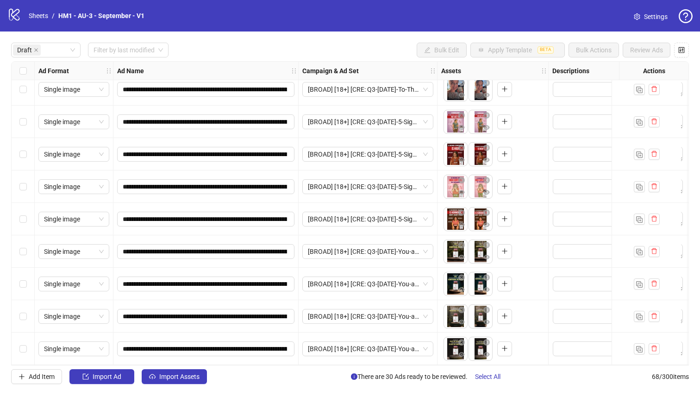
click at [81, 51] on div "Draft Filter by last modified" at bounding box center [89, 50] width 157 height 15
click at [75, 46] on div "Draft" at bounding box center [45, 50] width 69 height 15
click at [60, 69] on div "Draft" at bounding box center [43, 69] width 48 height 10
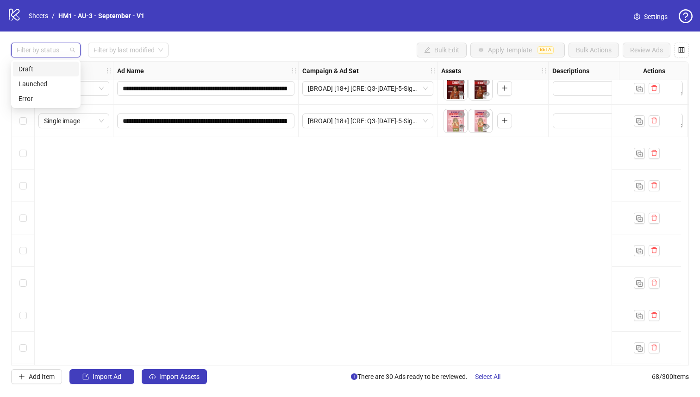
scroll to position [218, 0]
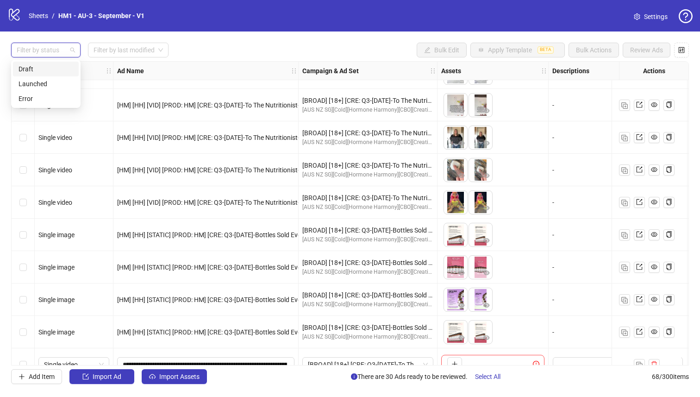
click at [61, 69] on div "Draft" at bounding box center [46, 69] width 55 height 10
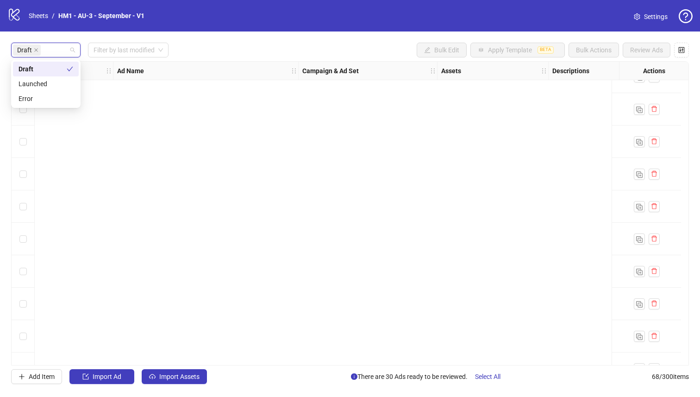
scroll to position [0, 0]
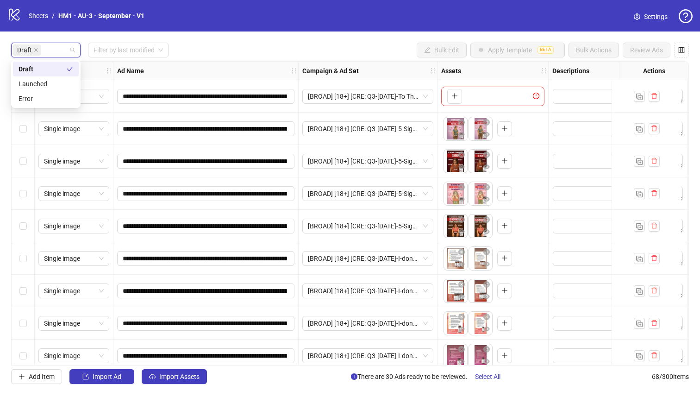
click at [189, 43] on div "Draft Filter by last modified Bulk Edit Apply Template BETA Bulk Actions Review…" at bounding box center [350, 50] width 678 height 15
click at [14, 68] on div "Select all rows" at bounding box center [23, 71] width 23 height 19
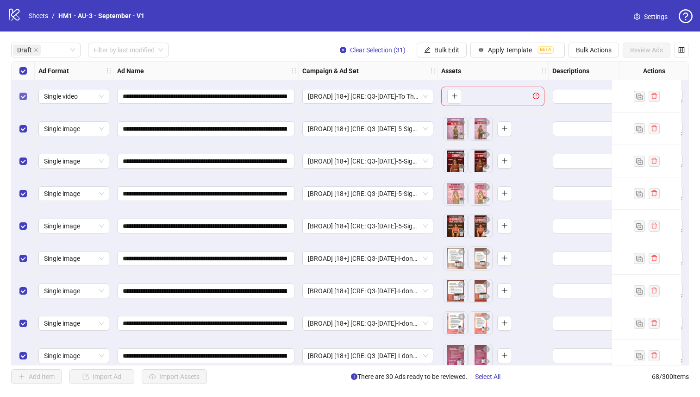
click at [22, 101] on label "Select row 1" at bounding box center [22, 96] width 7 height 10
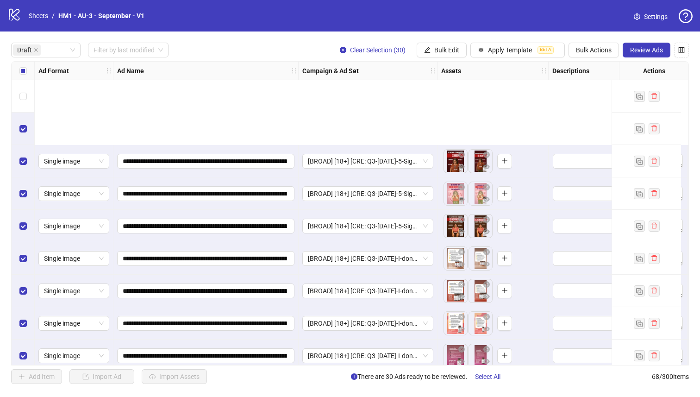
scroll to position [724, 0]
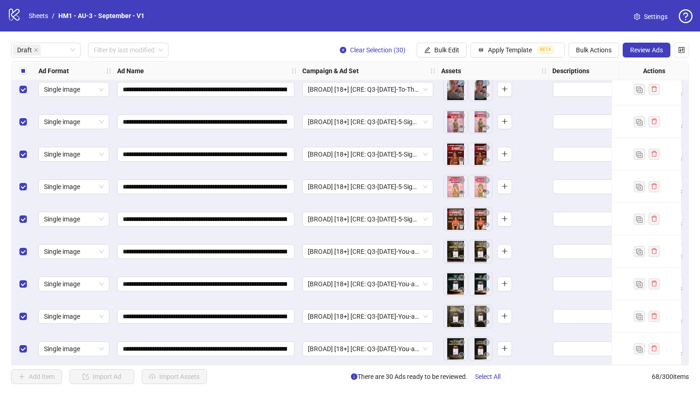
click at [29, 336] on div "Select row 31" at bounding box center [23, 349] width 23 height 32
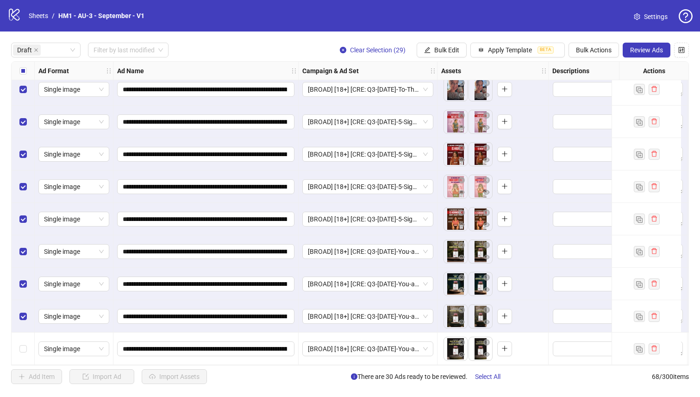
click at [26, 326] on div "Select row 30" at bounding box center [23, 316] width 23 height 32
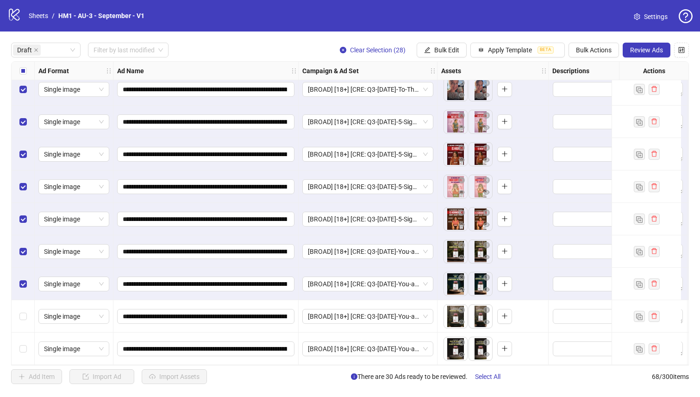
click at [23, 300] on div "Select row 30" at bounding box center [23, 316] width 23 height 32
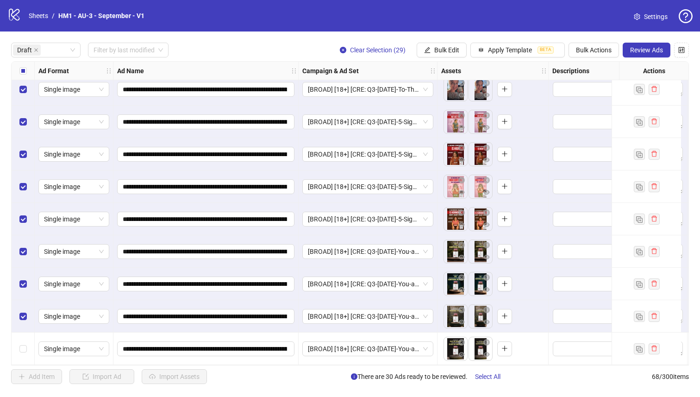
click at [30, 240] on div "Select row 28" at bounding box center [23, 251] width 23 height 32
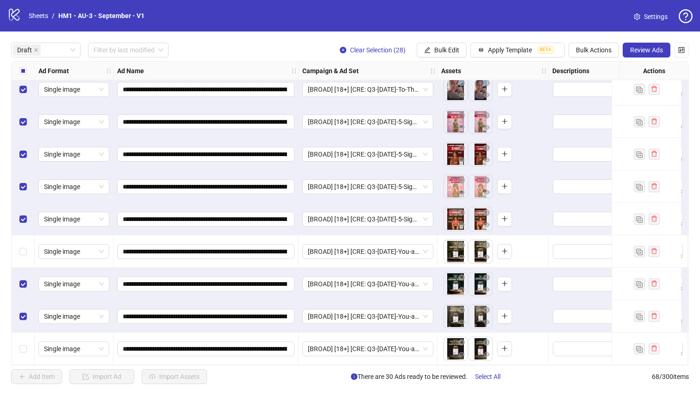
click at [26, 271] on div "Select row 29" at bounding box center [23, 284] width 23 height 32
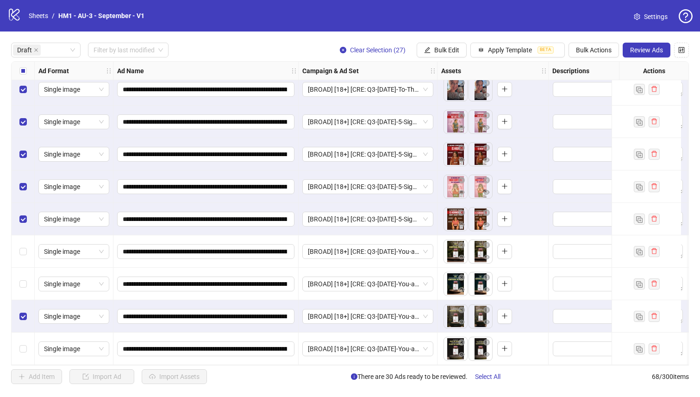
click at [26, 300] on div "Select row 30" at bounding box center [23, 316] width 23 height 32
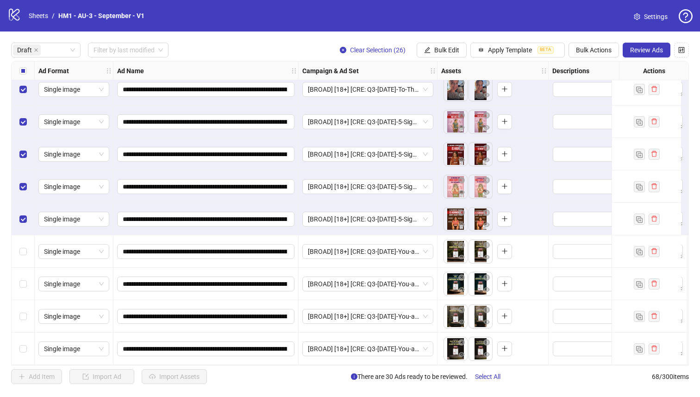
scroll to position [684, 0]
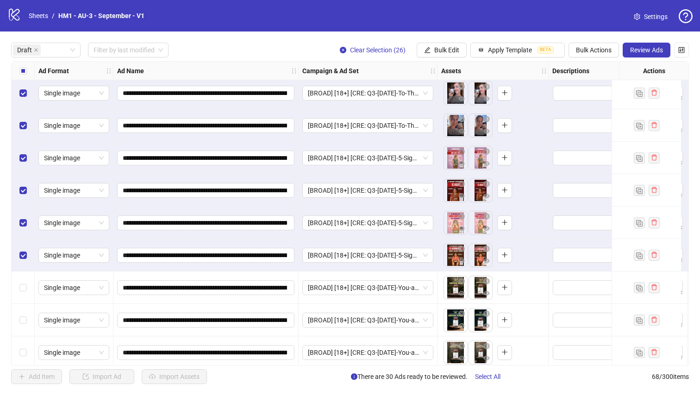
click at [16, 264] on div "Select row 27" at bounding box center [23, 255] width 23 height 32
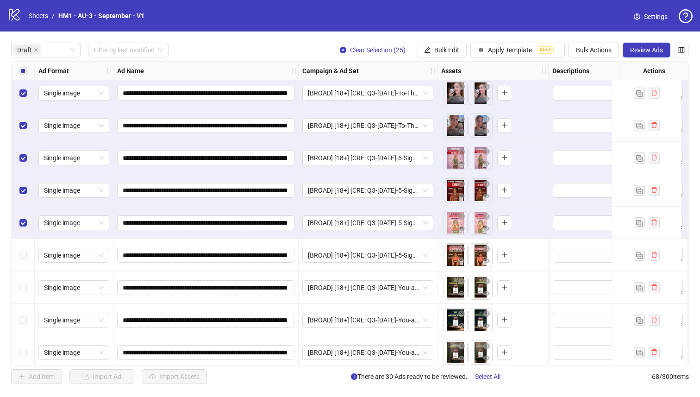
click at [28, 234] on div "Select row 26" at bounding box center [23, 223] width 23 height 32
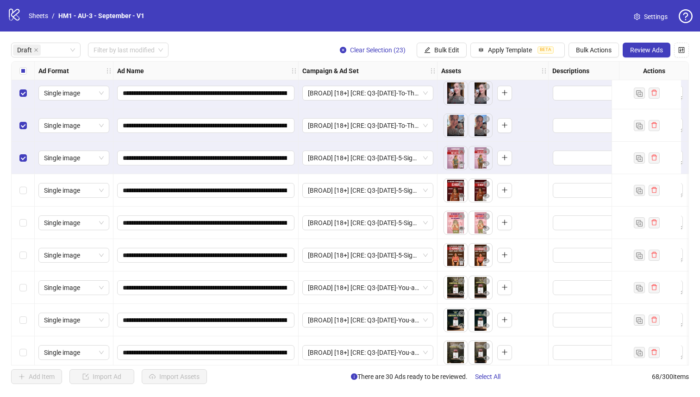
click at [24, 167] on div "Select row 24" at bounding box center [23, 158] width 23 height 32
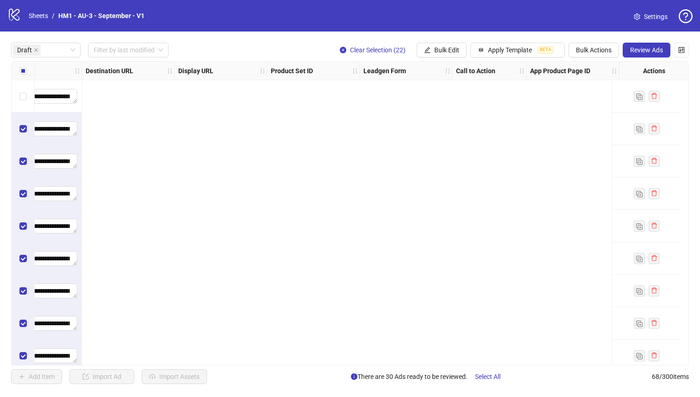
scroll to position [0, 0]
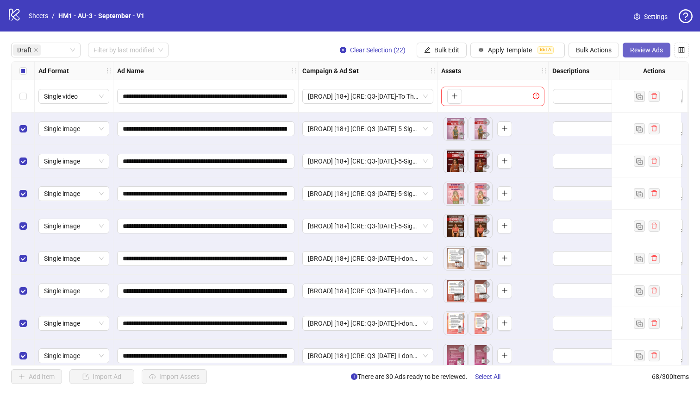
click at [640, 52] on span "Review Ads" at bounding box center [646, 49] width 33 height 7
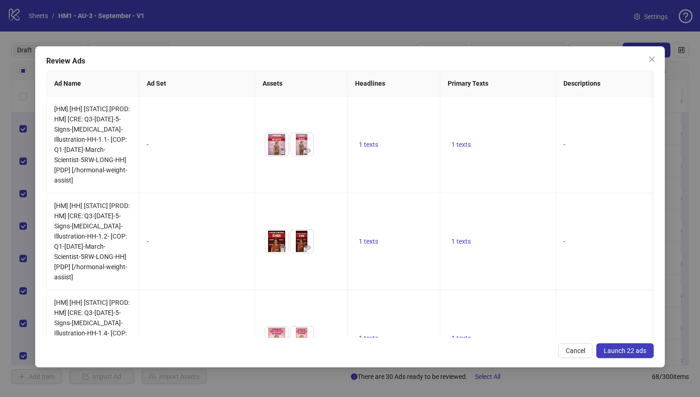
click at [649, 350] on button "Launch 22 ads" at bounding box center [625, 350] width 57 height 15
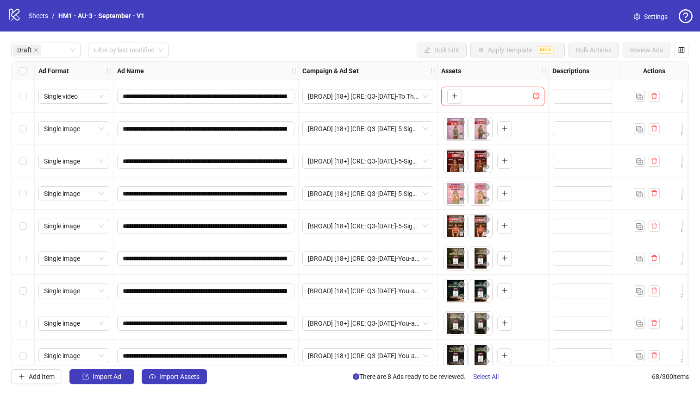
click at [19, 76] on div "Select all rows" at bounding box center [23, 71] width 23 height 19
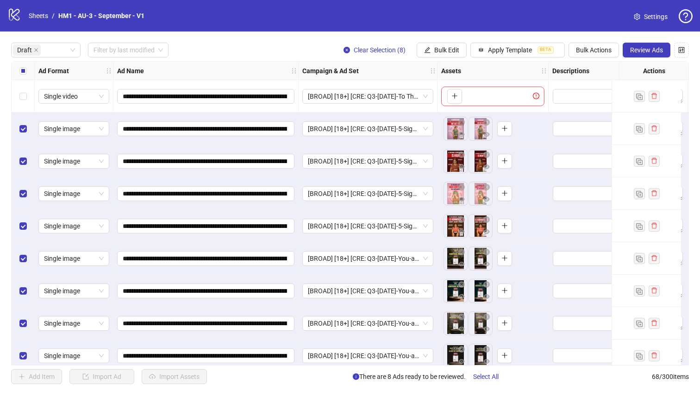
scroll to position [11, 0]
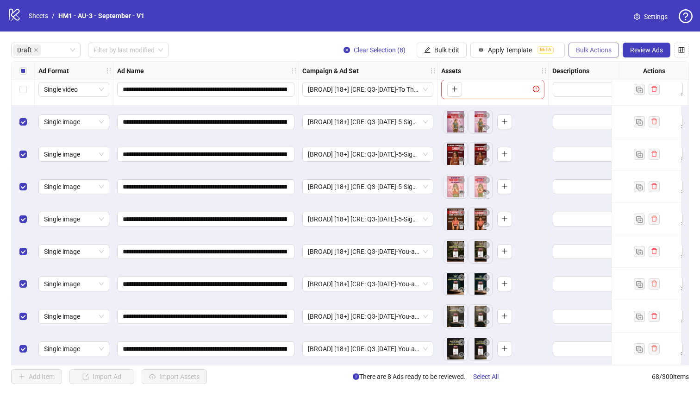
click at [590, 54] on button "Bulk Actions" at bounding box center [594, 50] width 50 height 15
click at [591, 105] on li "Duplicate with assets" at bounding box center [607, 98] width 75 height 15
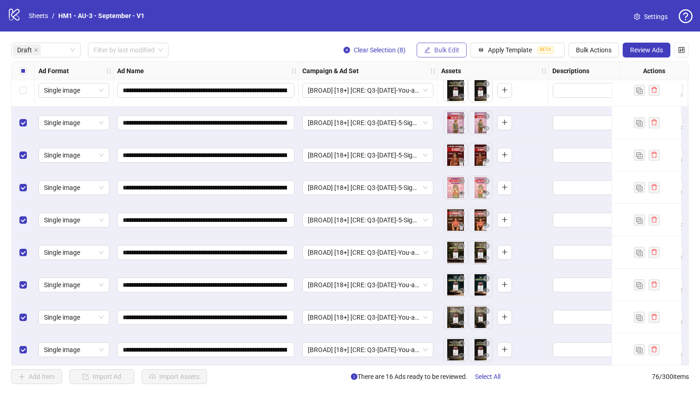
scroll to position [270, 0]
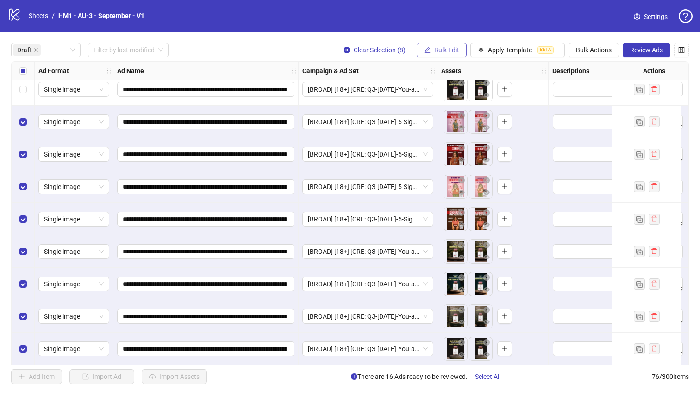
click at [451, 50] on span "Bulk Edit" at bounding box center [446, 49] width 25 height 7
click at [597, 50] on span "Bulk Actions" at bounding box center [594, 49] width 36 height 7
click at [599, 68] on span "Delete" at bounding box center [606, 69] width 63 height 10
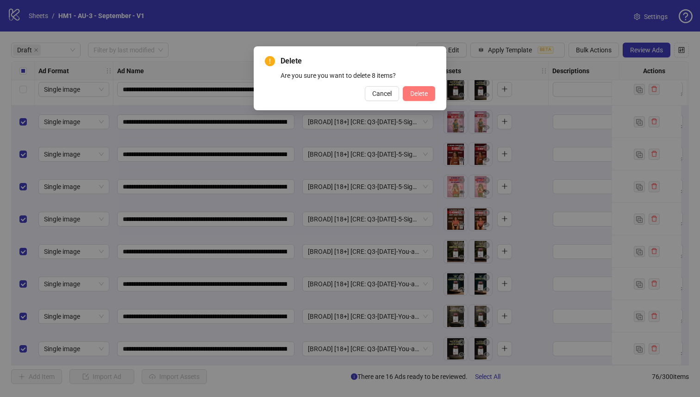
click at [421, 96] on span "Delete" at bounding box center [419, 93] width 18 height 7
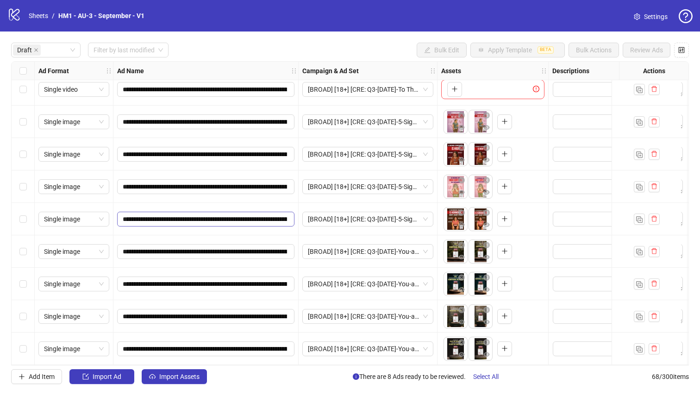
scroll to position [0, 0]
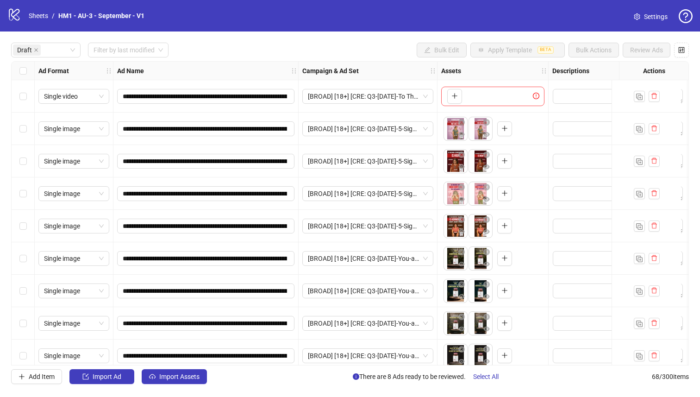
click at [18, 74] on div "Select all rows" at bounding box center [23, 71] width 23 height 19
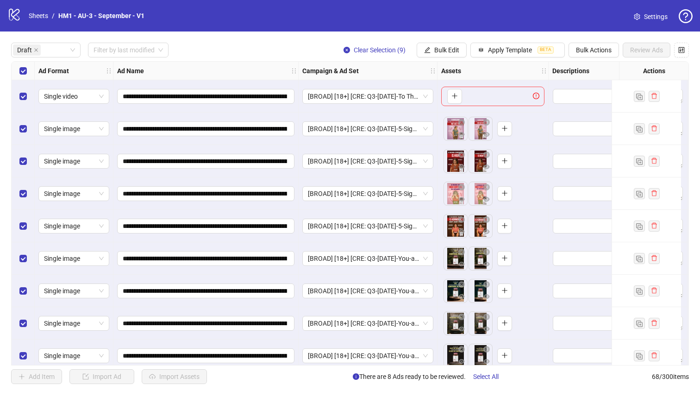
click at [26, 90] on div "Select row 1" at bounding box center [23, 96] width 23 height 32
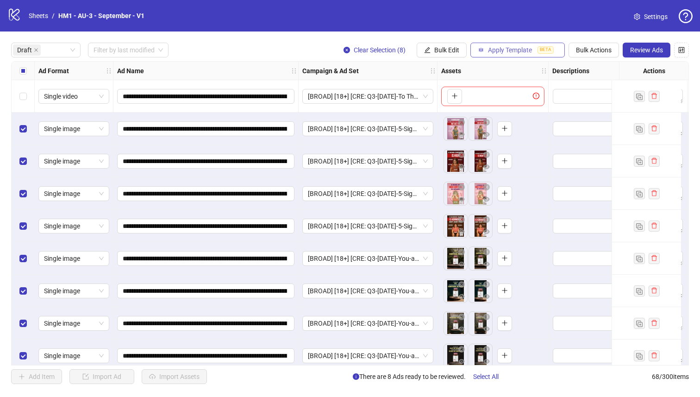
click at [499, 49] on span "Apply Template" at bounding box center [510, 49] width 44 height 7
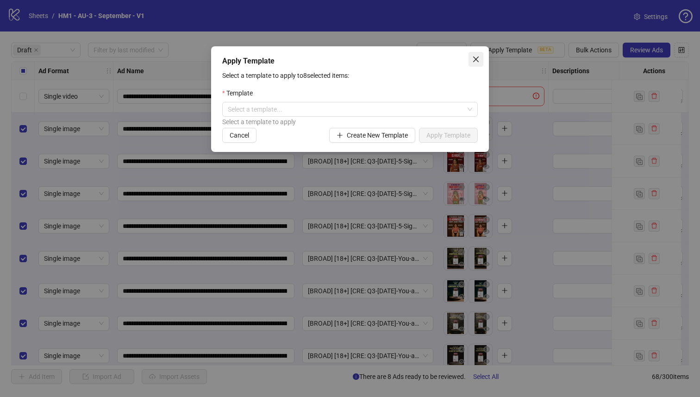
click at [480, 57] on span "Close" at bounding box center [476, 59] width 15 height 7
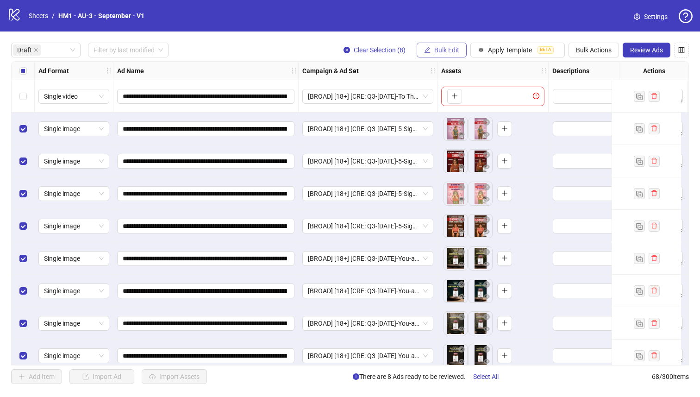
click at [433, 52] on button "Bulk Edit" at bounding box center [442, 50] width 50 height 15
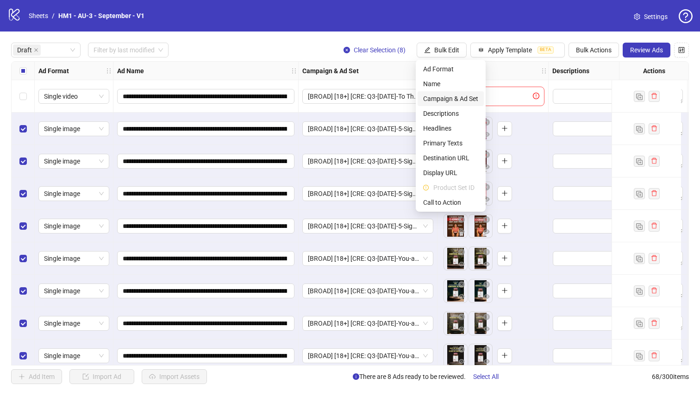
click at [458, 98] on span "Campaign & Ad Set" at bounding box center [450, 99] width 55 height 10
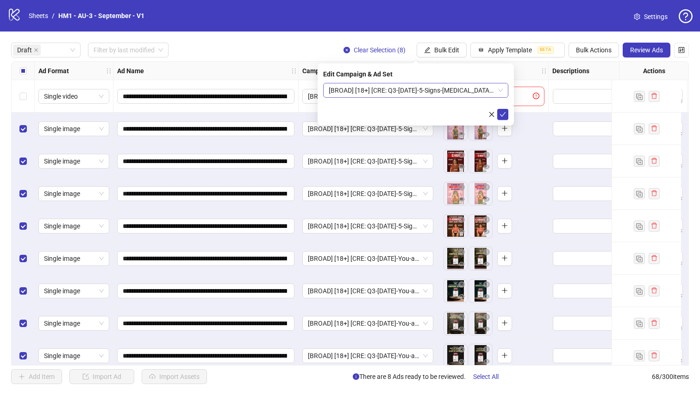
click at [440, 90] on span "[BROAD] [18+] [CRE: Q3-[DATE]-5-Signs-[MEDICAL_DATA]-Illustration-HH-] [[DATE]]" at bounding box center [416, 90] width 174 height 14
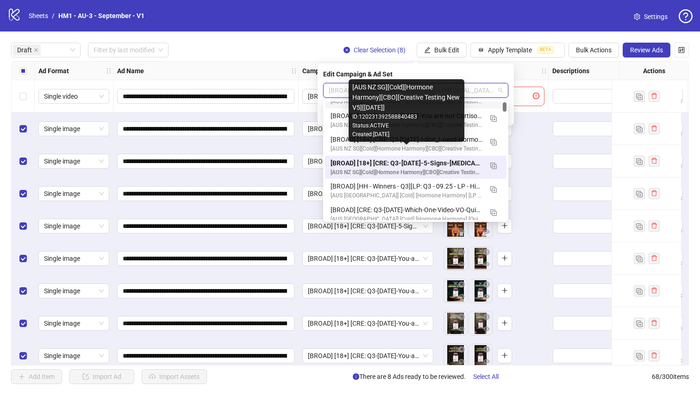
scroll to position [88, 0]
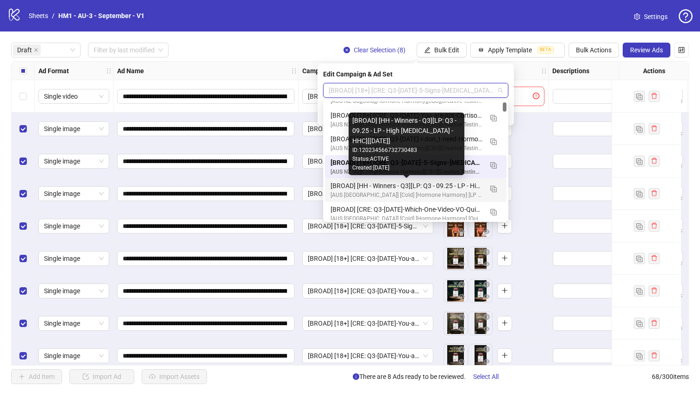
click at [455, 182] on div "[BROAD] [HH - Winners - Q3][LP: Q3 - 09.25 - LP - High [MEDICAL_DATA] - HHC][[D…" at bounding box center [407, 186] width 152 height 10
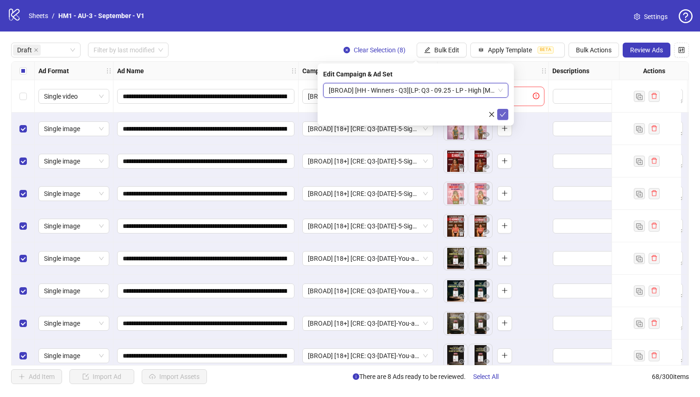
click at [503, 112] on icon "check" at bounding box center [503, 114] width 6 height 6
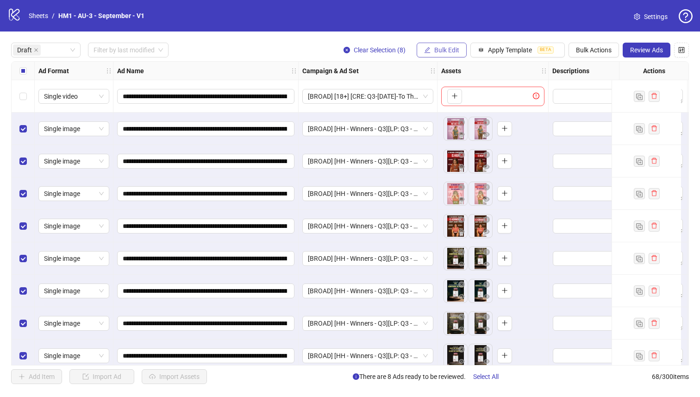
click at [449, 46] on span "Bulk Edit" at bounding box center [446, 49] width 25 height 7
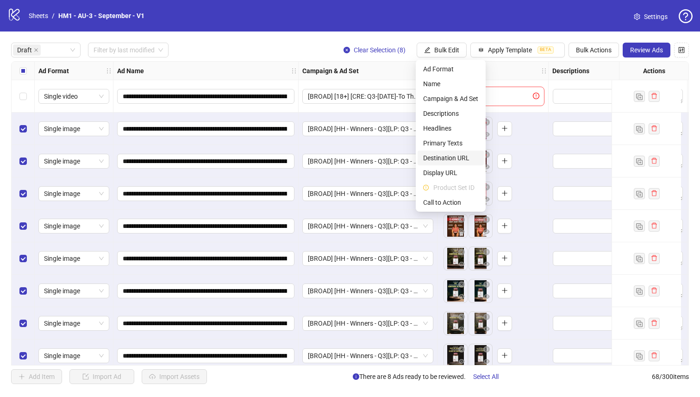
click at [462, 157] on span "Destination URL" at bounding box center [450, 158] width 55 height 10
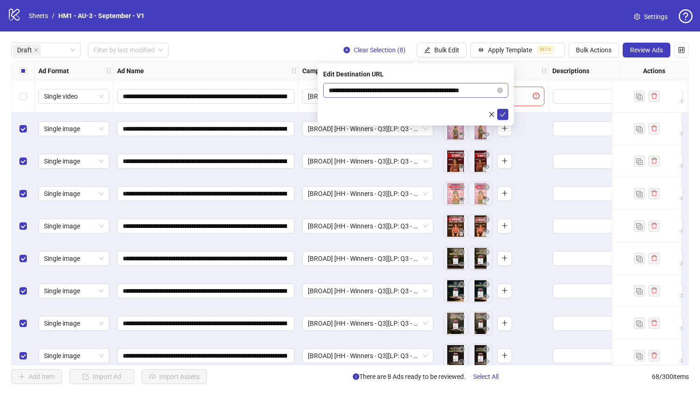
click at [437, 95] on span "**********" at bounding box center [415, 90] width 185 height 15
paste input "text"
type input "**********"
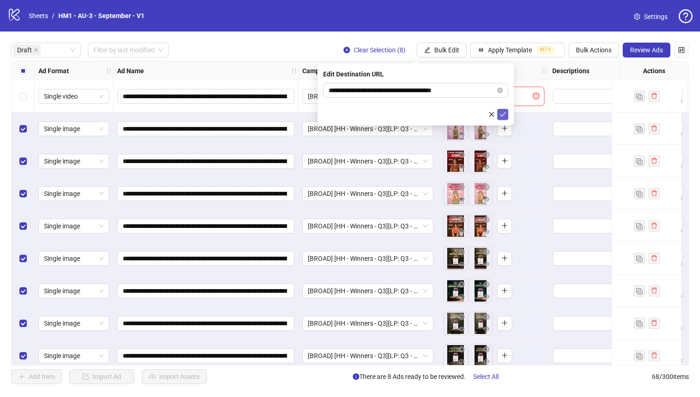
click at [505, 117] on span "submit" at bounding box center [503, 114] width 6 height 7
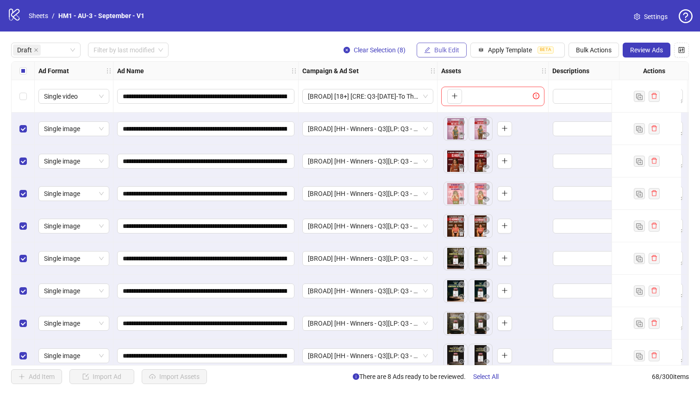
click at [453, 49] on span "Bulk Edit" at bounding box center [446, 49] width 25 height 7
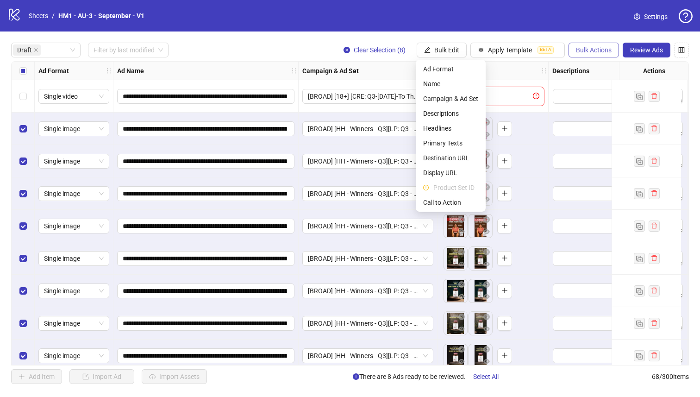
click at [597, 51] on span "Bulk Actions" at bounding box center [594, 49] width 36 height 7
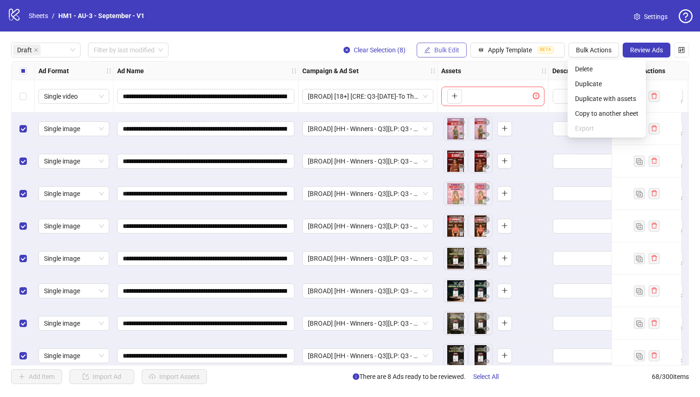
click at [449, 49] on span "Bulk Edit" at bounding box center [446, 49] width 25 height 7
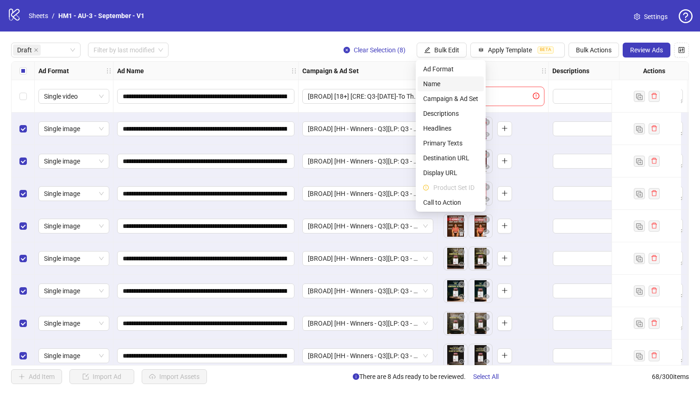
click at [456, 87] on span "Name" at bounding box center [450, 84] width 55 height 10
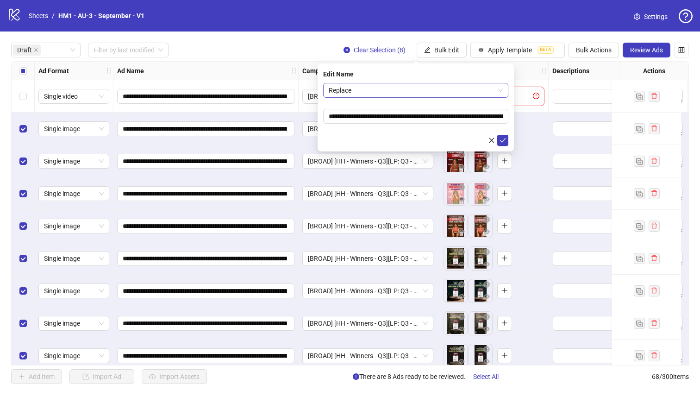
click at [442, 86] on span "Replace" at bounding box center [416, 90] width 174 height 14
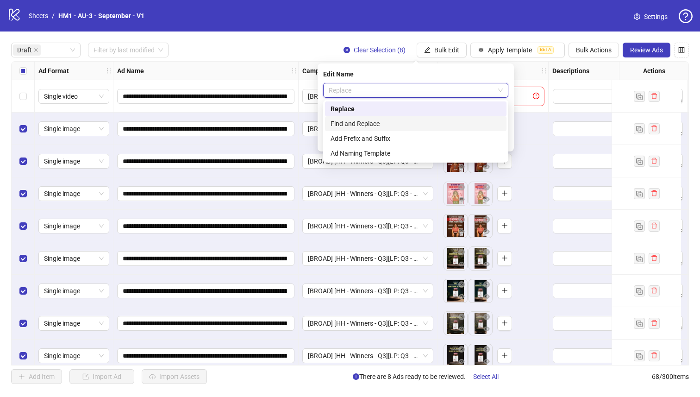
click at [422, 122] on div "Find and Replace" at bounding box center [416, 124] width 170 height 10
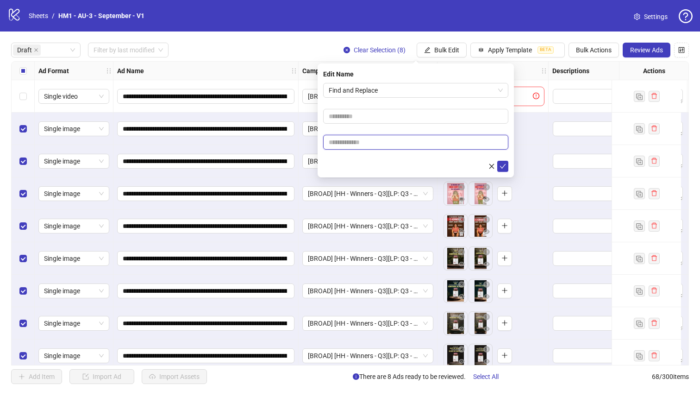
click at [406, 139] on input "text" at bounding box center [415, 142] width 185 height 15
paste input "**********"
type input "**********"
drag, startPoint x: 435, startPoint y: 144, endPoint x: 532, endPoint y: 152, distance: 97.7
click at [532, 152] on body "**********" at bounding box center [350, 198] width 700 height 397
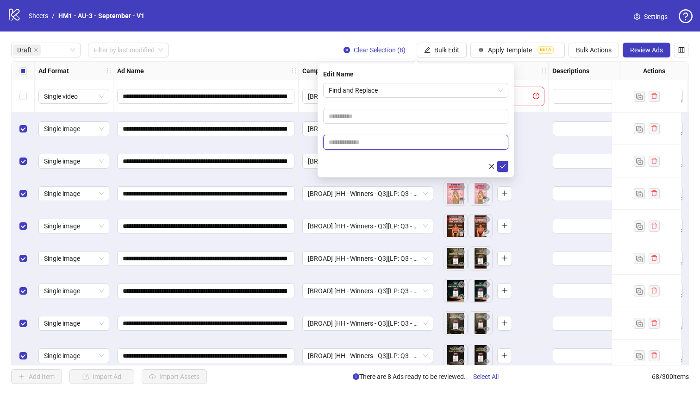
paste input "**********"
type input "**********"
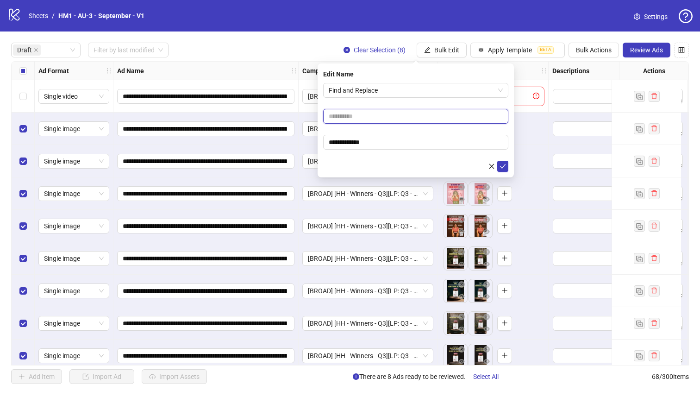
click at [429, 120] on input "text" at bounding box center [415, 116] width 185 height 15
paste input "**********"
type input "**********"
click at [481, 131] on form "**********" at bounding box center [415, 127] width 185 height 89
click at [504, 163] on icon "check" at bounding box center [503, 166] width 6 height 6
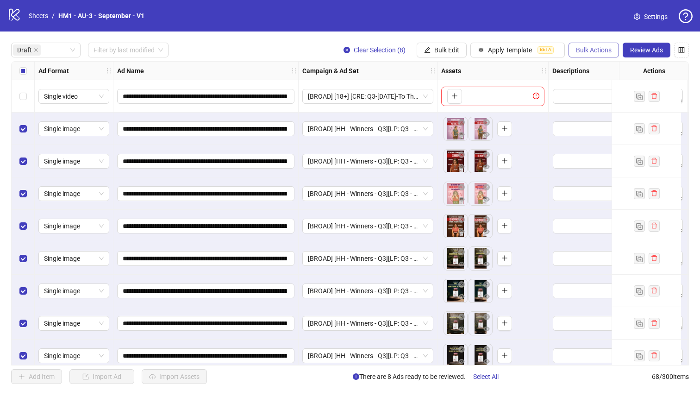
click at [597, 52] on span "Bulk Actions" at bounding box center [594, 49] width 36 height 7
click at [449, 50] on span "Bulk Edit" at bounding box center [446, 49] width 25 height 7
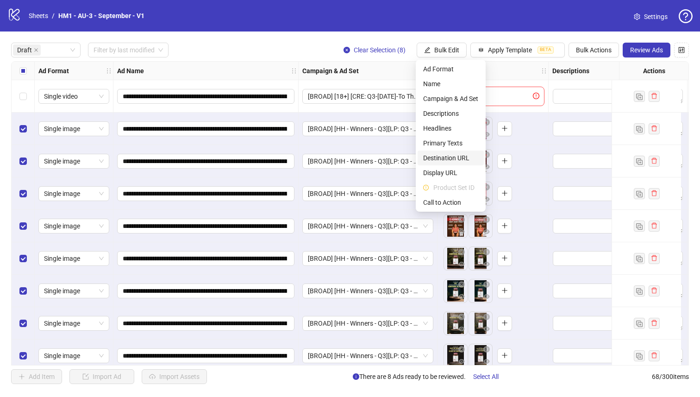
click at [453, 158] on span "Destination URL" at bounding box center [450, 158] width 55 height 10
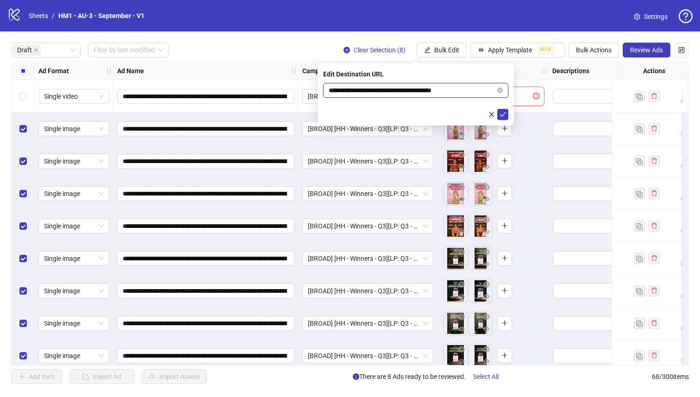
click at [471, 93] on input "**********" at bounding box center [412, 90] width 167 height 10
click at [505, 115] on icon "check" at bounding box center [503, 114] width 6 height 6
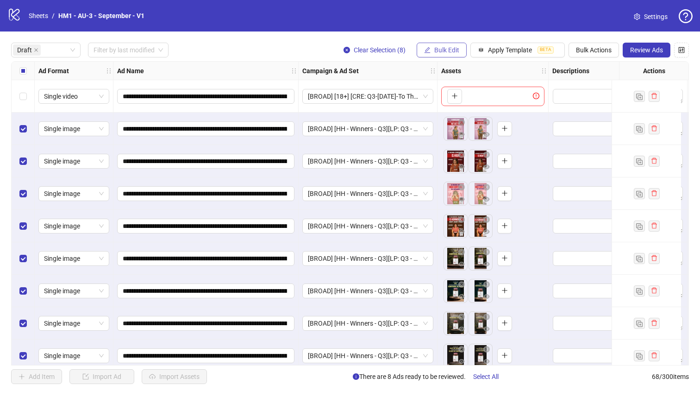
click at [449, 47] on span "Bulk Edit" at bounding box center [446, 49] width 25 height 7
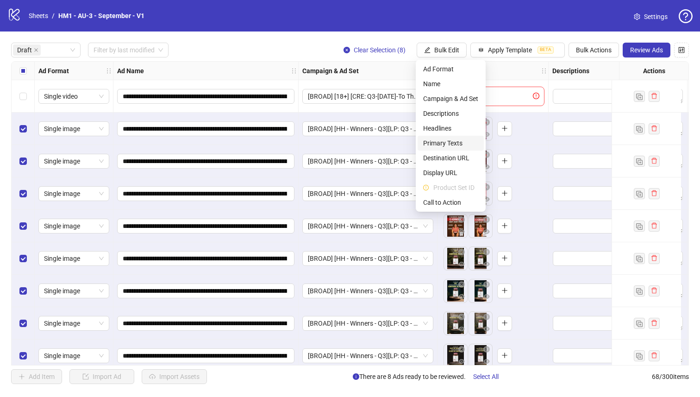
click at [467, 144] on span "Primary Texts" at bounding box center [450, 143] width 55 height 10
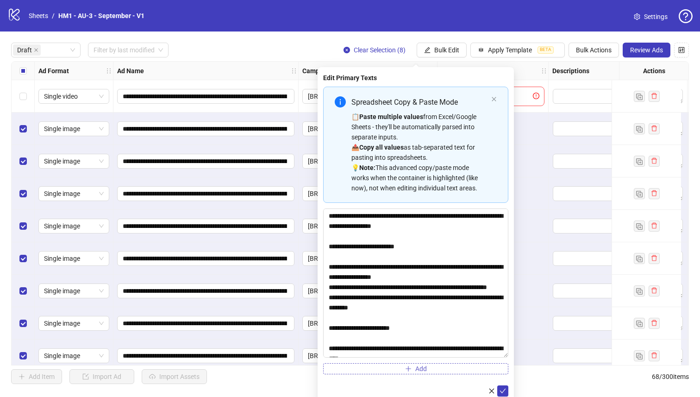
drag, startPoint x: 506, startPoint y: 227, endPoint x: 476, endPoint y: 367, distance: 143.0
click at [476, 367] on div "Spreadsheet Copy & Paste Mode 📋 Paste multiple values from Excel/Google Sheets …" at bounding box center [415, 231] width 185 height 288
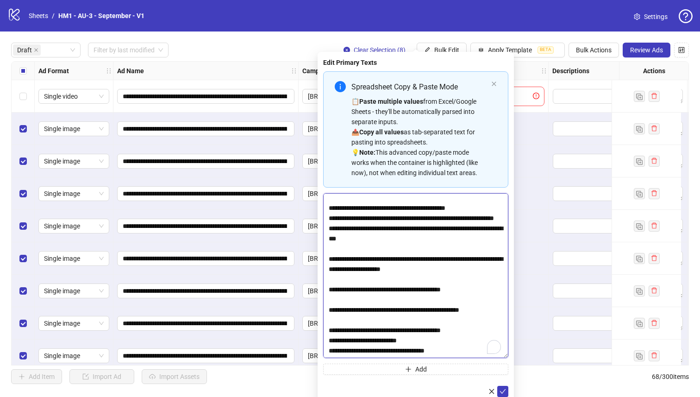
scroll to position [400, 0]
drag, startPoint x: 356, startPoint y: 309, endPoint x: 314, endPoint y: 300, distance: 42.8
click at [314, 300] on body "**********" at bounding box center [350, 198] width 700 height 397
paste textarea "To enrich screen reader interactions, please activate Accessibility in Grammarl…"
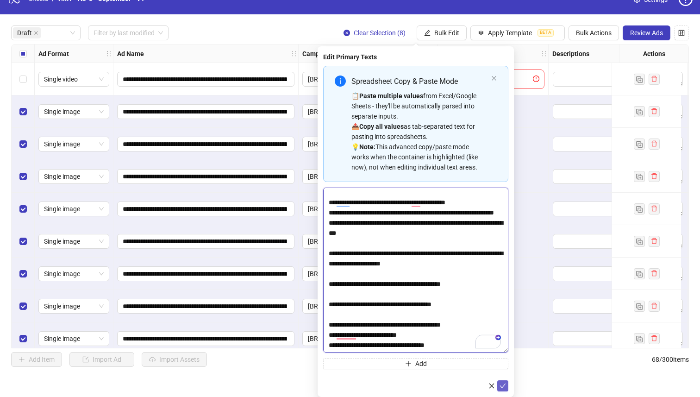
type textarea "**********"
click at [501, 383] on icon "check" at bounding box center [503, 386] width 6 height 6
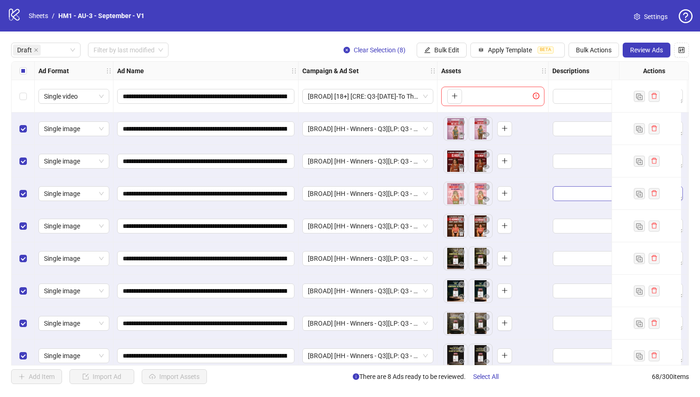
scroll to position [11, 0]
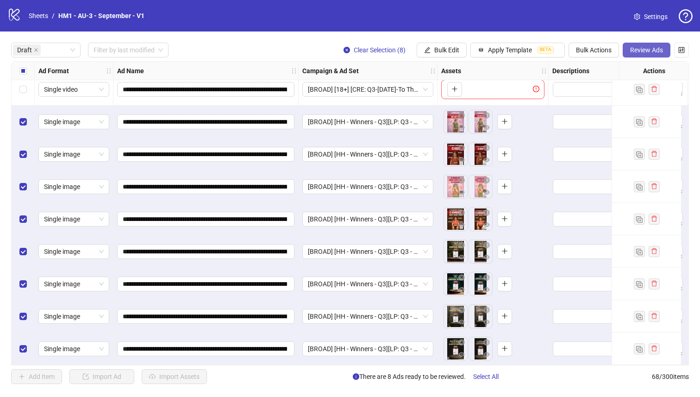
click at [641, 51] on span "Review Ads" at bounding box center [646, 49] width 33 height 7
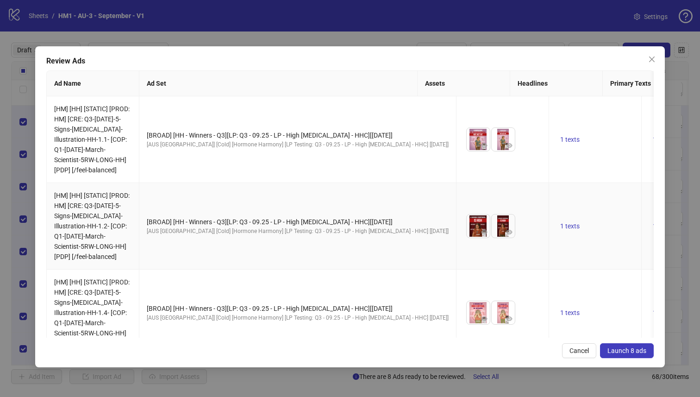
scroll to position [533, 0]
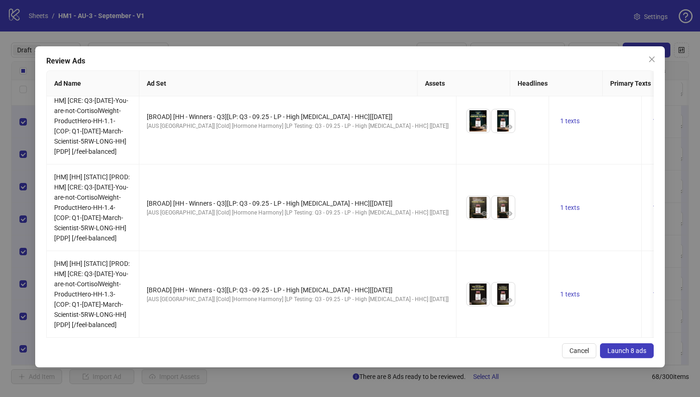
click at [624, 352] on span "Launch 8 ads" at bounding box center [627, 350] width 39 height 7
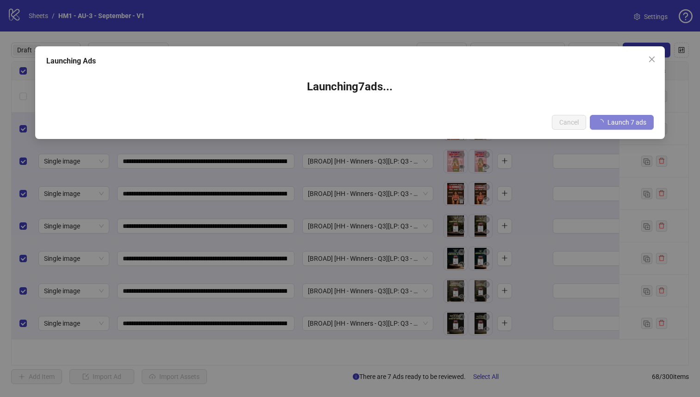
scroll to position [0, 0]
